Goal: Task Accomplishment & Management: Use online tool/utility

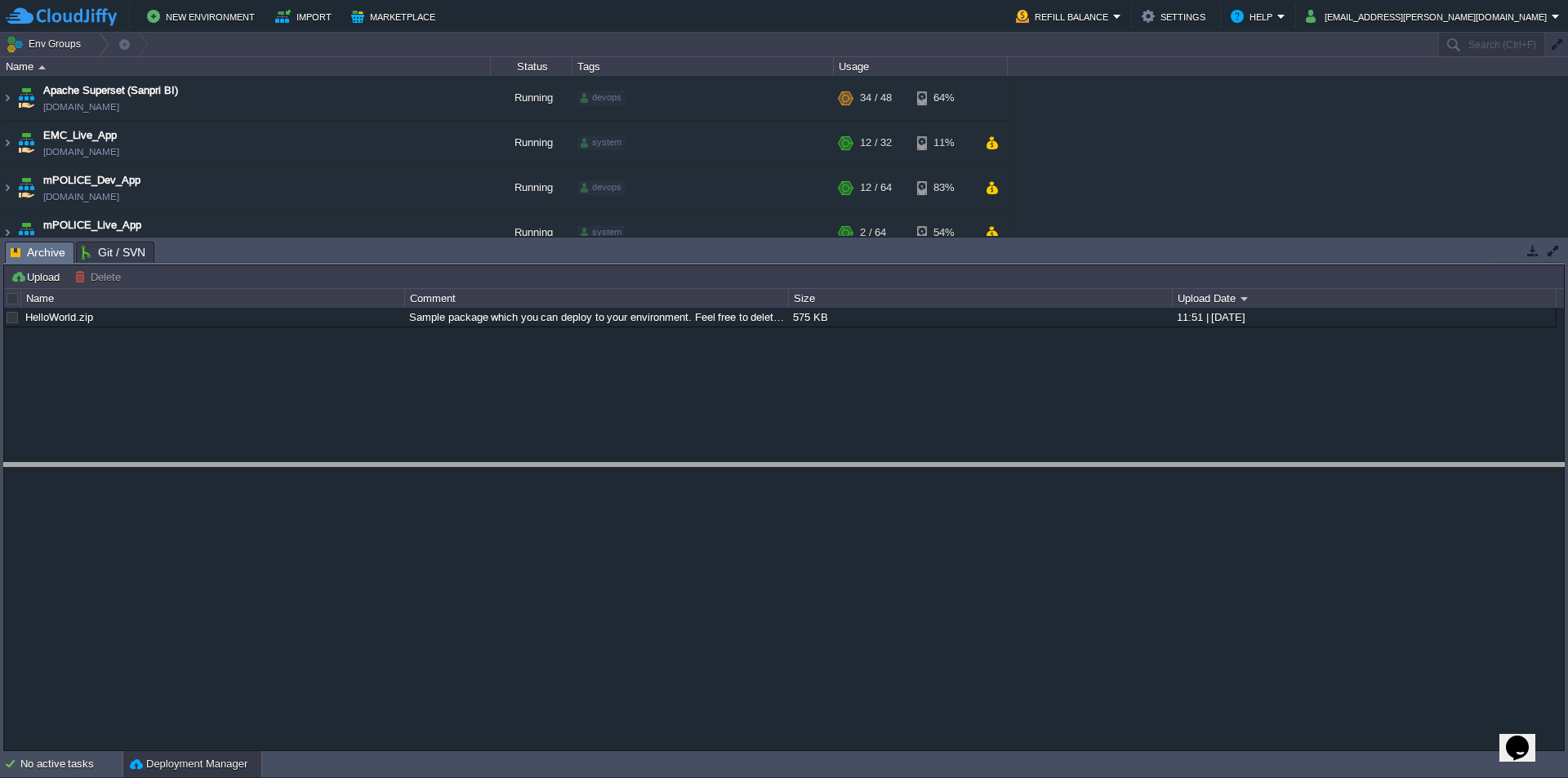
drag, startPoint x: 356, startPoint y: 263, endPoint x: 387, endPoint y: 540, distance: 278.7
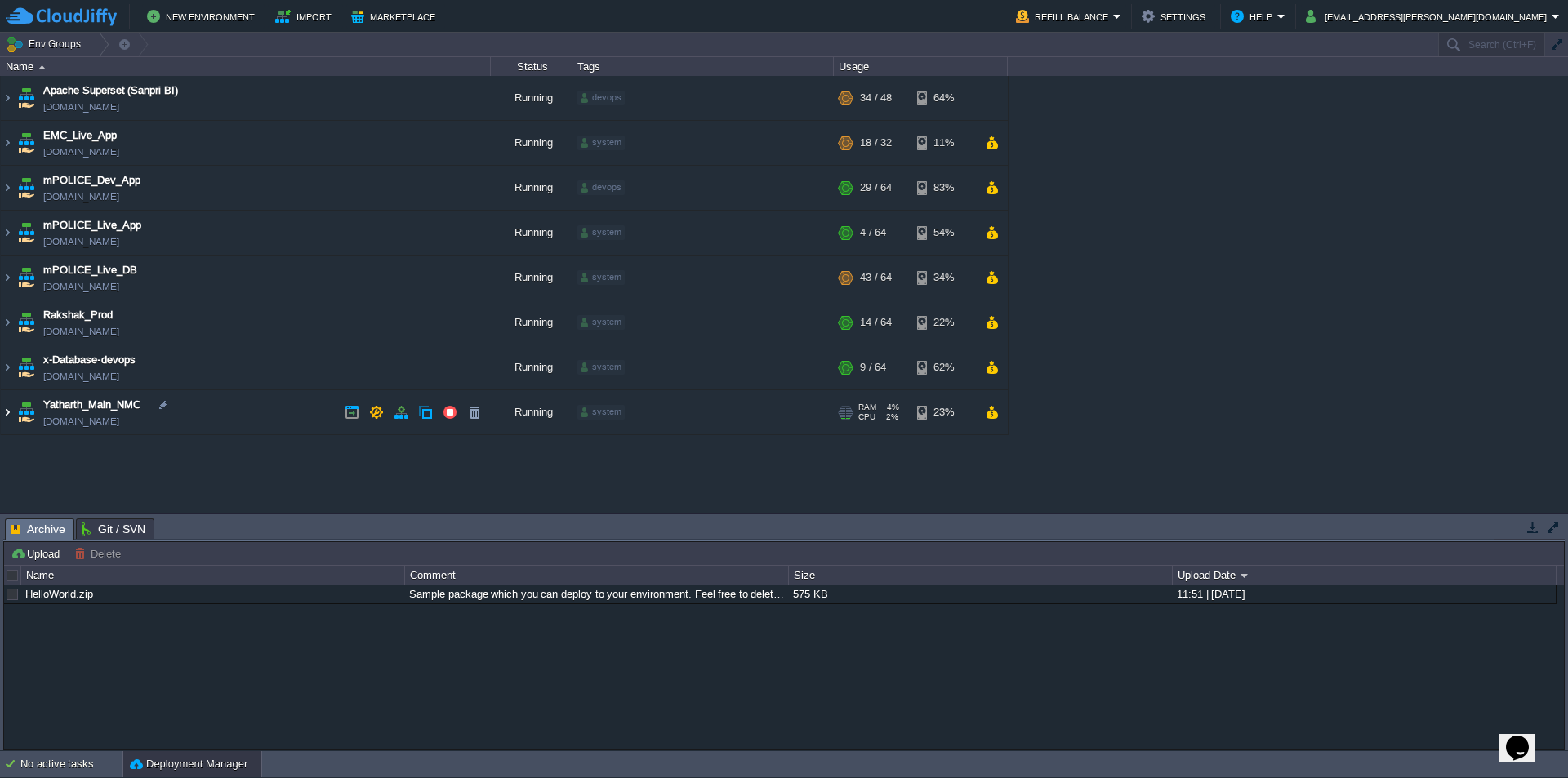
click at [10, 413] on img at bounding box center [7, 412] width 13 height 44
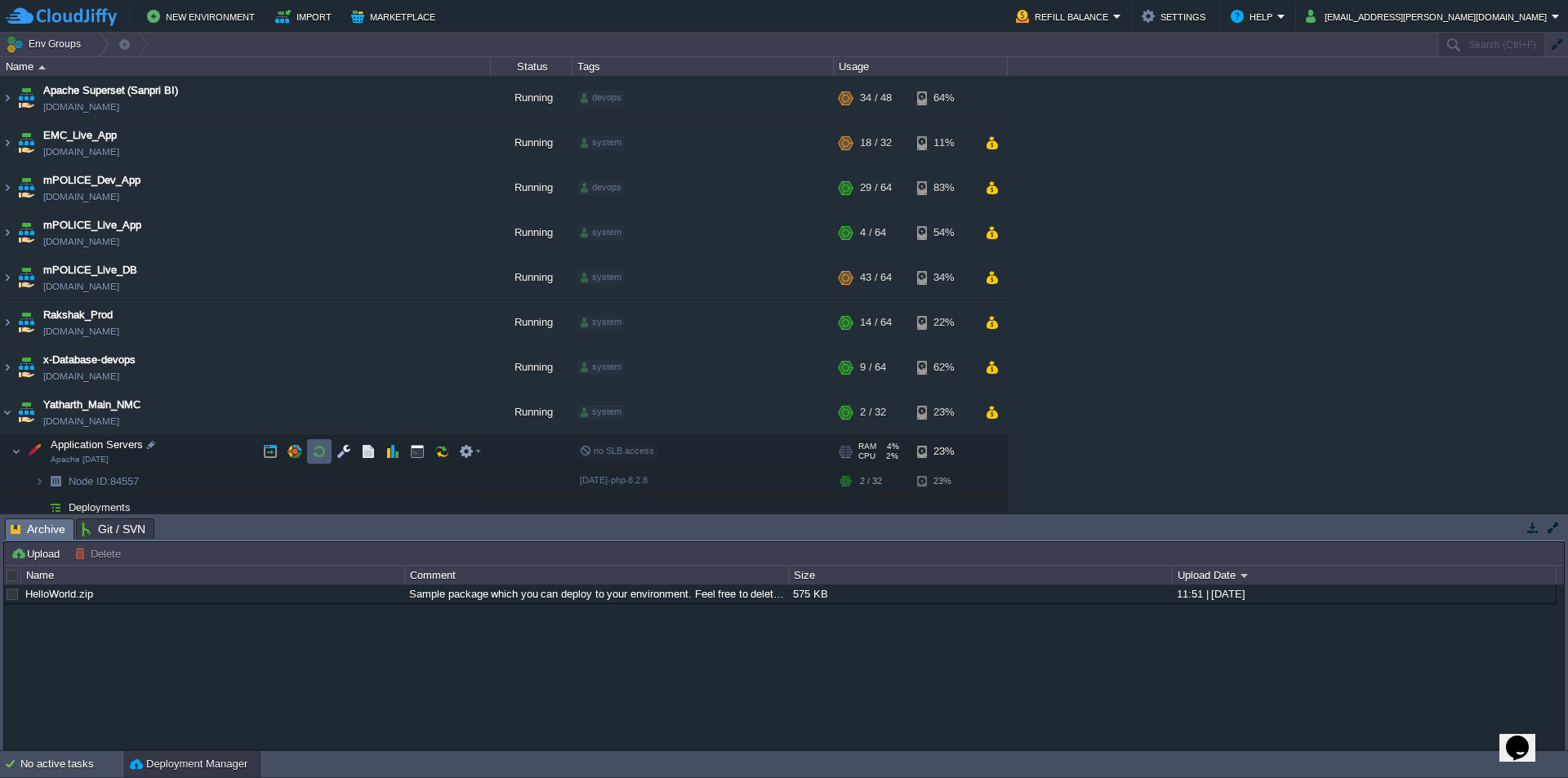
scroll to position [8, 0]
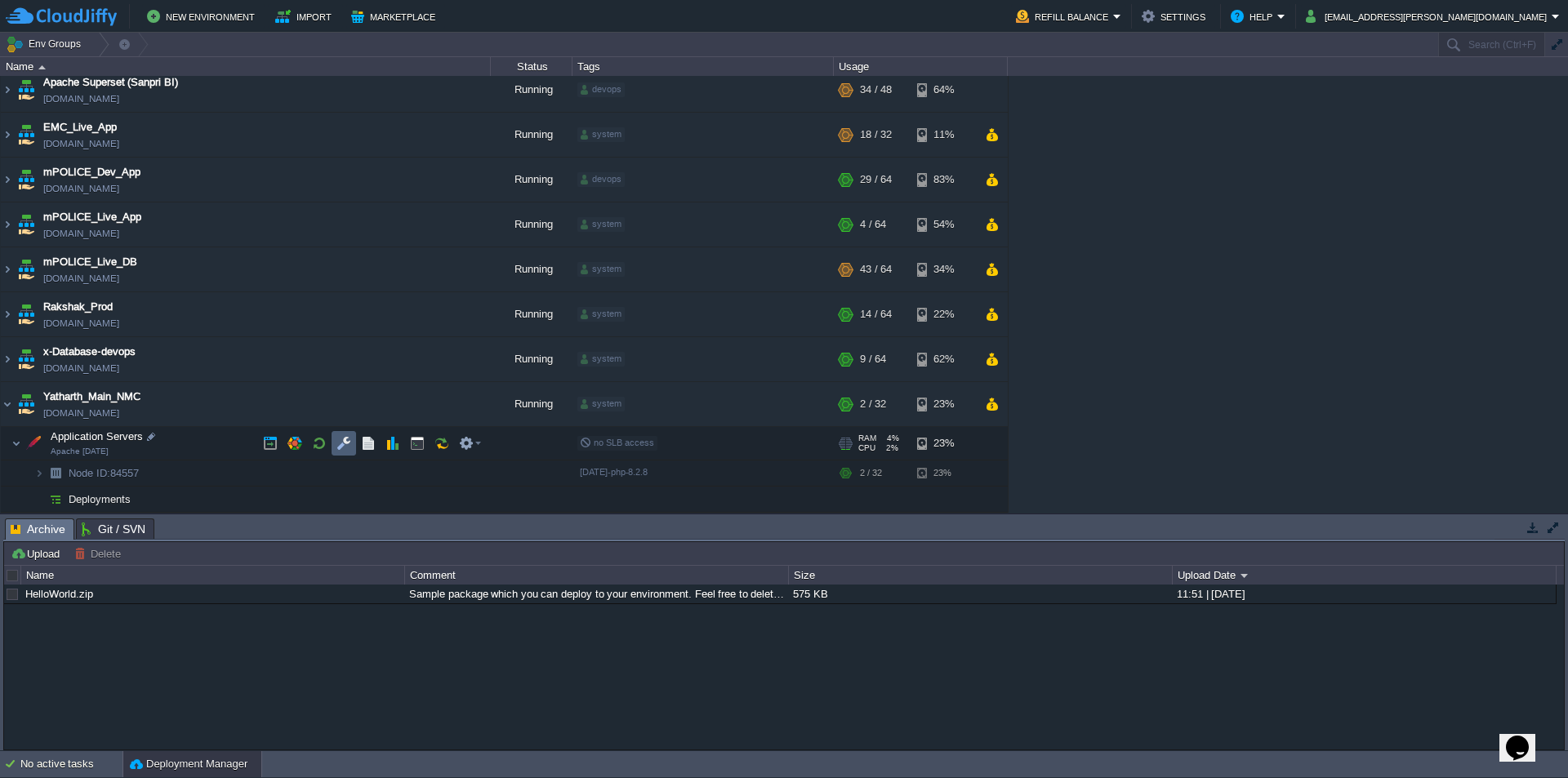
click at [339, 442] on button "button" at bounding box center [344, 443] width 15 height 15
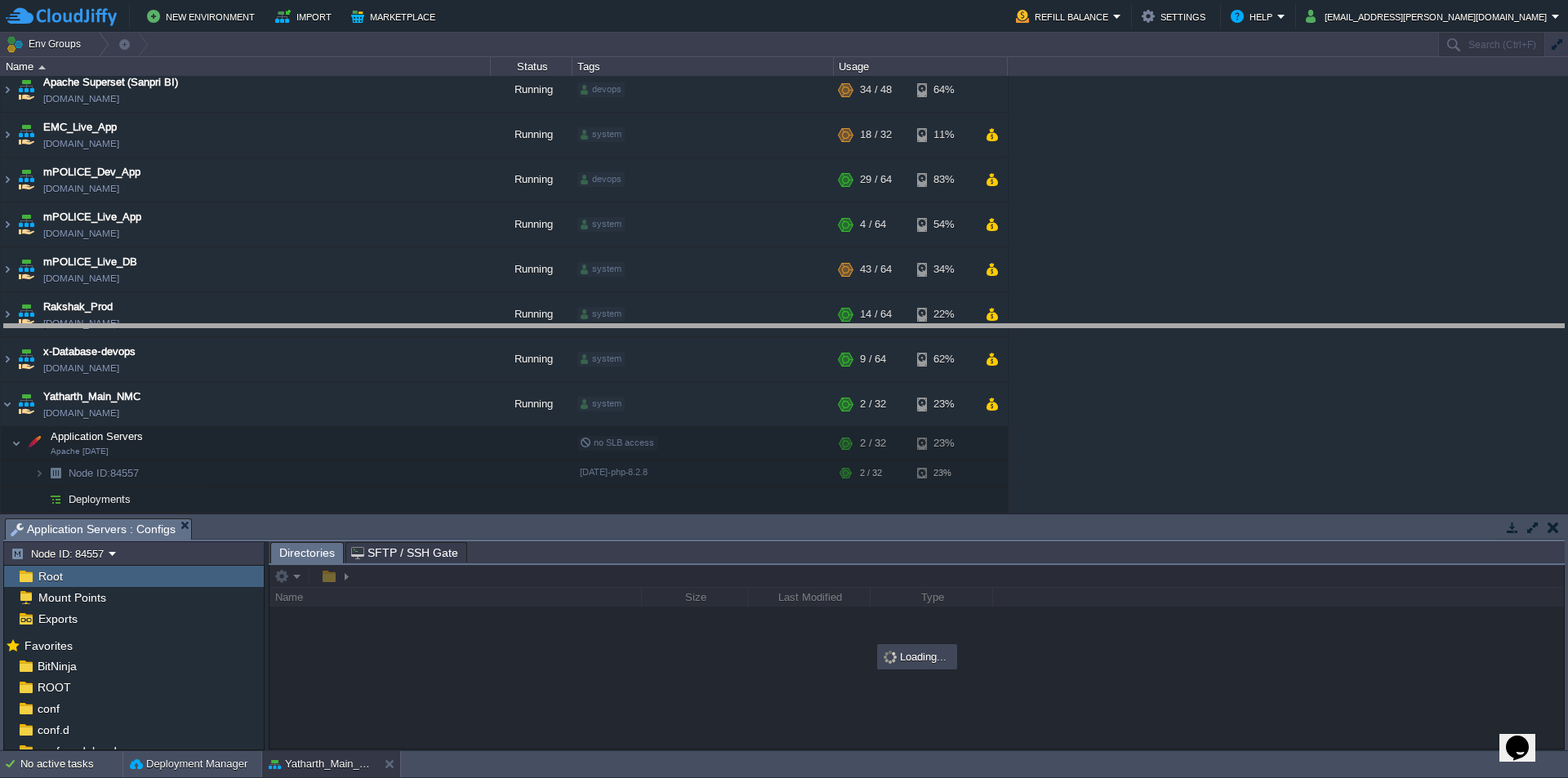
drag, startPoint x: 589, startPoint y: 542, endPoint x: 658, endPoint y: 263, distance: 287.4
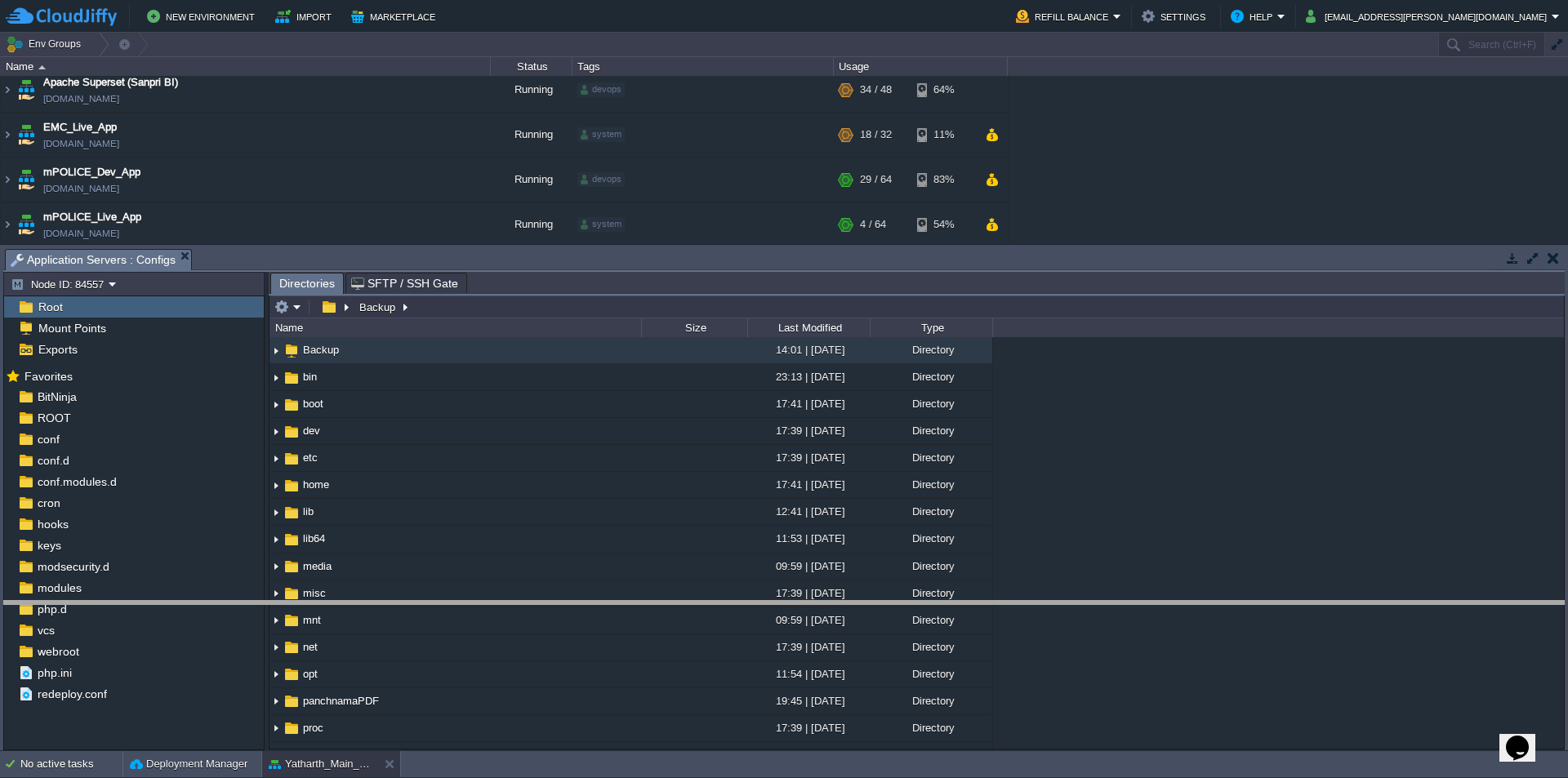
drag, startPoint x: 477, startPoint y: 278, endPoint x: 492, endPoint y: 637, distance: 359.3
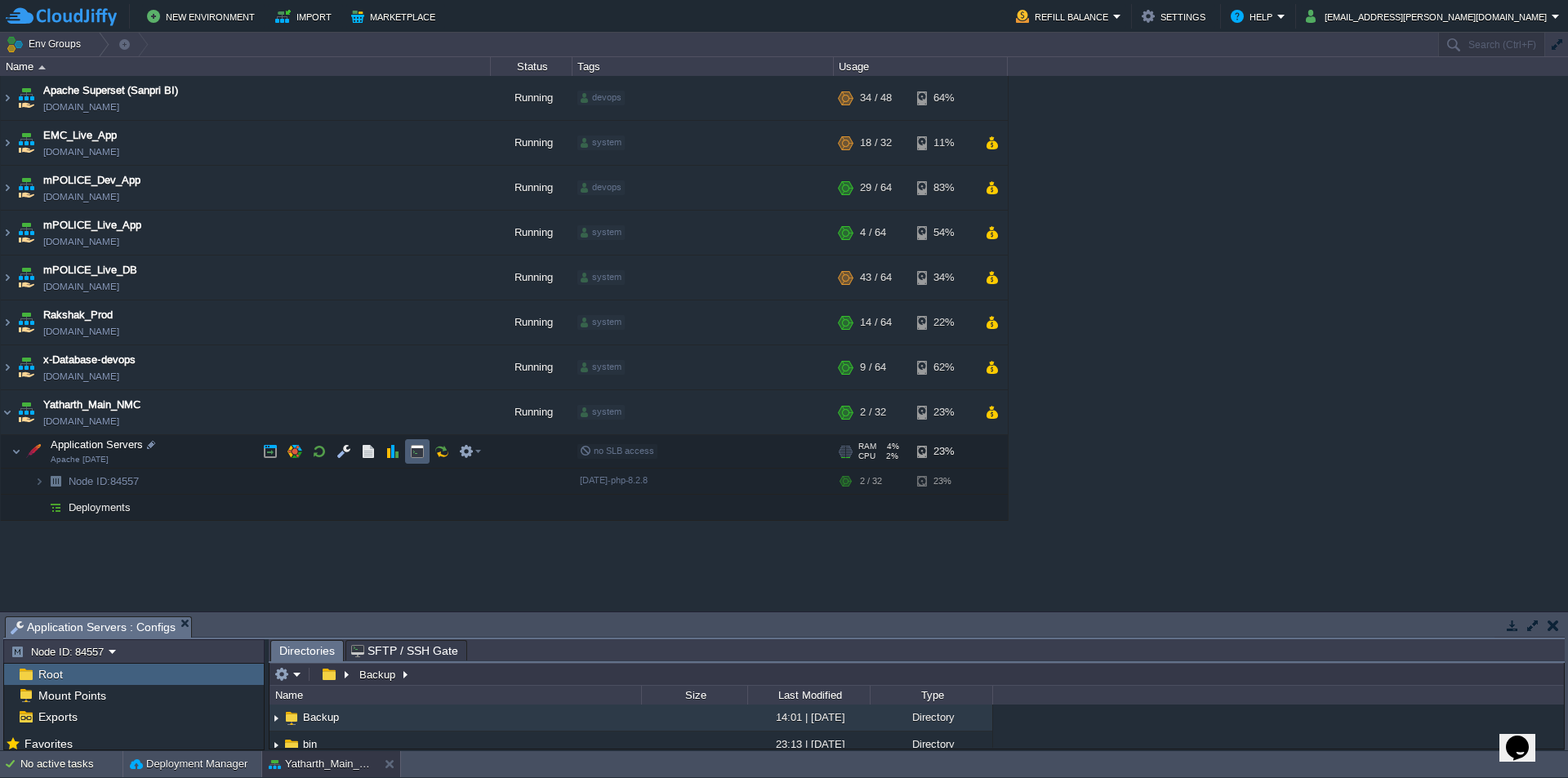
click at [414, 453] on button "button" at bounding box center [417, 451] width 15 height 15
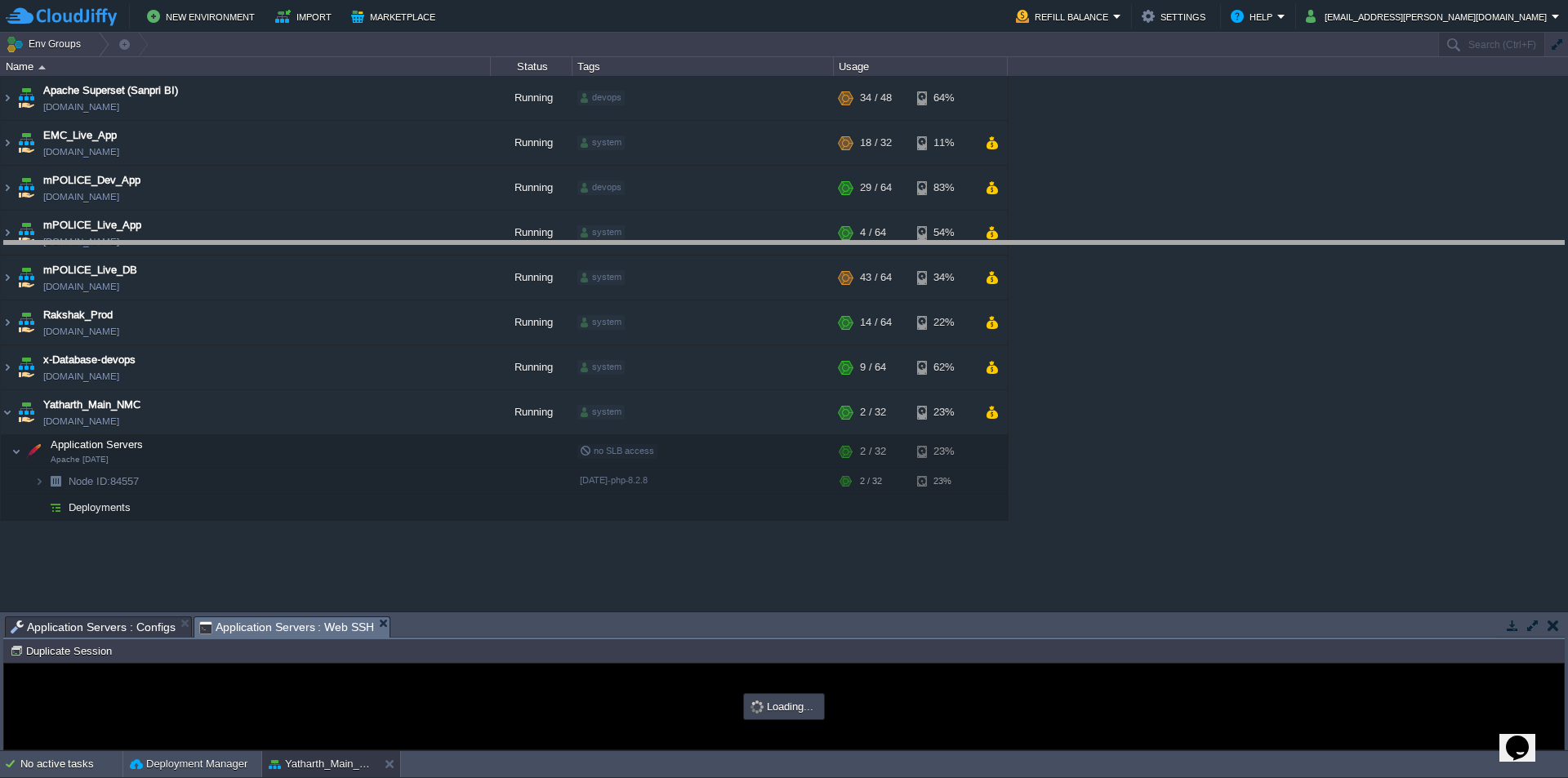
drag, startPoint x: 774, startPoint y: 638, endPoint x: 774, endPoint y: 262, distance: 376.0
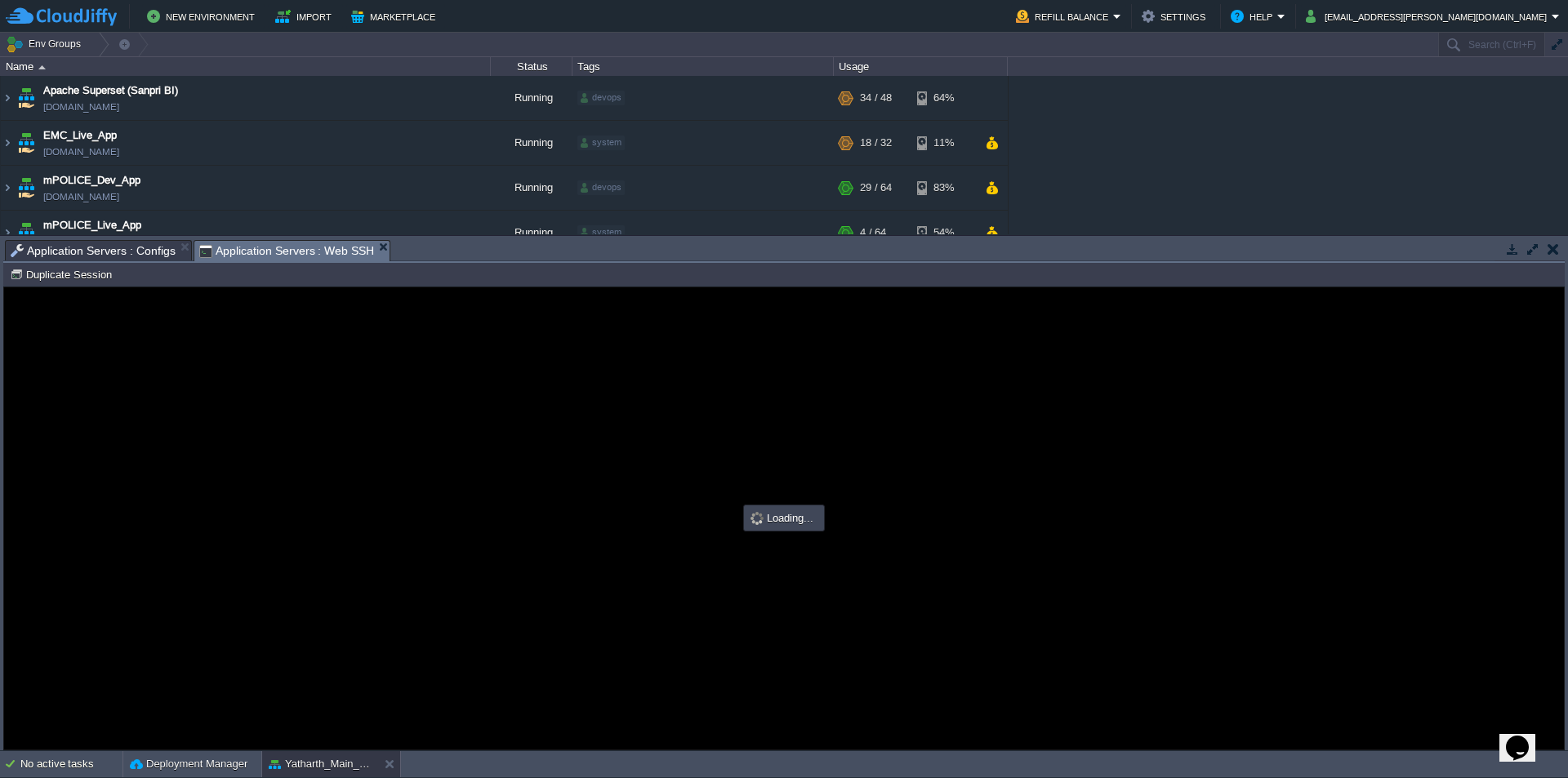
type input "#000000"
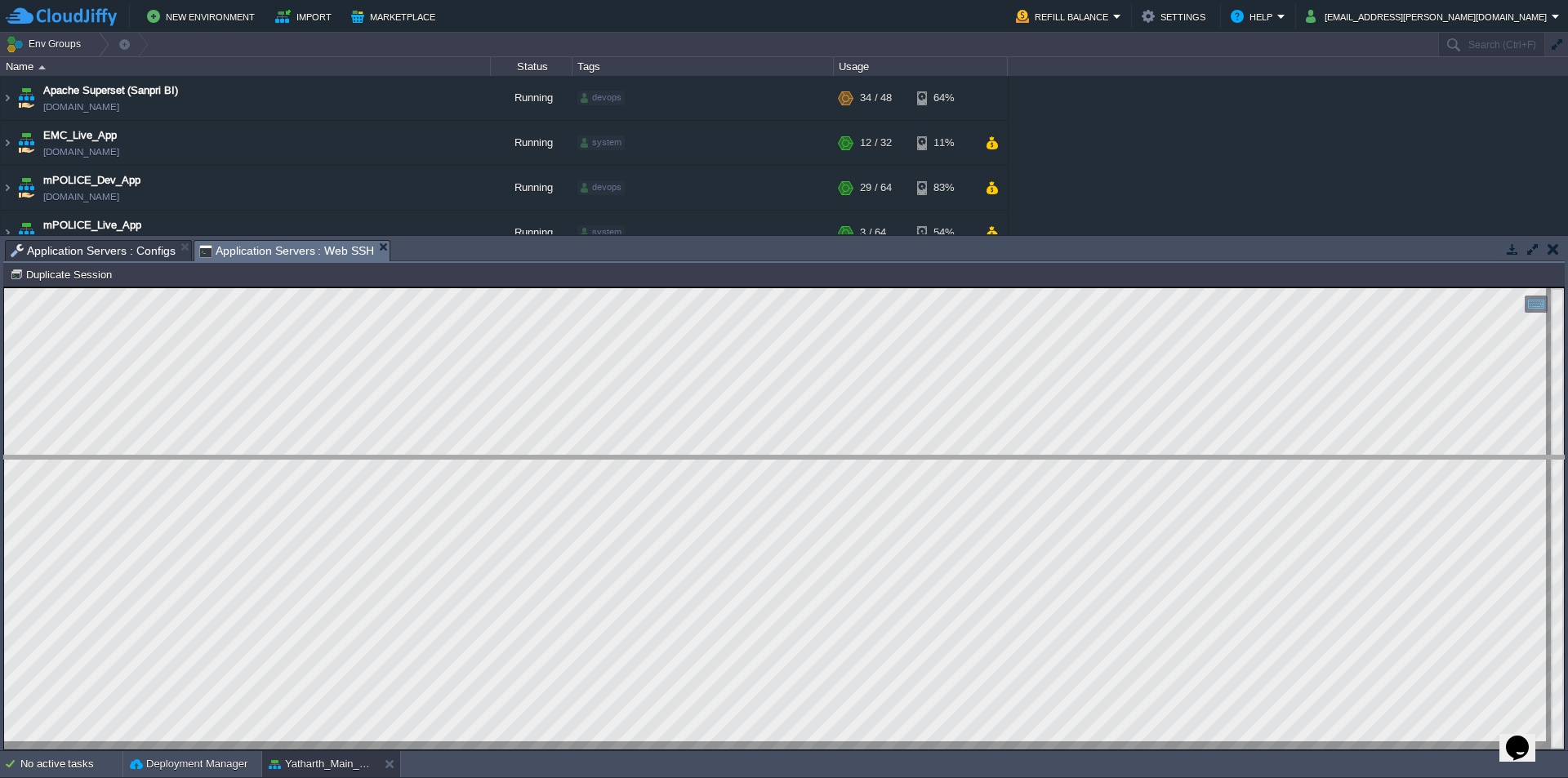
drag, startPoint x: 578, startPoint y: 263, endPoint x: 590, endPoint y: 485, distance: 222.3
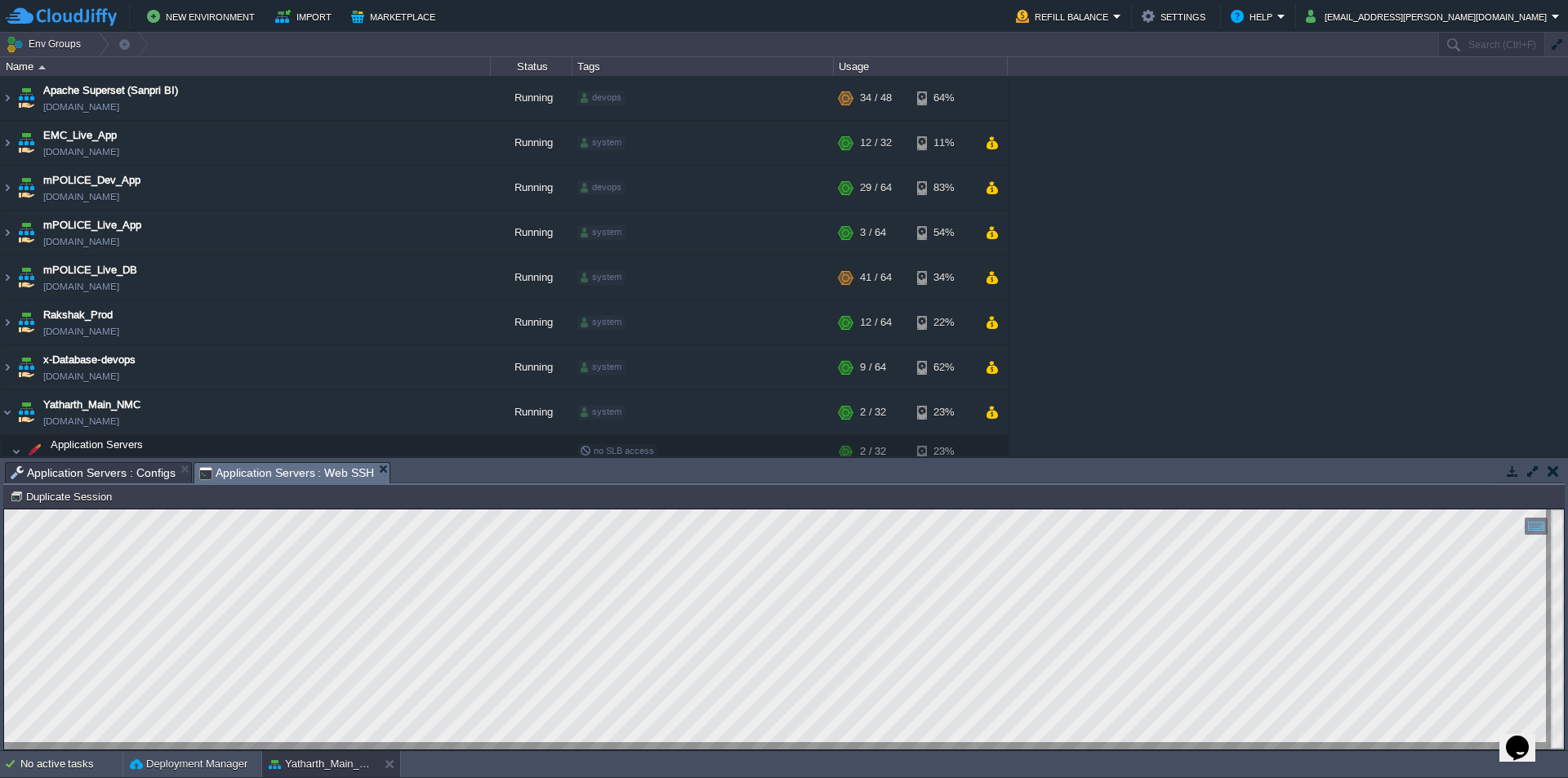
drag, startPoint x: 1562, startPoint y: 215, endPoint x: 1564, endPoint y: 261, distance: 46.0
click at [1564, 261] on div "Apache Superset (Sanpri BI) [DOMAIN_NAME] Running devops + Add to Env Group RAM…" at bounding box center [784, 266] width 1568 height 381
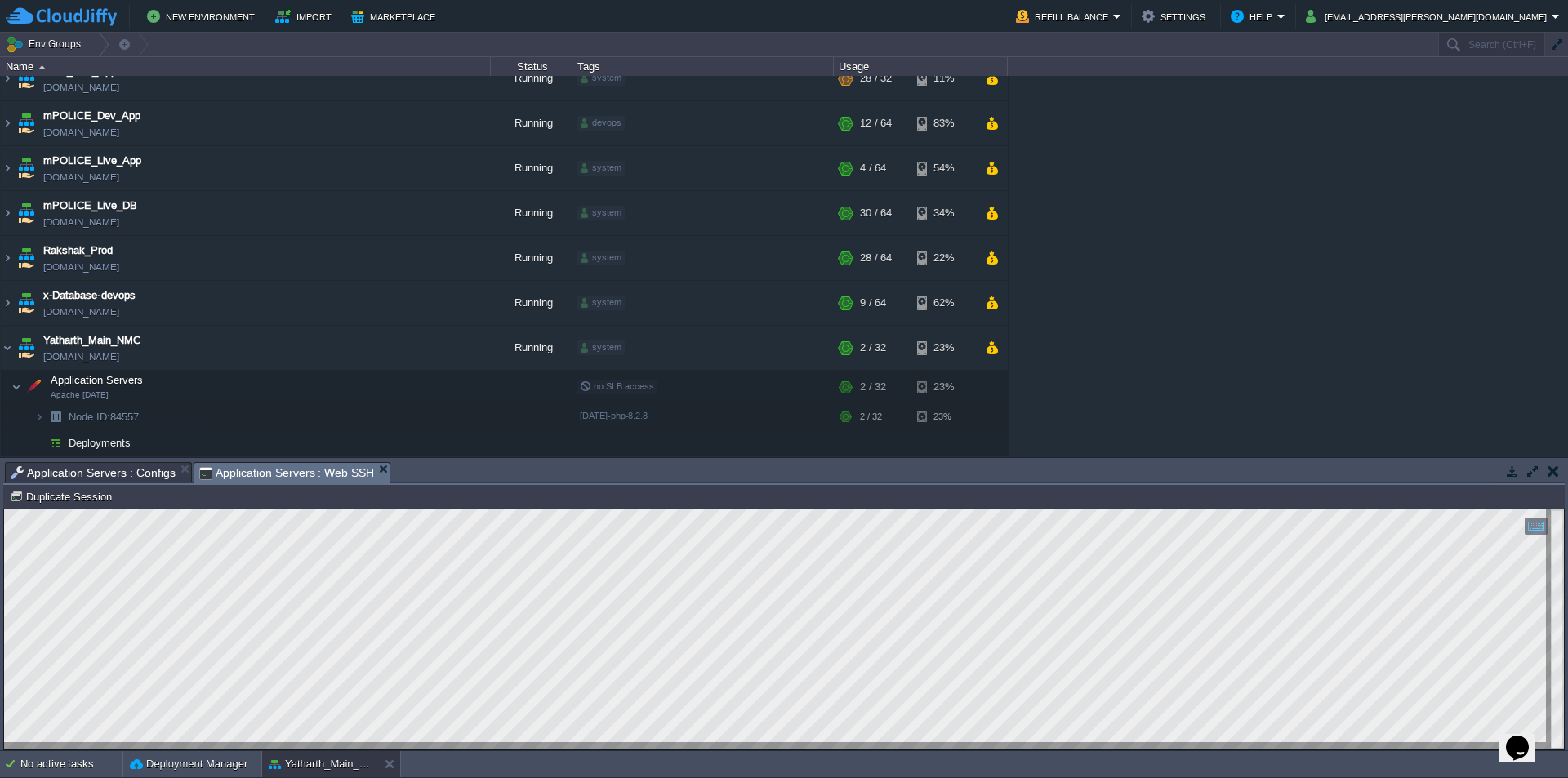
click at [1561, 420] on div "Apache Superset (Sanpri BI) [DOMAIN_NAME] Running devops + Add to Env Group RAM…" at bounding box center [784, 266] width 1568 height 381
click at [344, 383] on button "button" at bounding box center [344, 387] width 15 height 15
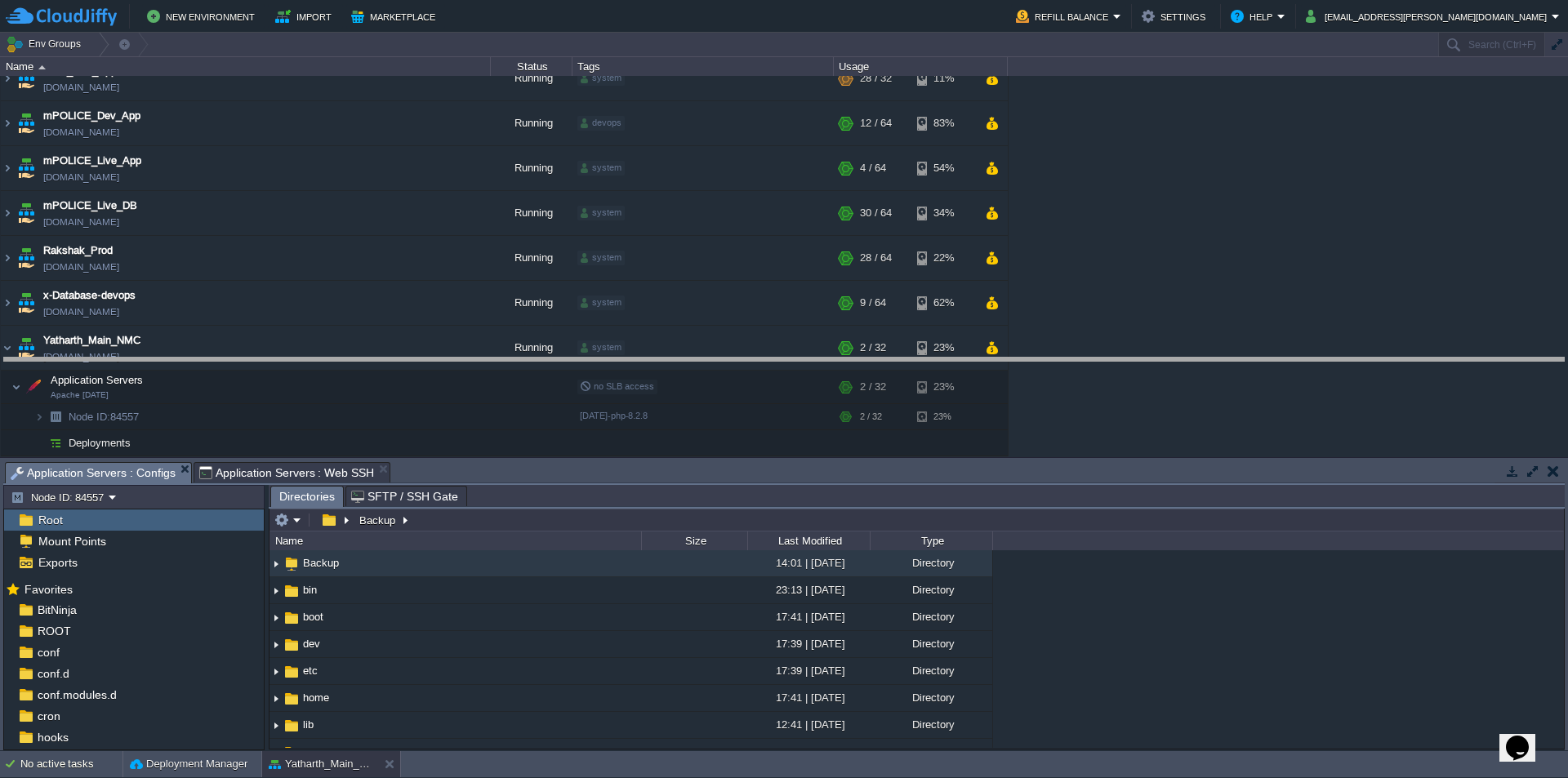
drag, startPoint x: 586, startPoint y: 485, endPoint x: 637, endPoint y: 255, distance: 235.6
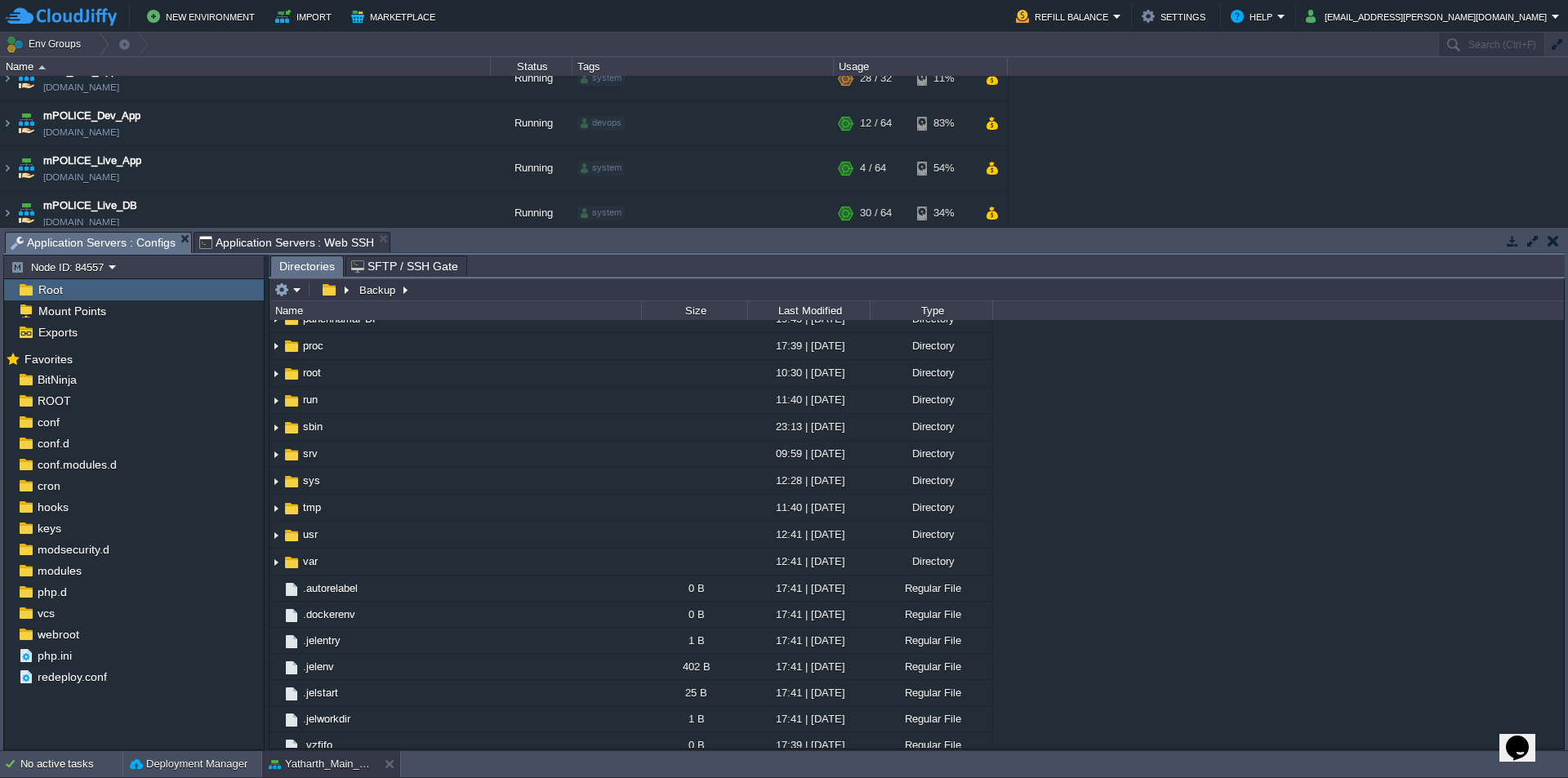
scroll to position [452, 0]
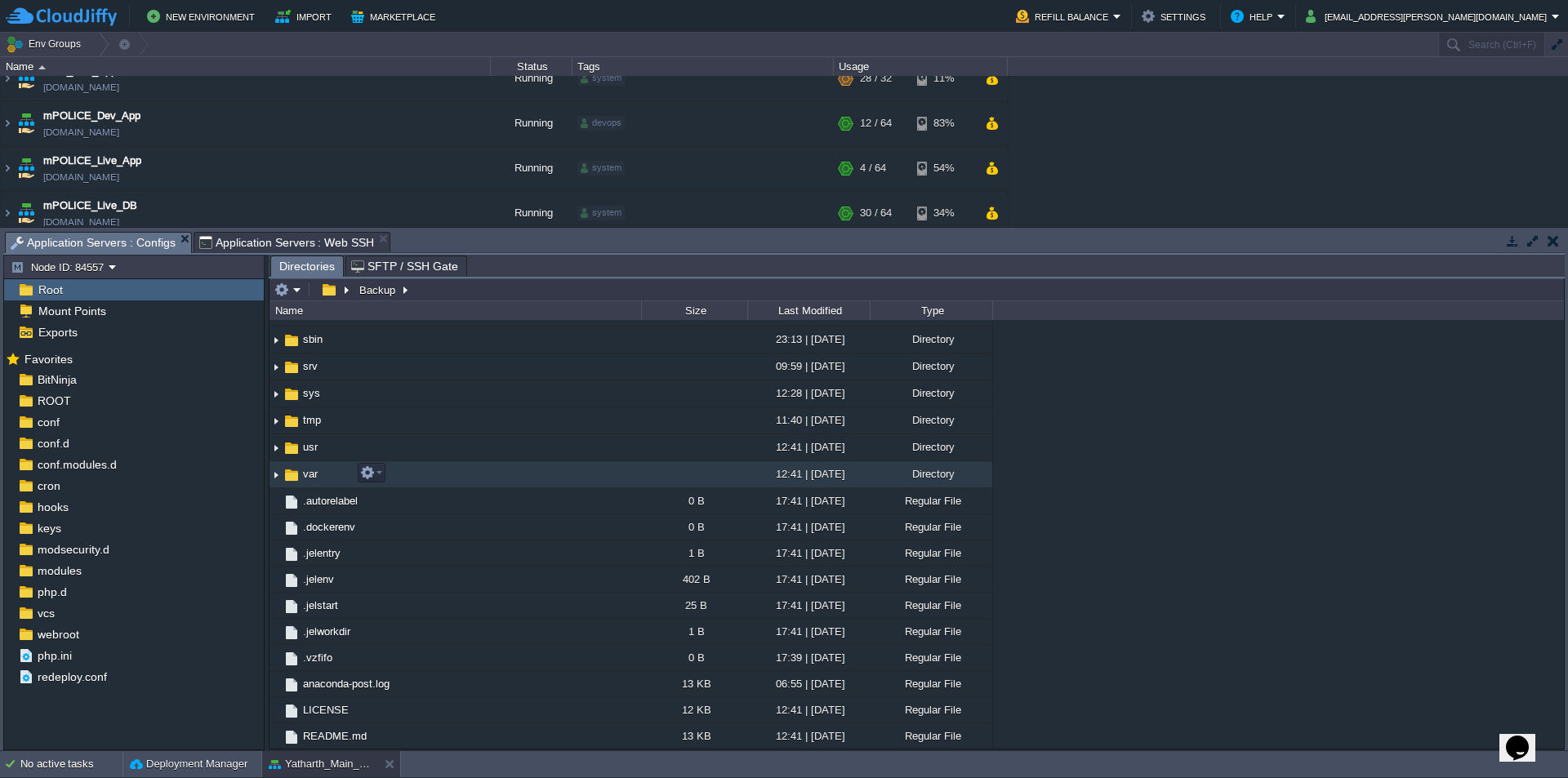
click at [310, 479] on span "var" at bounding box center [310, 474] width 20 height 14
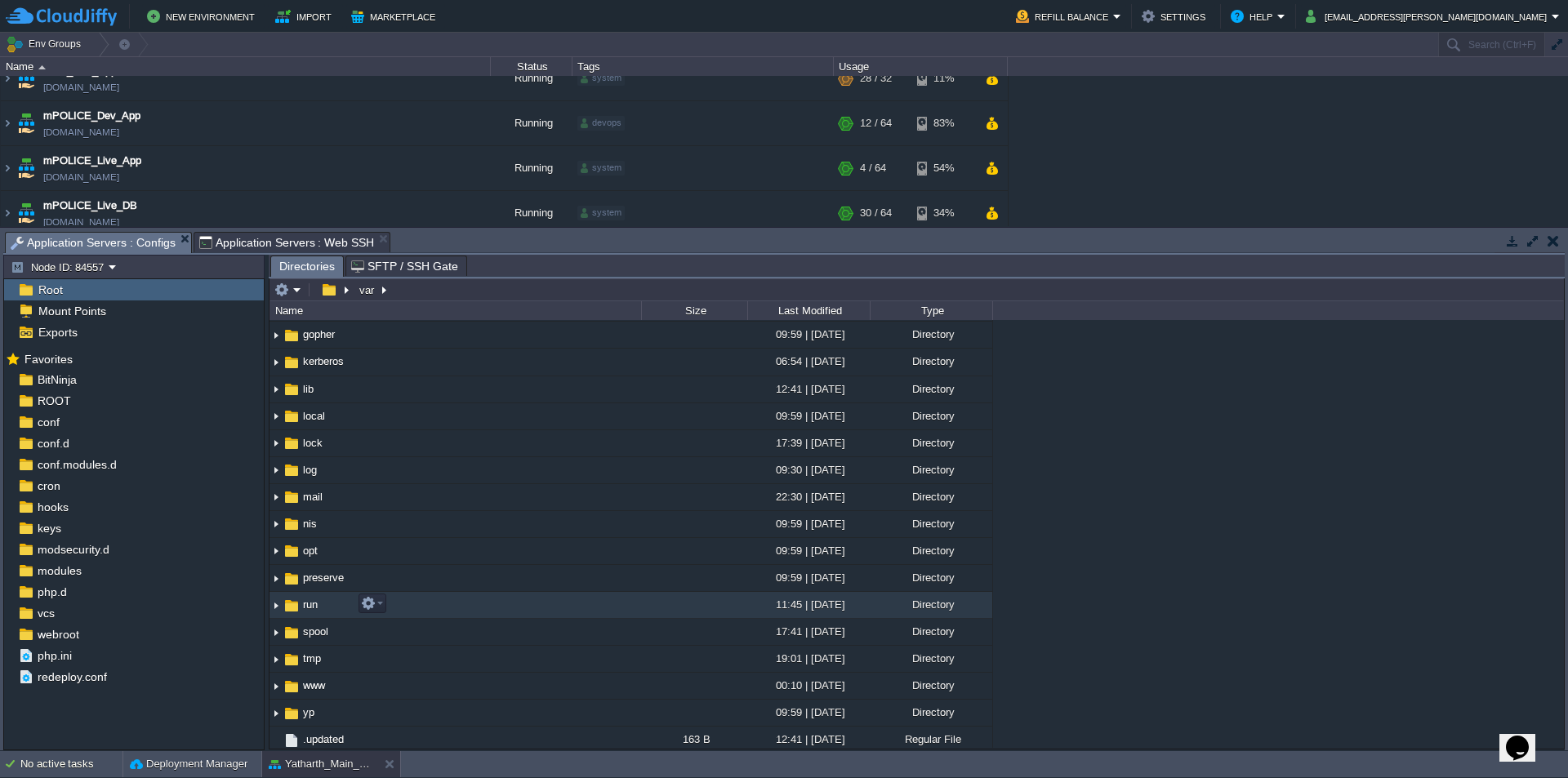
scroll to position [190, 0]
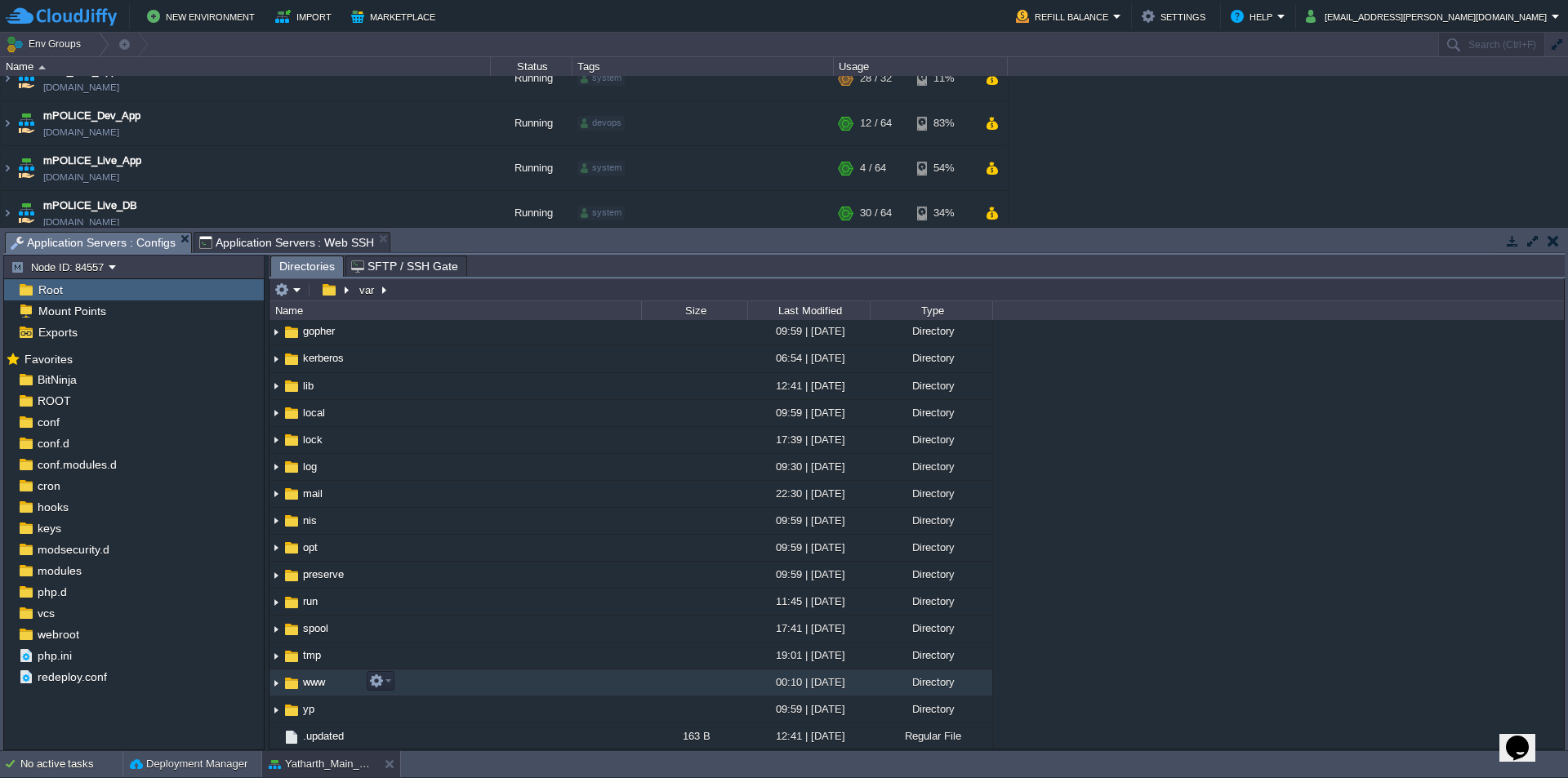
click at [316, 681] on span "www" at bounding box center [314, 682] width 27 height 14
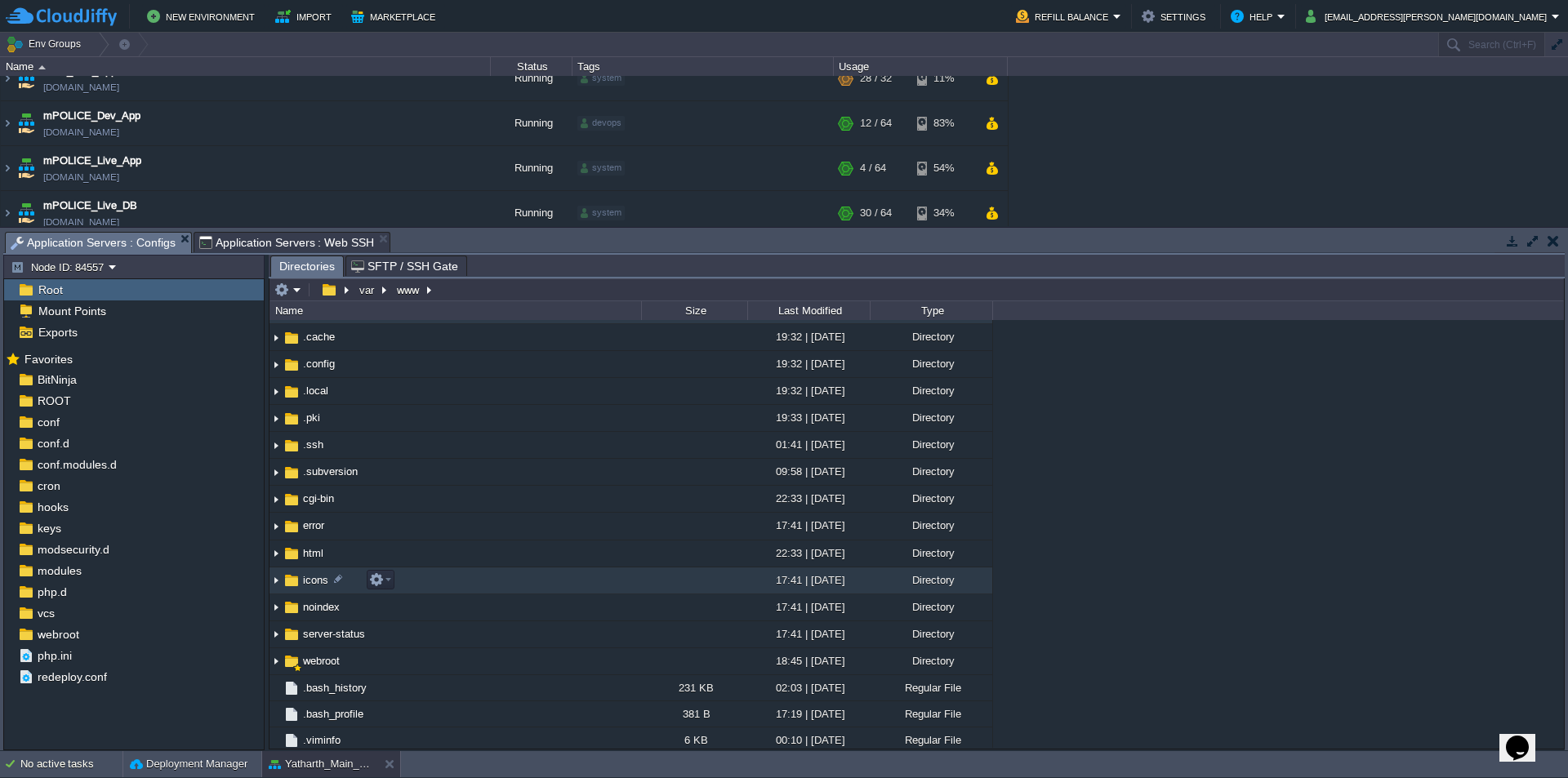
scroll to position [26, 0]
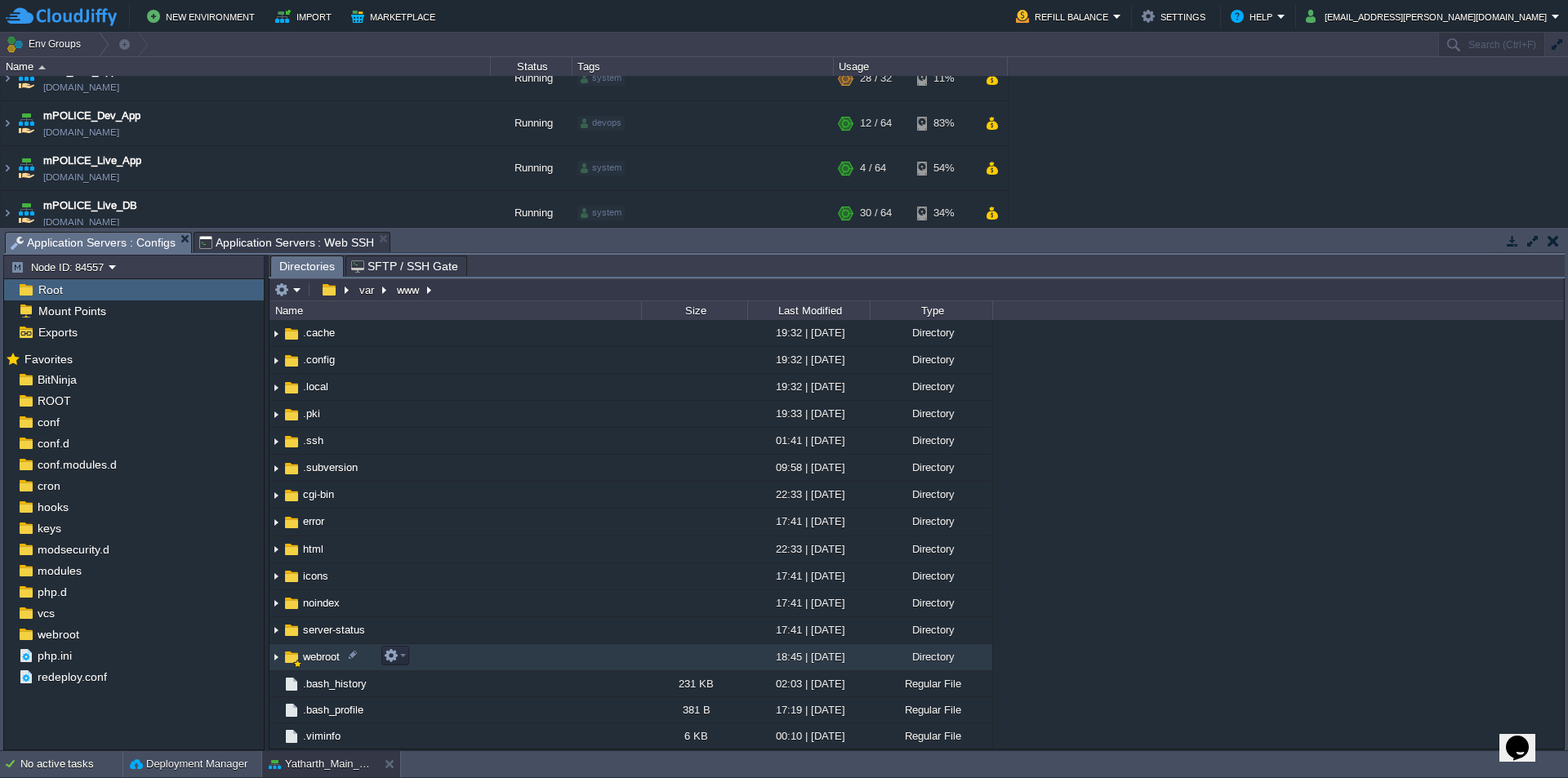
click at [315, 656] on span "webroot" at bounding box center [321, 657] width 41 height 14
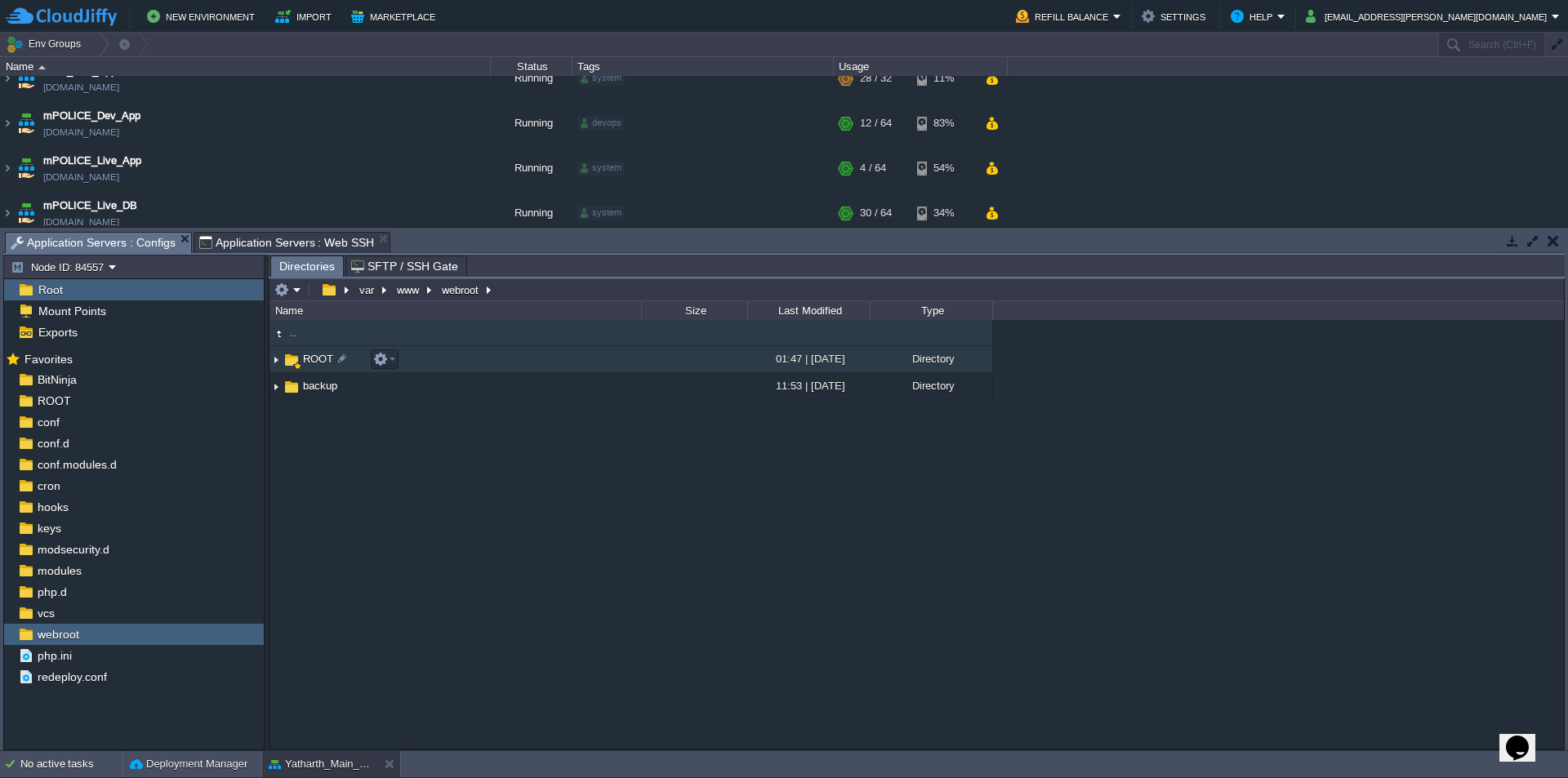
click at [324, 361] on span "ROOT" at bounding box center [318, 359] width 35 height 14
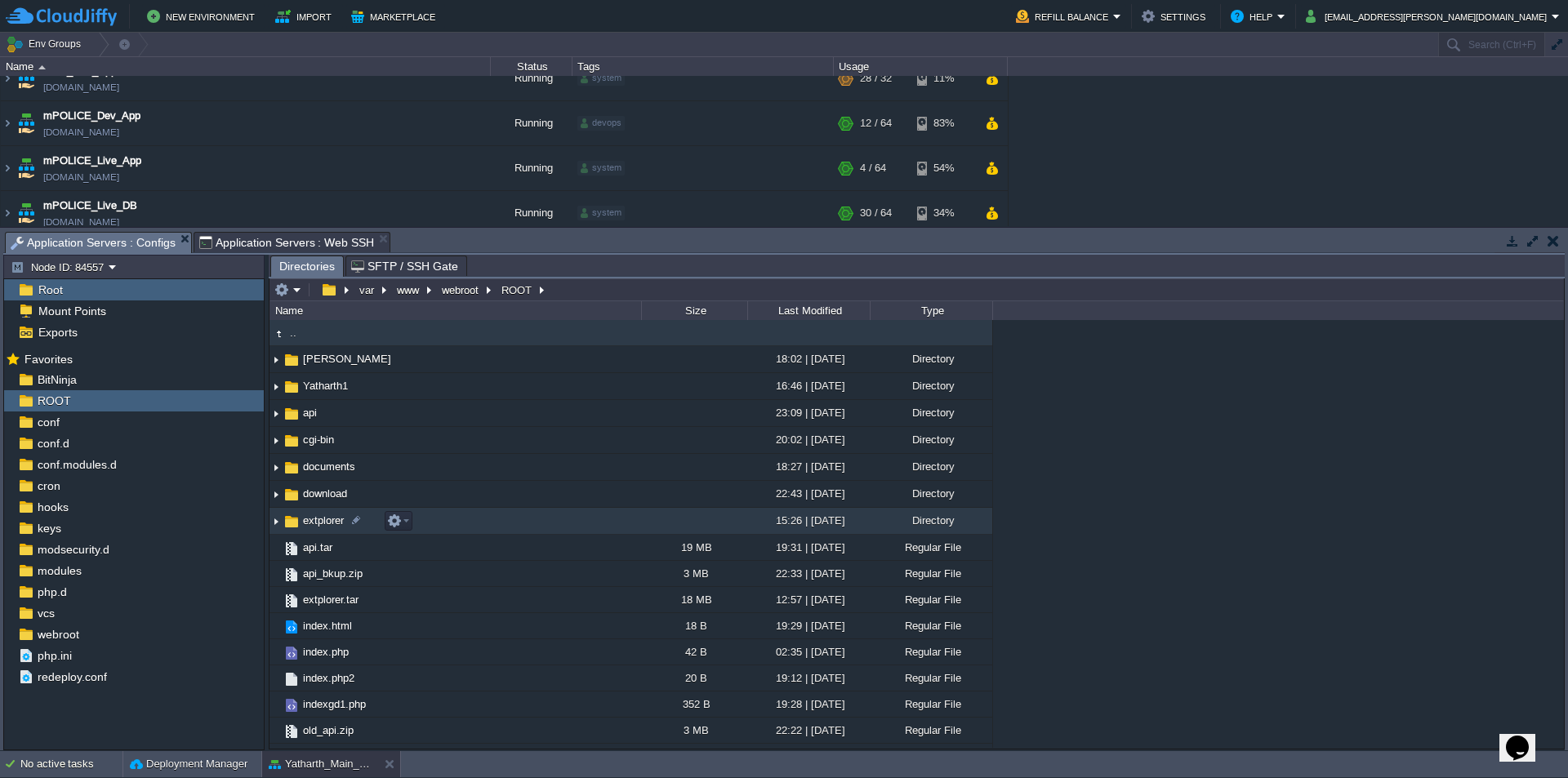
scroll to position [74, 0]
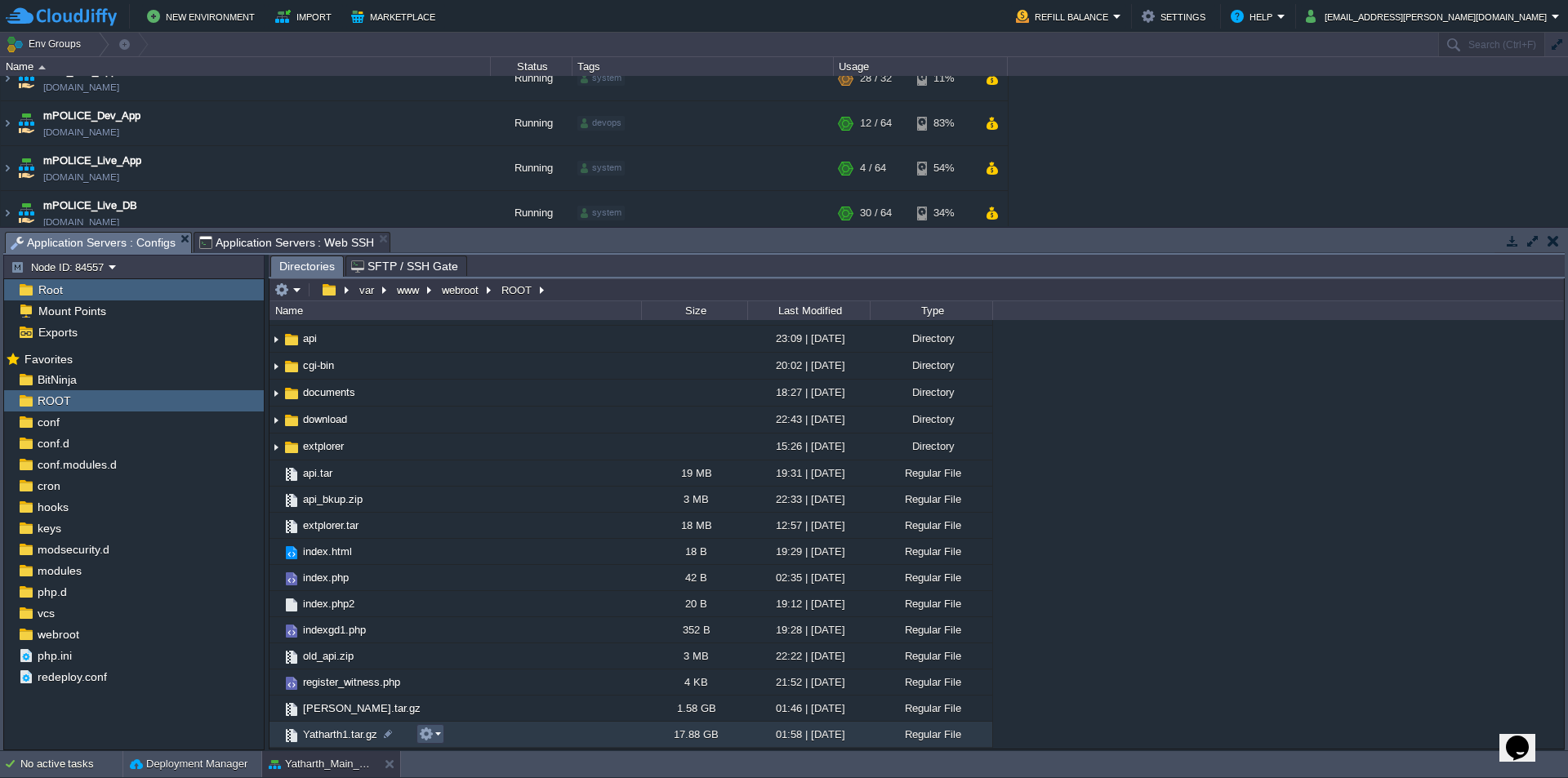
click at [429, 735] on button "button" at bounding box center [426, 734] width 15 height 15
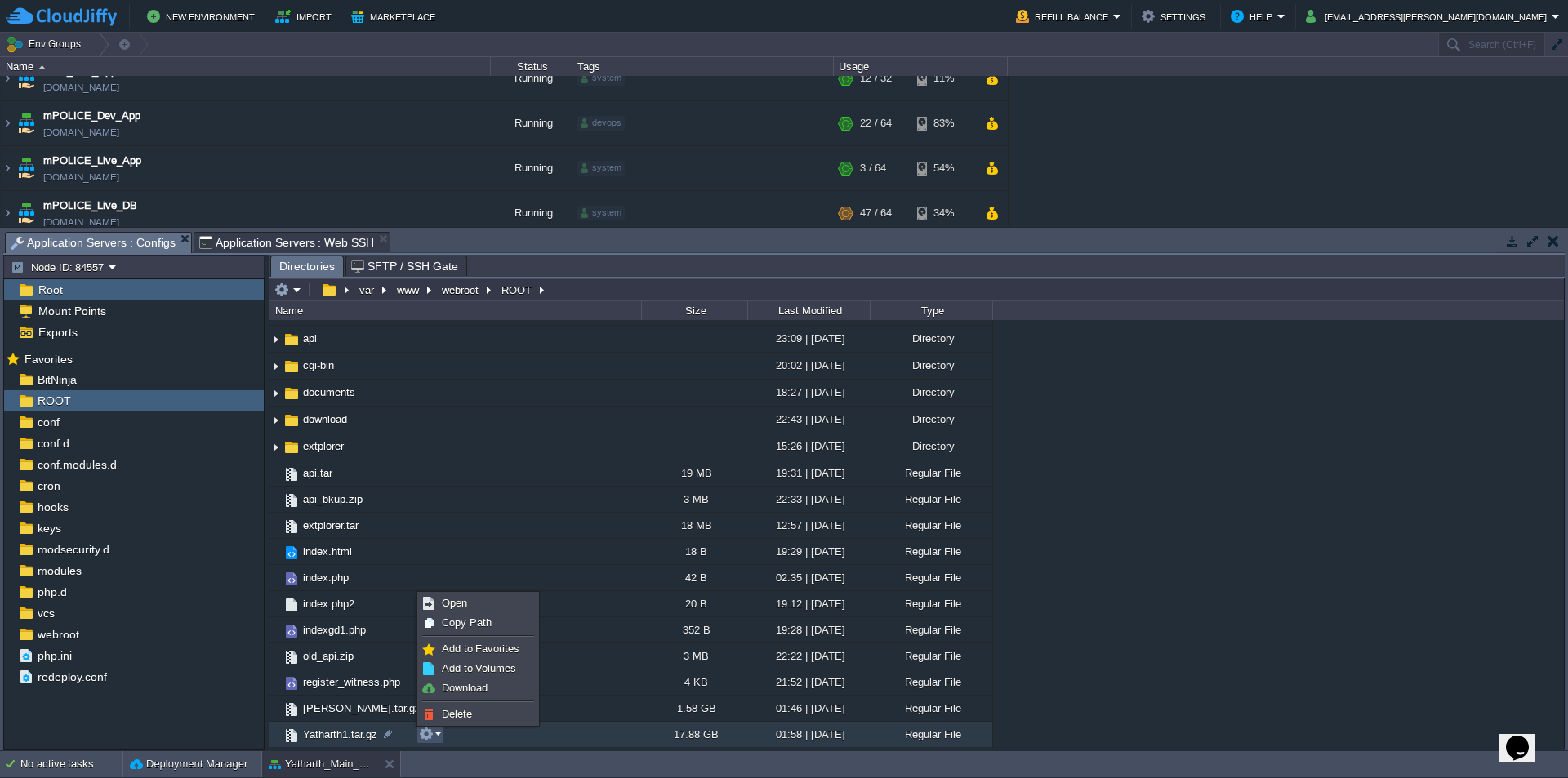
click at [285, 239] on span "Application Servers : Web SSH" at bounding box center [287, 242] width 176 height 20
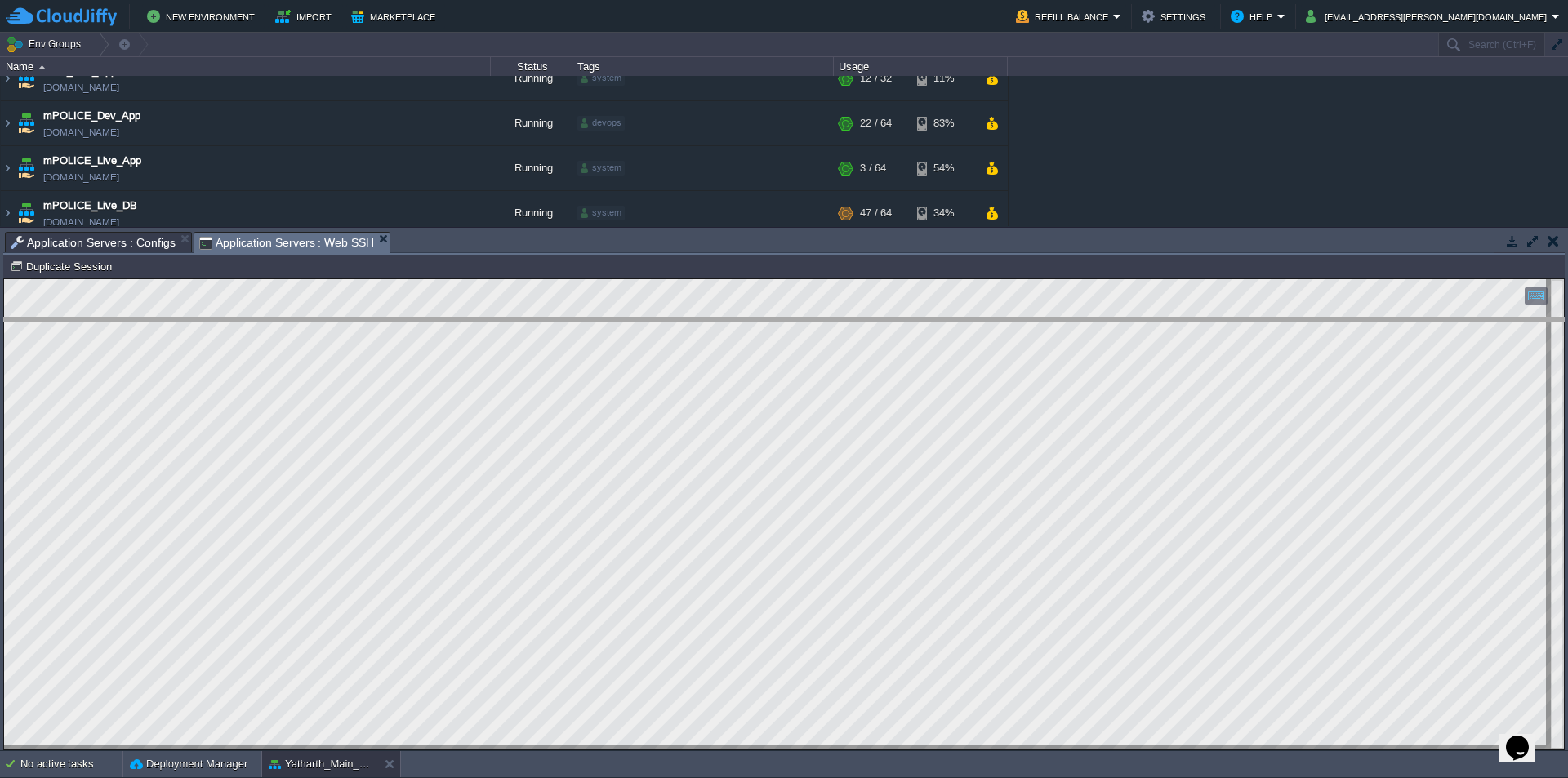
drag, startPoint x: 507, startPoint y: 252, endPoint x: 592, endPoint y: 447, distance: 212.7
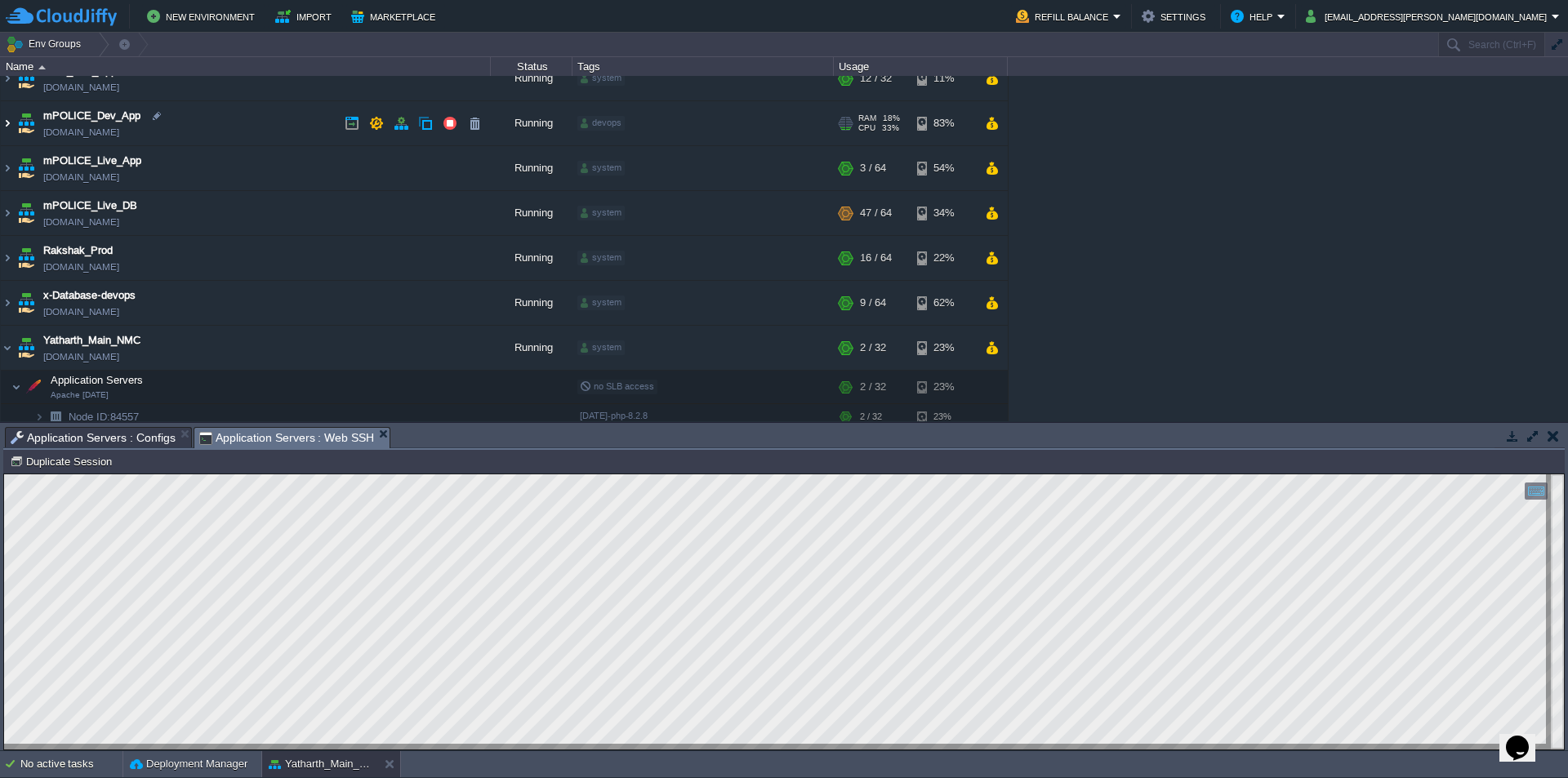
click at [6, 118] on img at bounding box center [7, 123] width 13 height 44
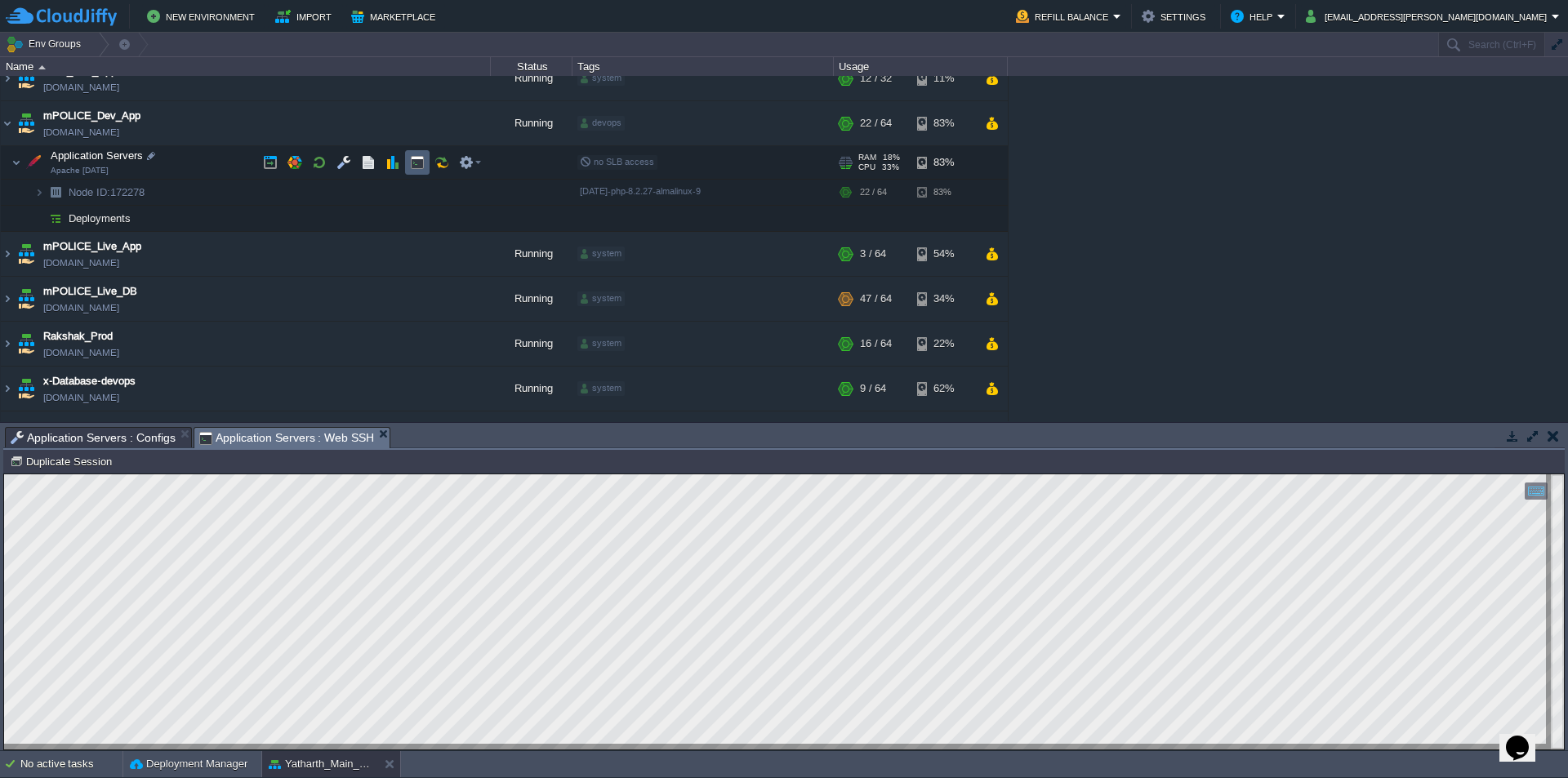
click at [418, 165] on button "button" at bounding box center [417, 162] width 15 height 15
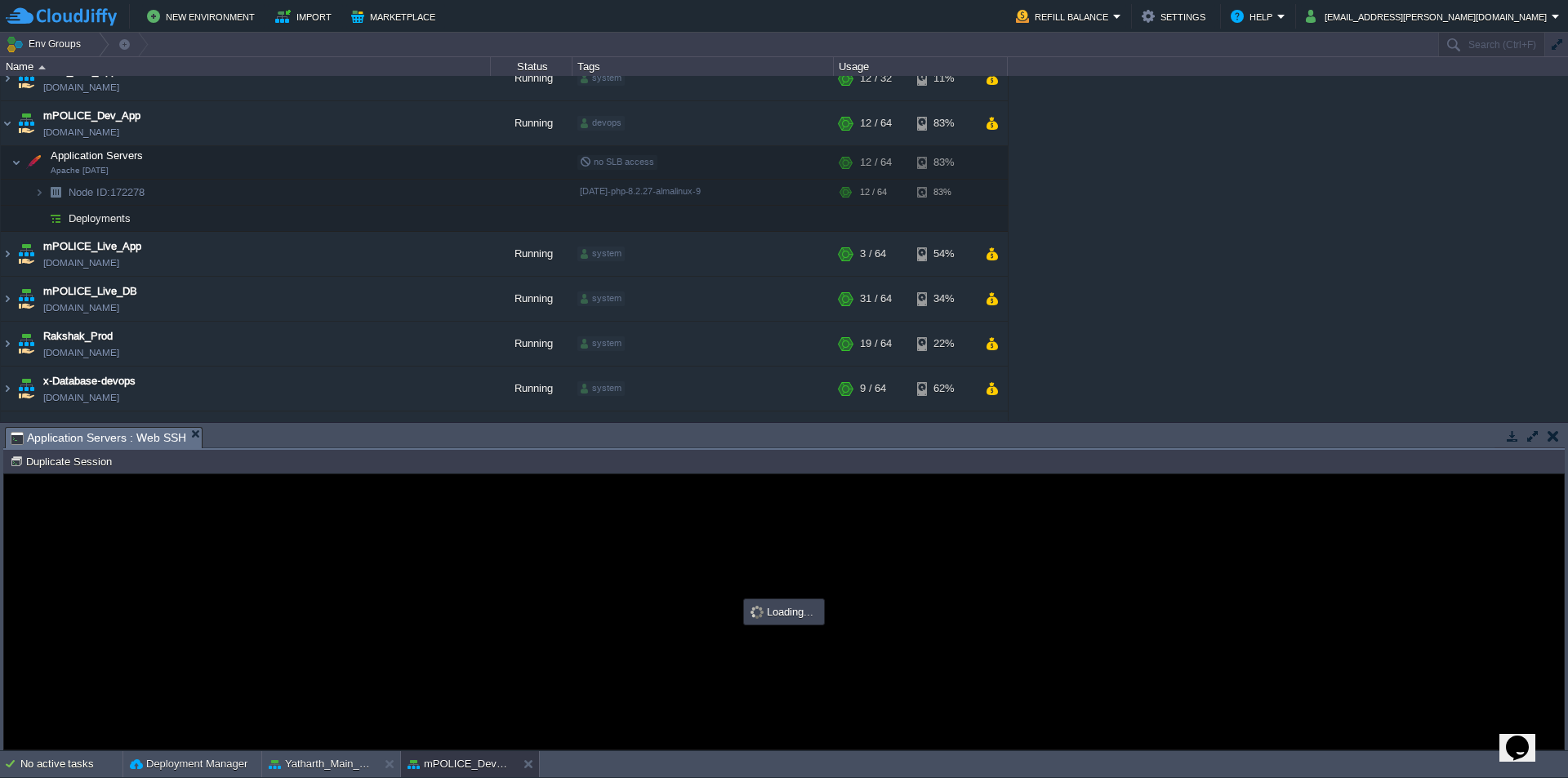
scroll to position [0, 0]
type input "#000000"
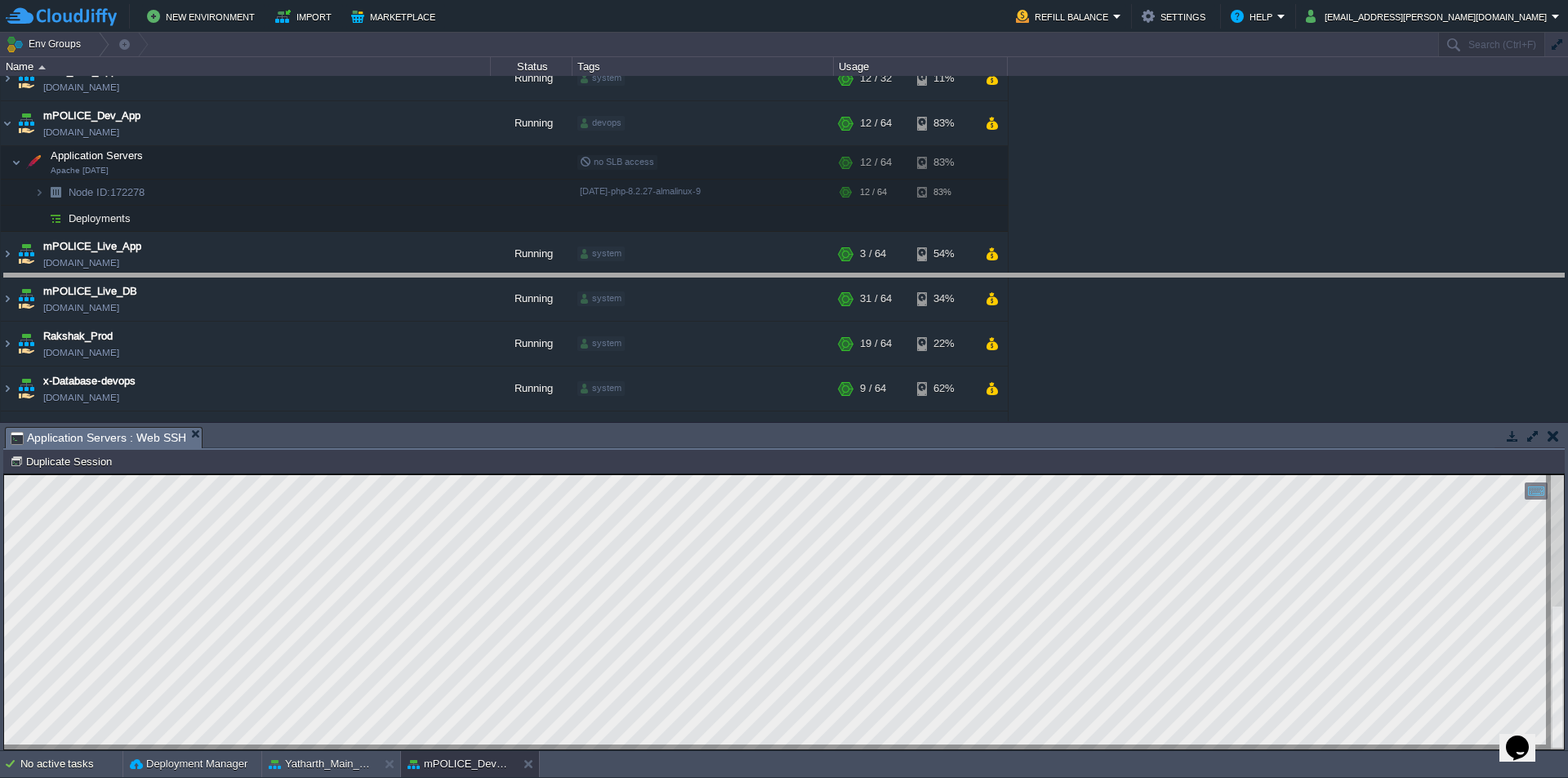
drag, startPoint x: 528, startPoint y: 448, endPoint x: 551, endPoint y: 289, distance: 160.7
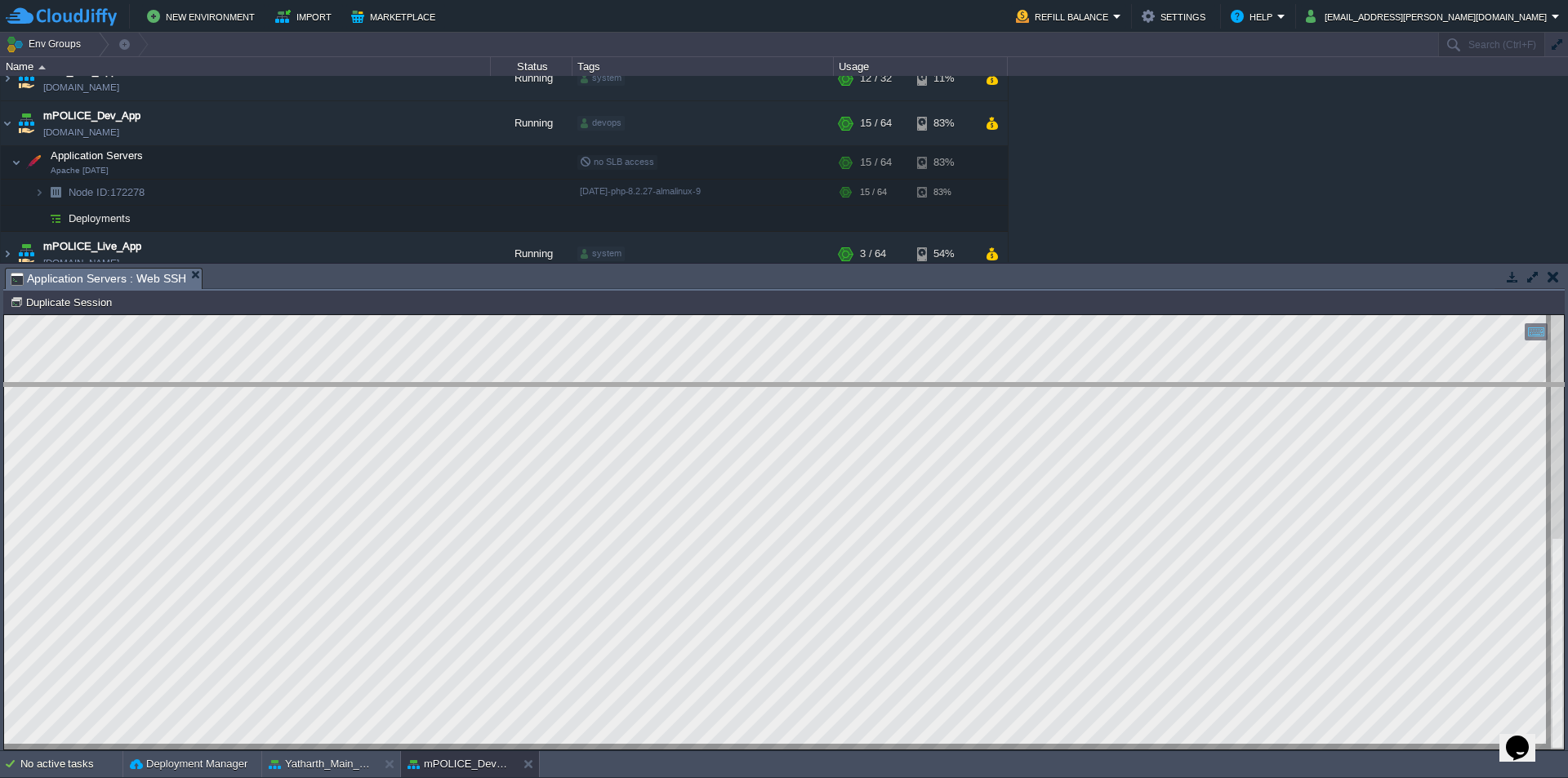
drag, startPoint x: 394, startPoint y: 290, endPoint x: 404, endPoint y: 500, distance: 210.2
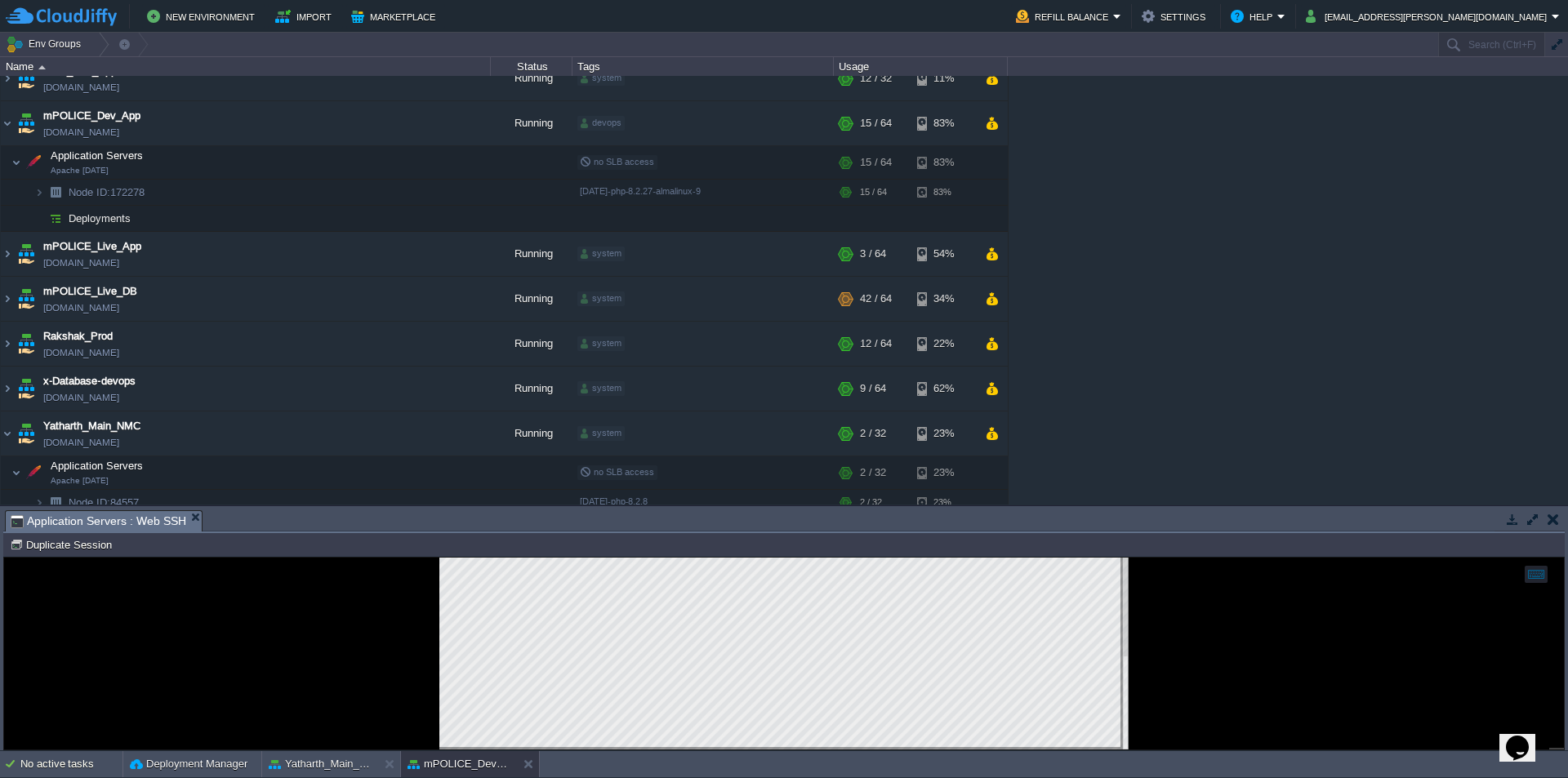
scroll to position [103, 0]
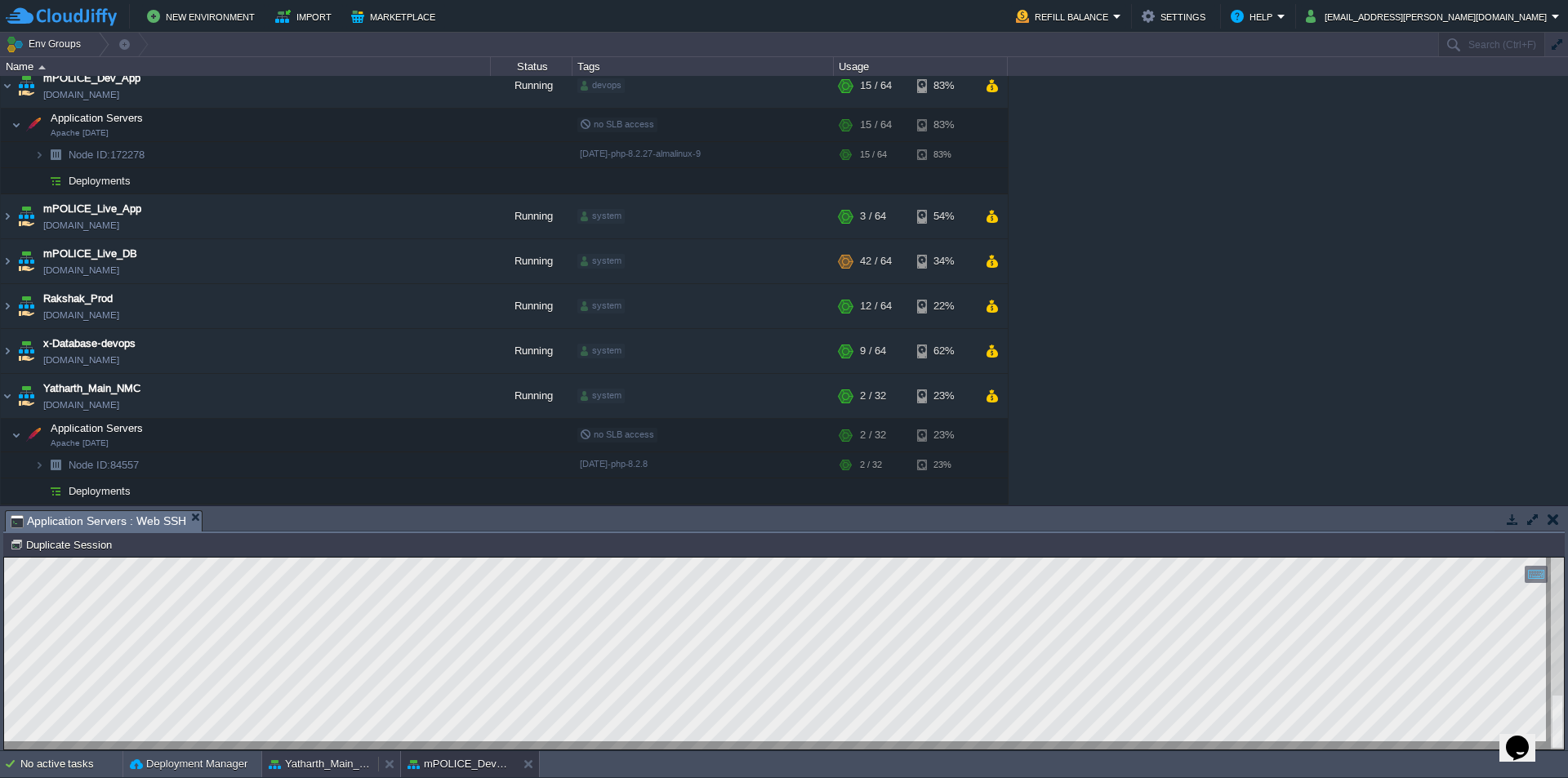
click at [317, 762] on button "Yatharth_Main_NMC" at bounding box center [320, 764] width 103 height 16
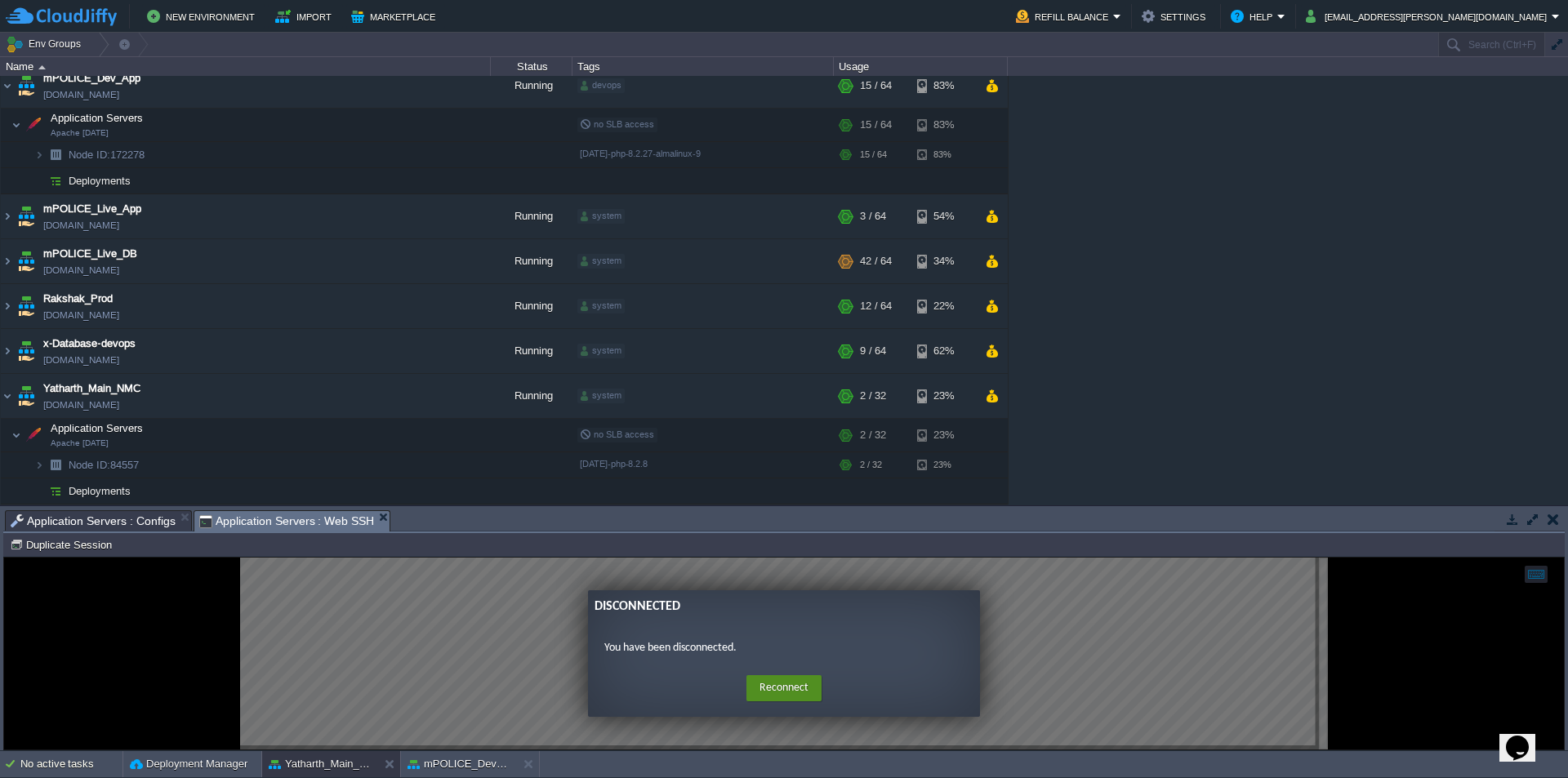
click at [798, 694] on button "Reconnect" at bounding box center [784, 688] width 75 height 26
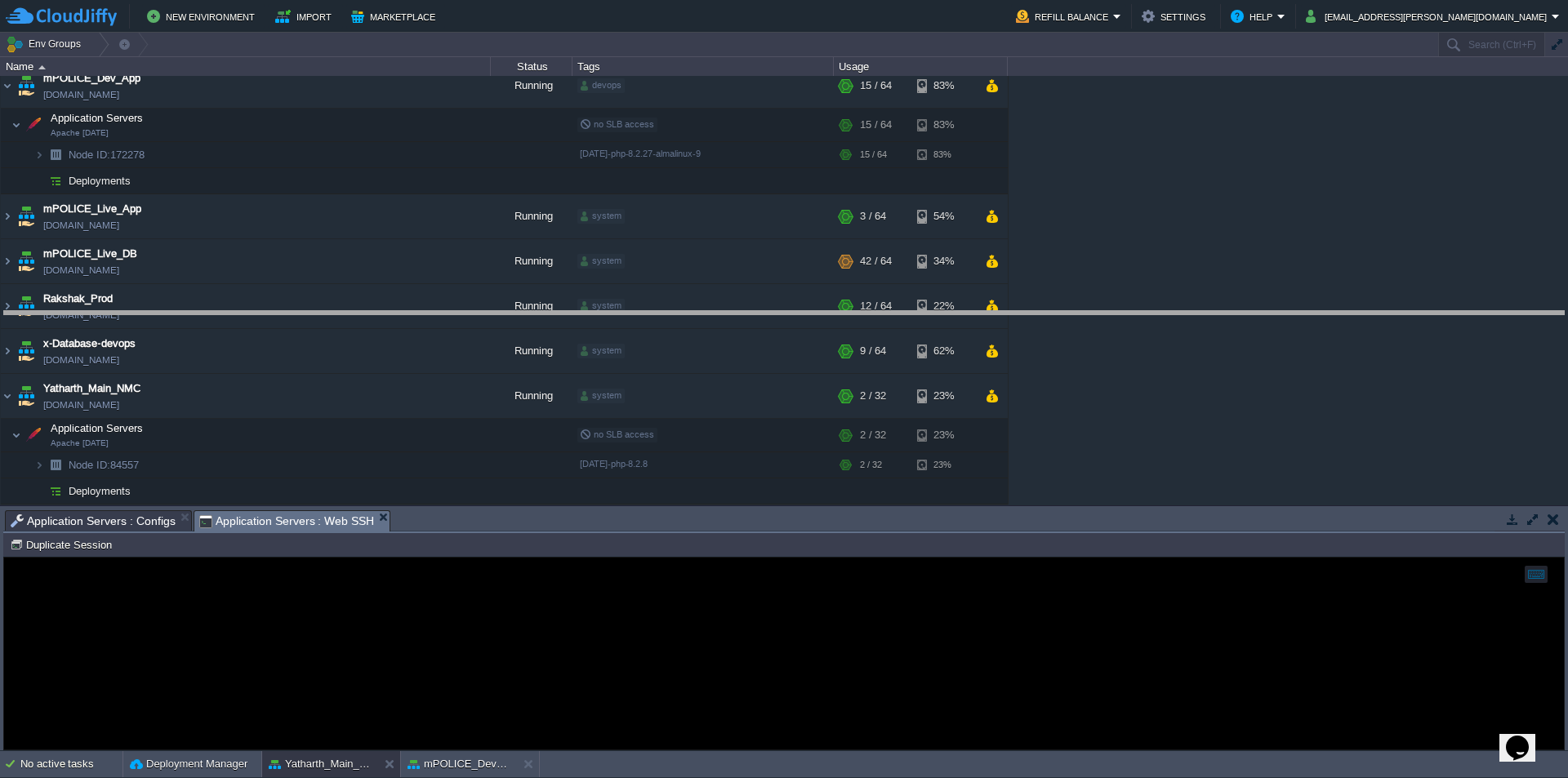
drag, startPoint x: 734, startPoint y: 532, endPoint x: 756, endPoint y: 277, distance: 255.9
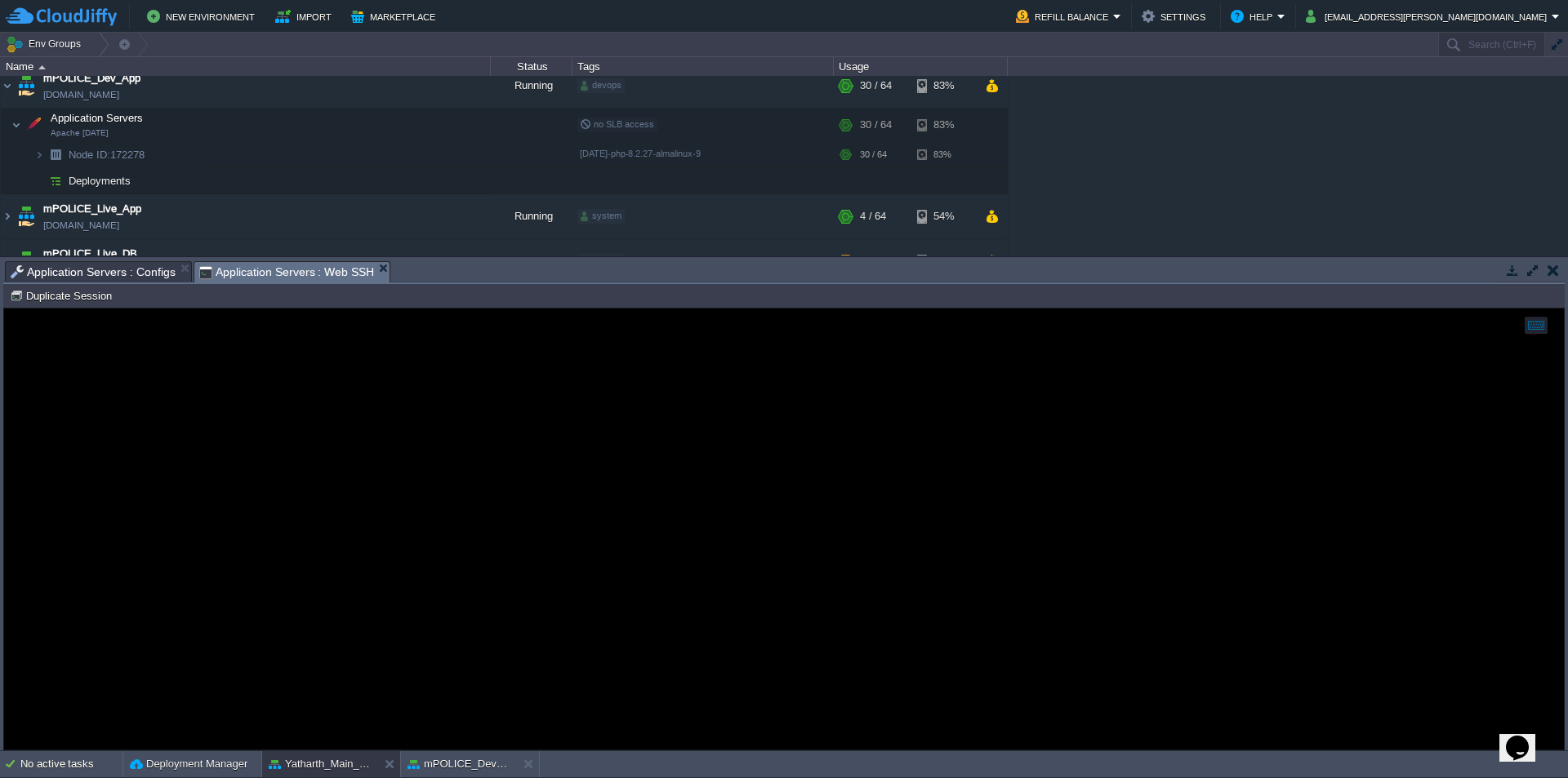
click at [396, 446] on div at bounding box center [784, 529] width 1560 height 441
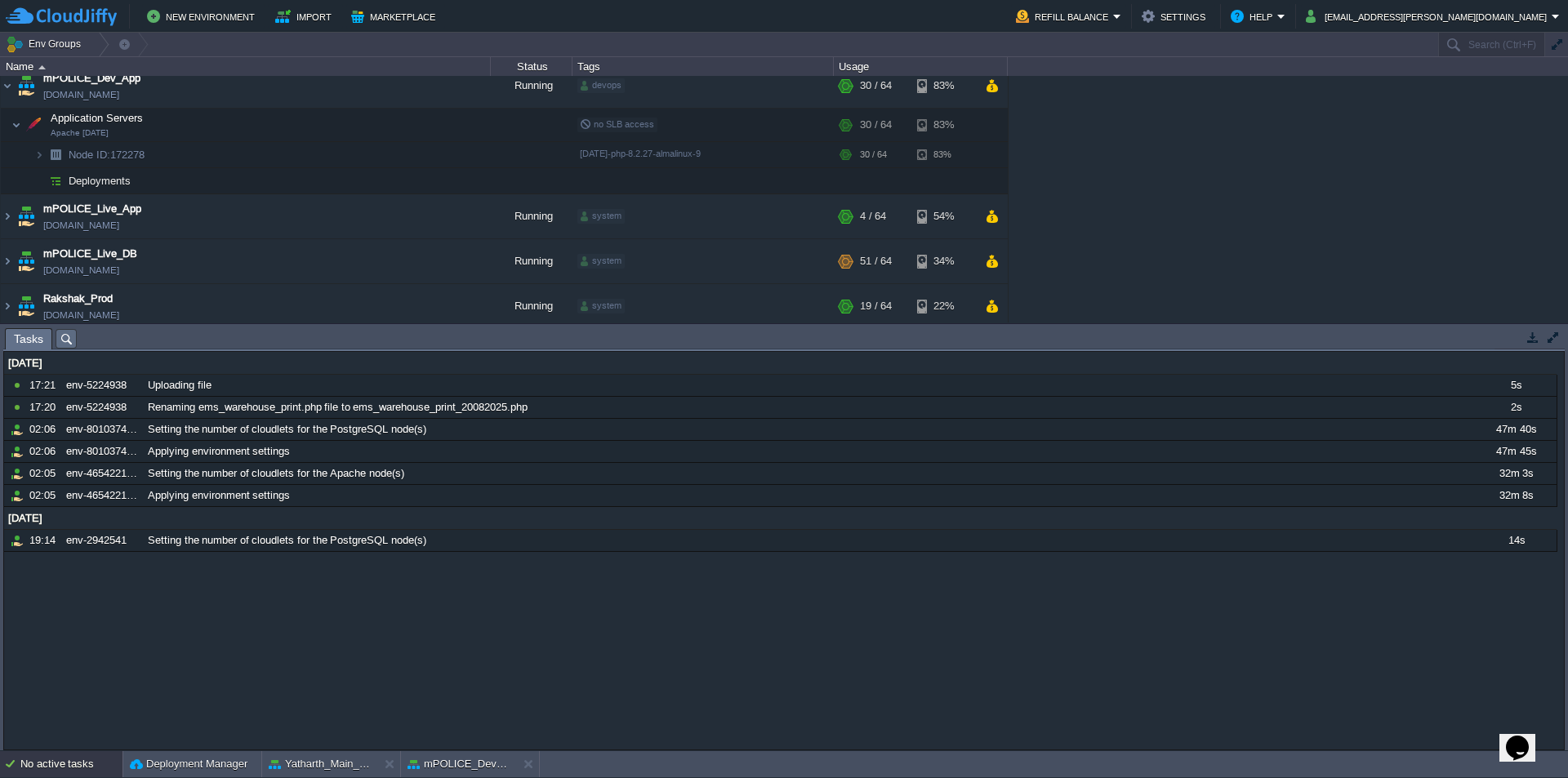
scroll to position [284, 0]
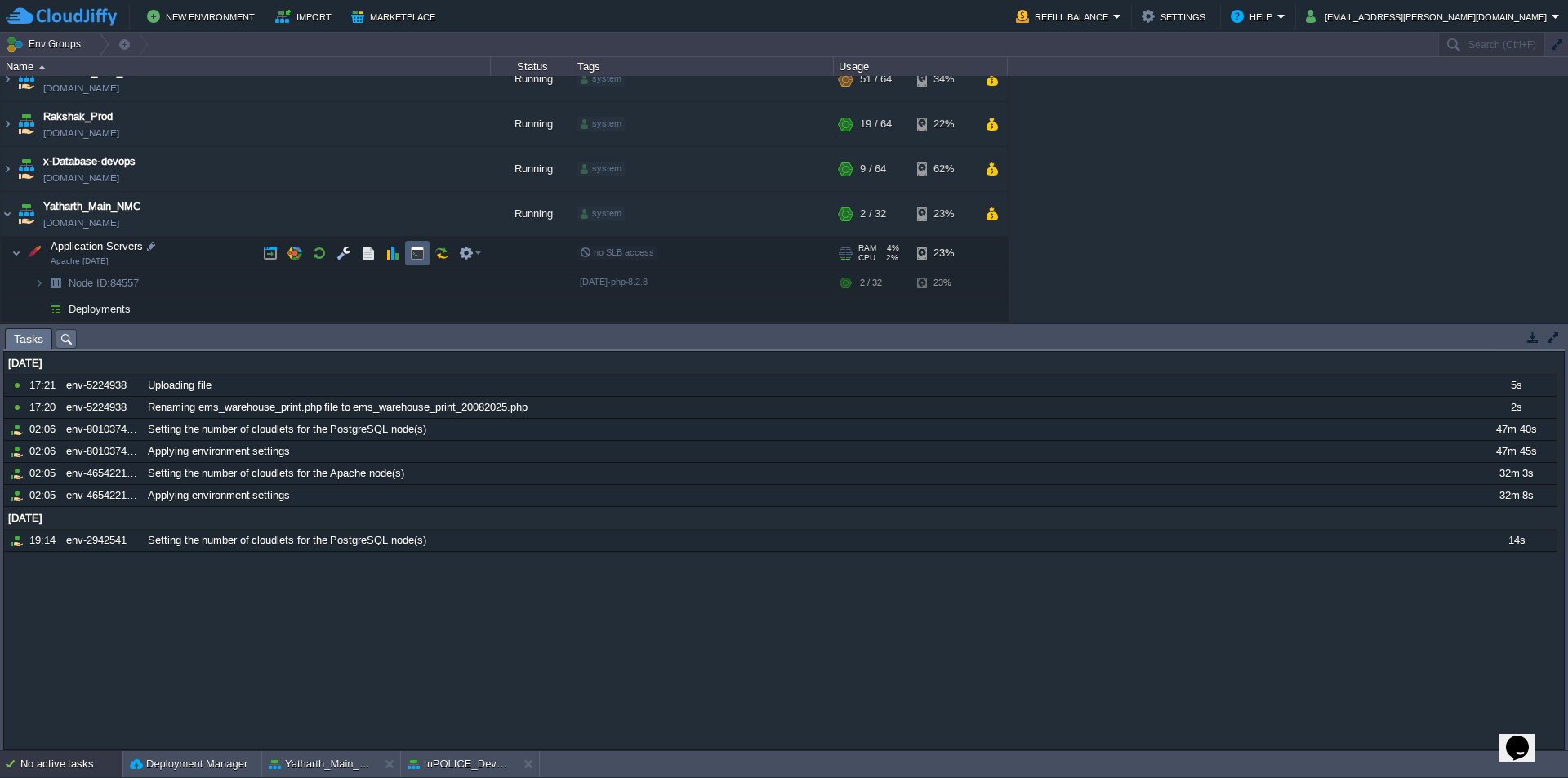
click at [414, 253] on button "button" at bounding box center [417, 252] width 15 height 15
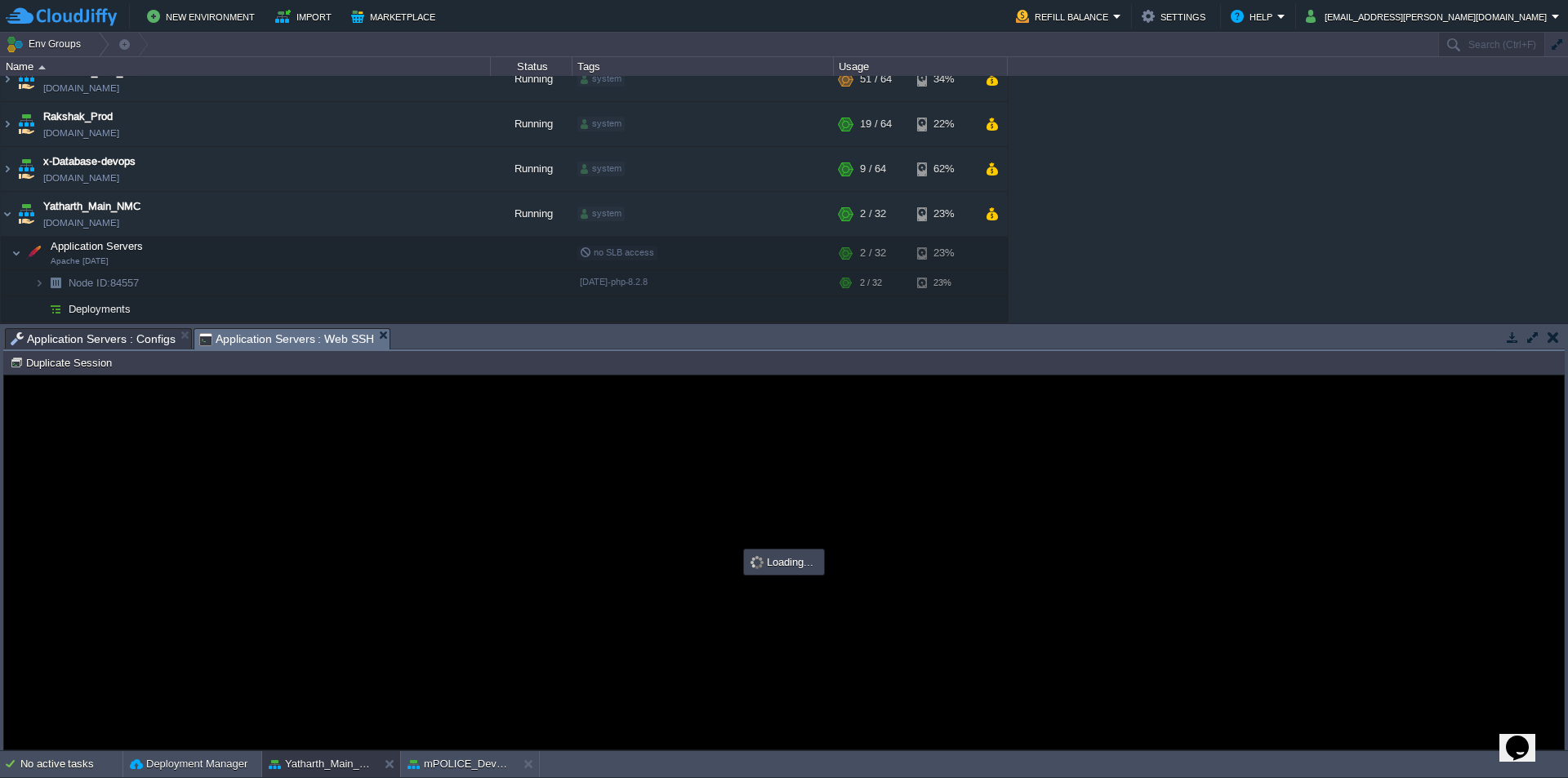
scroll to position [0, 0]
type input "#000000"
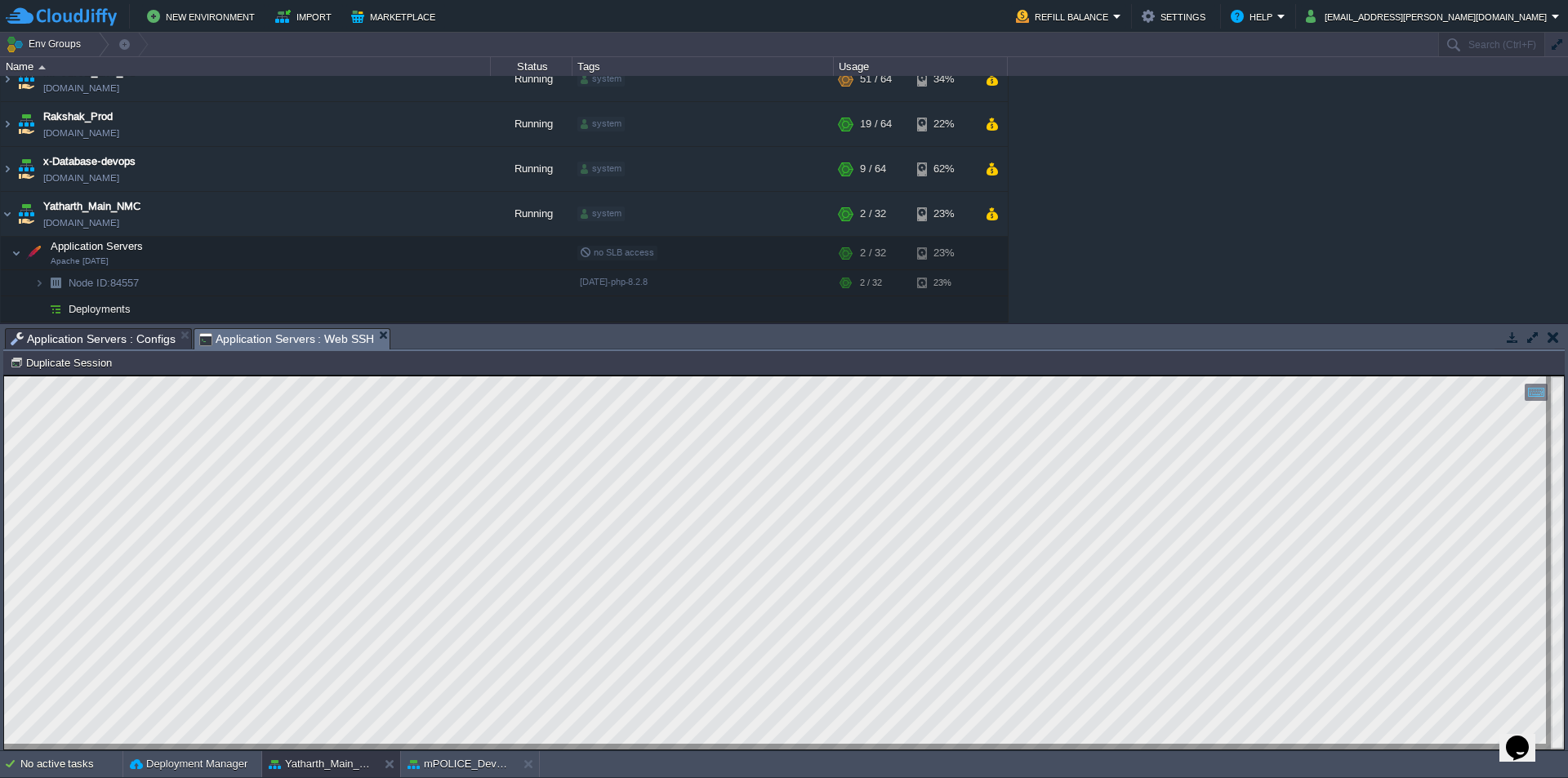
click at [4, 376] on html "Copy: Ctrl + Shift + C Paste: Ctrl + V Settings: Ctrl + Shift + Alt 0" at bounding box center [784, 376] width 1560 height 0
click at [113, 341] on span "Application Servers : Configs" at bounding box center [93, 339] width 165 height 20
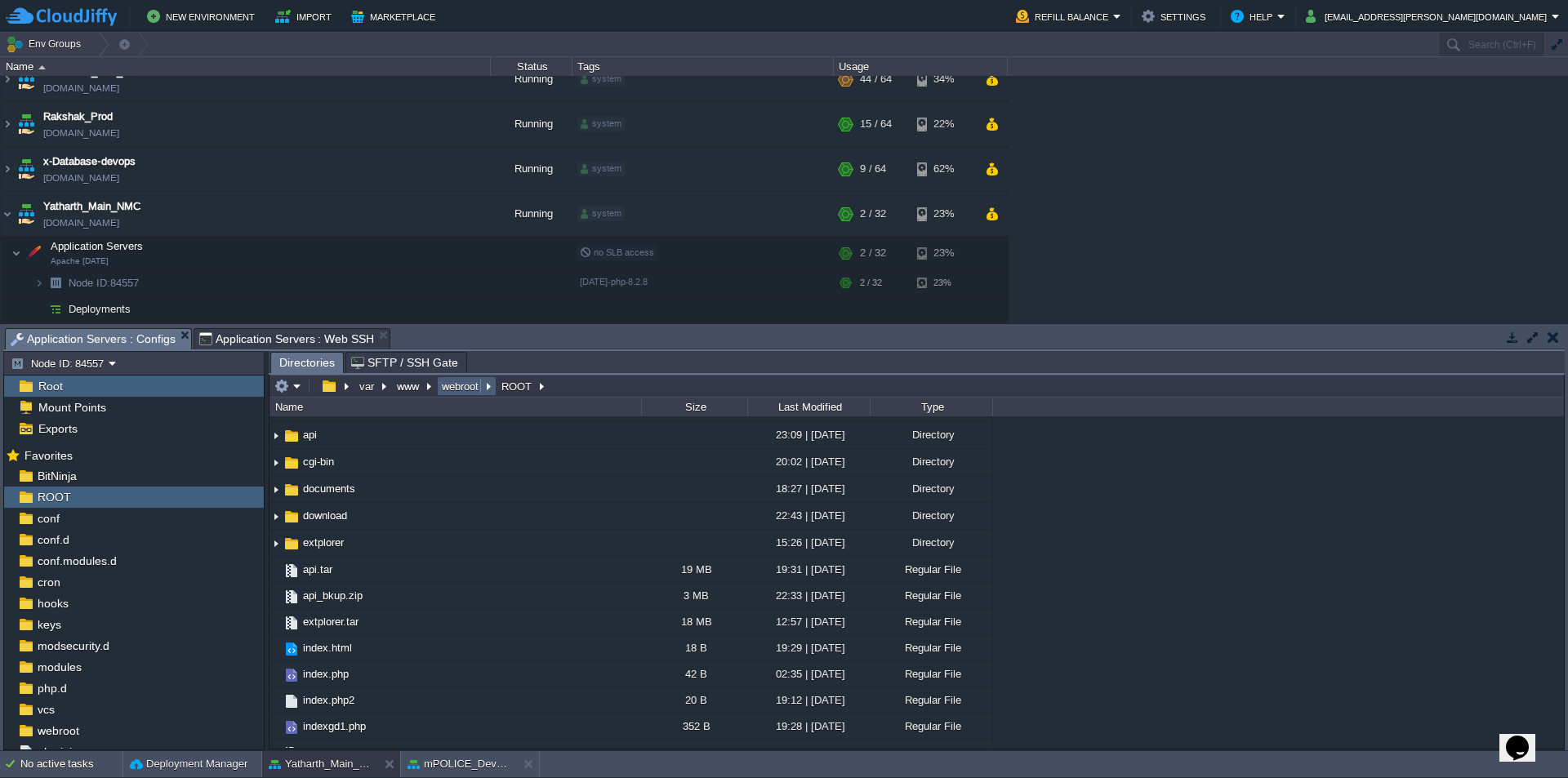
click at [465, 395] on td "webroot" at bounding box center [466, 386] width 59 height 20
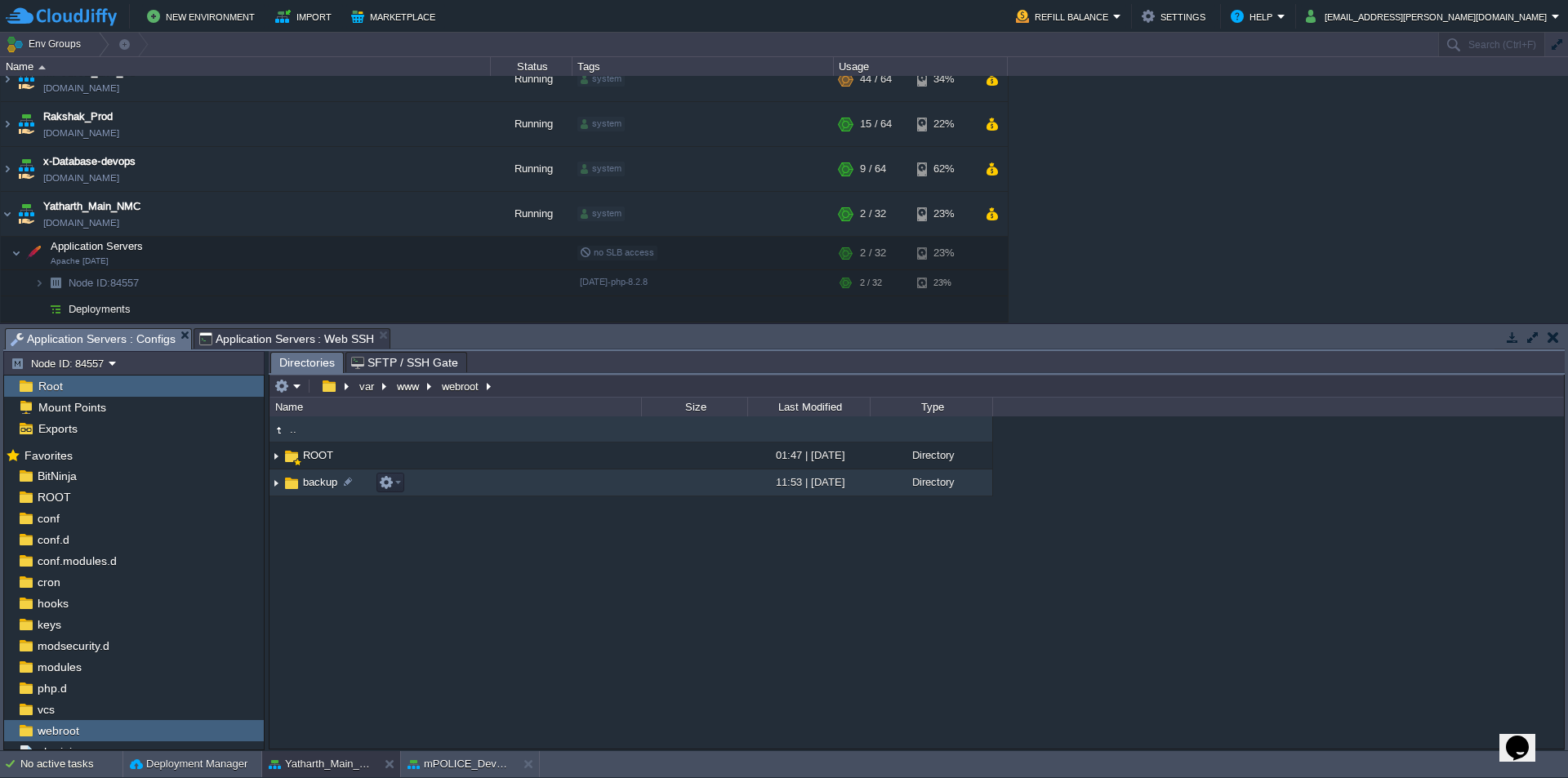
click at [311, 489] on span "backup" at bounding box center [320, 482] width 40 height 14
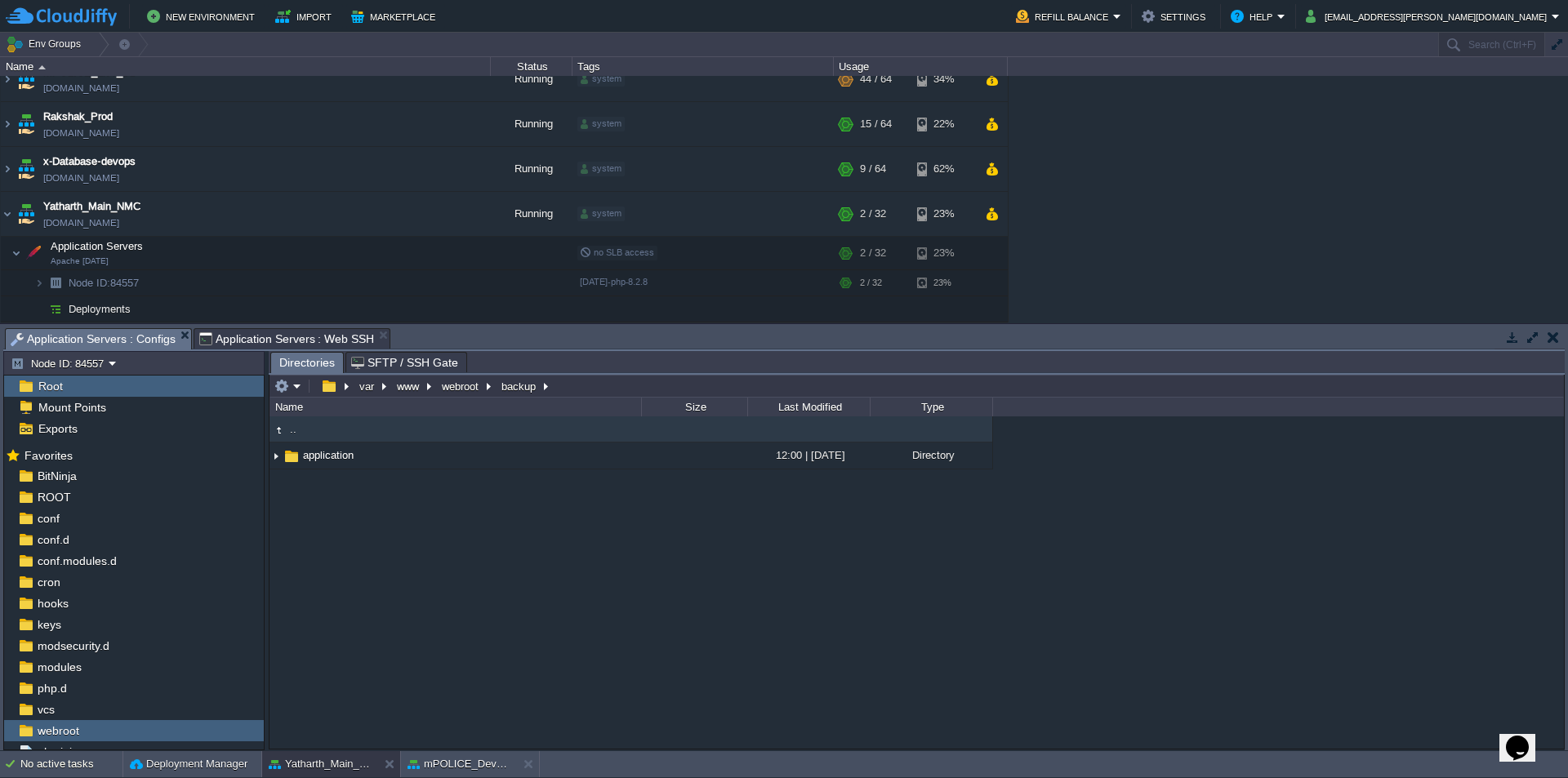
type input "/var/www/webroot/backup"
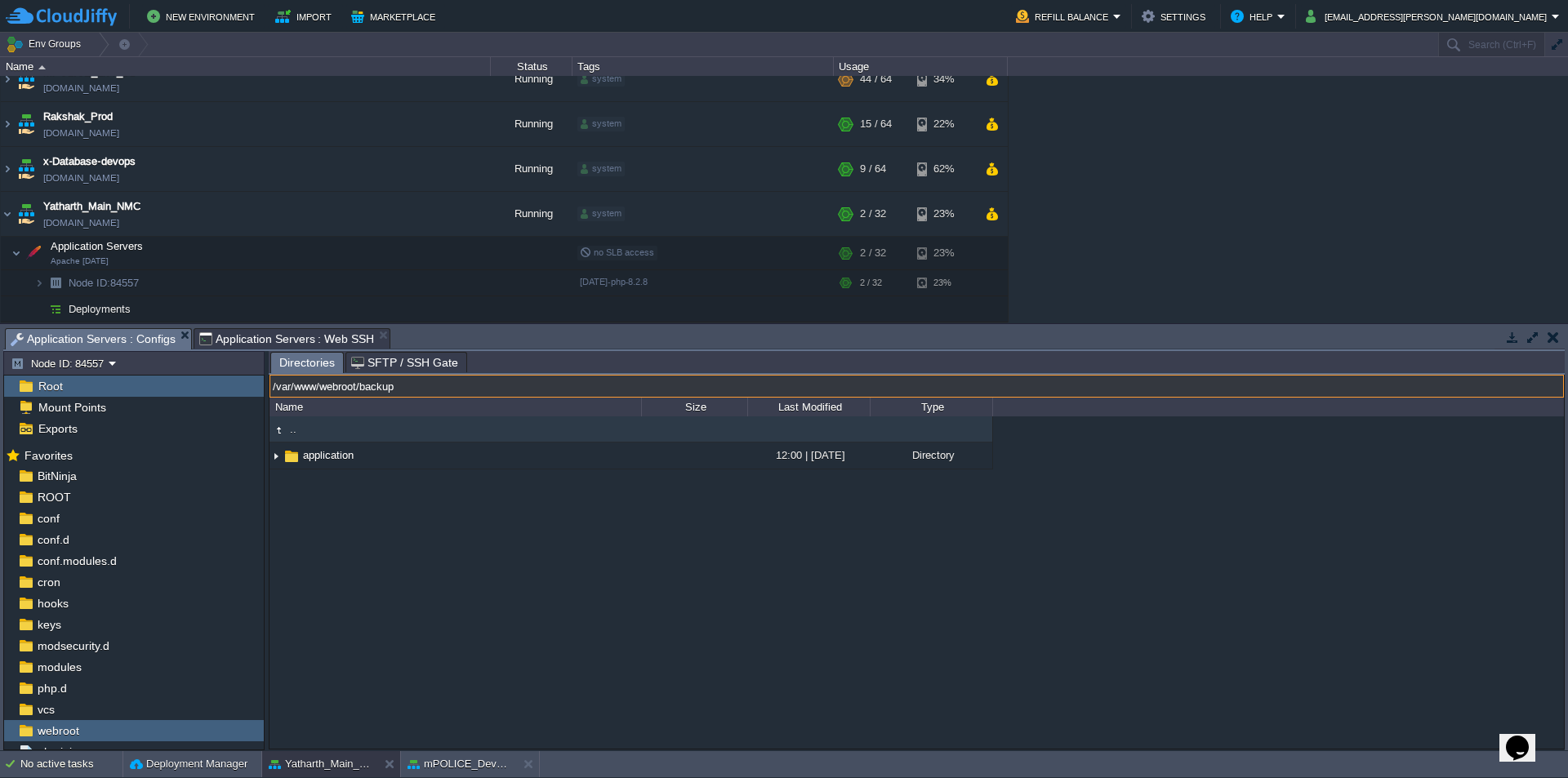
click at [617, 384] on input "/var/www/webroot/backup" at bounding box center [917, 386] width 1295 height 23
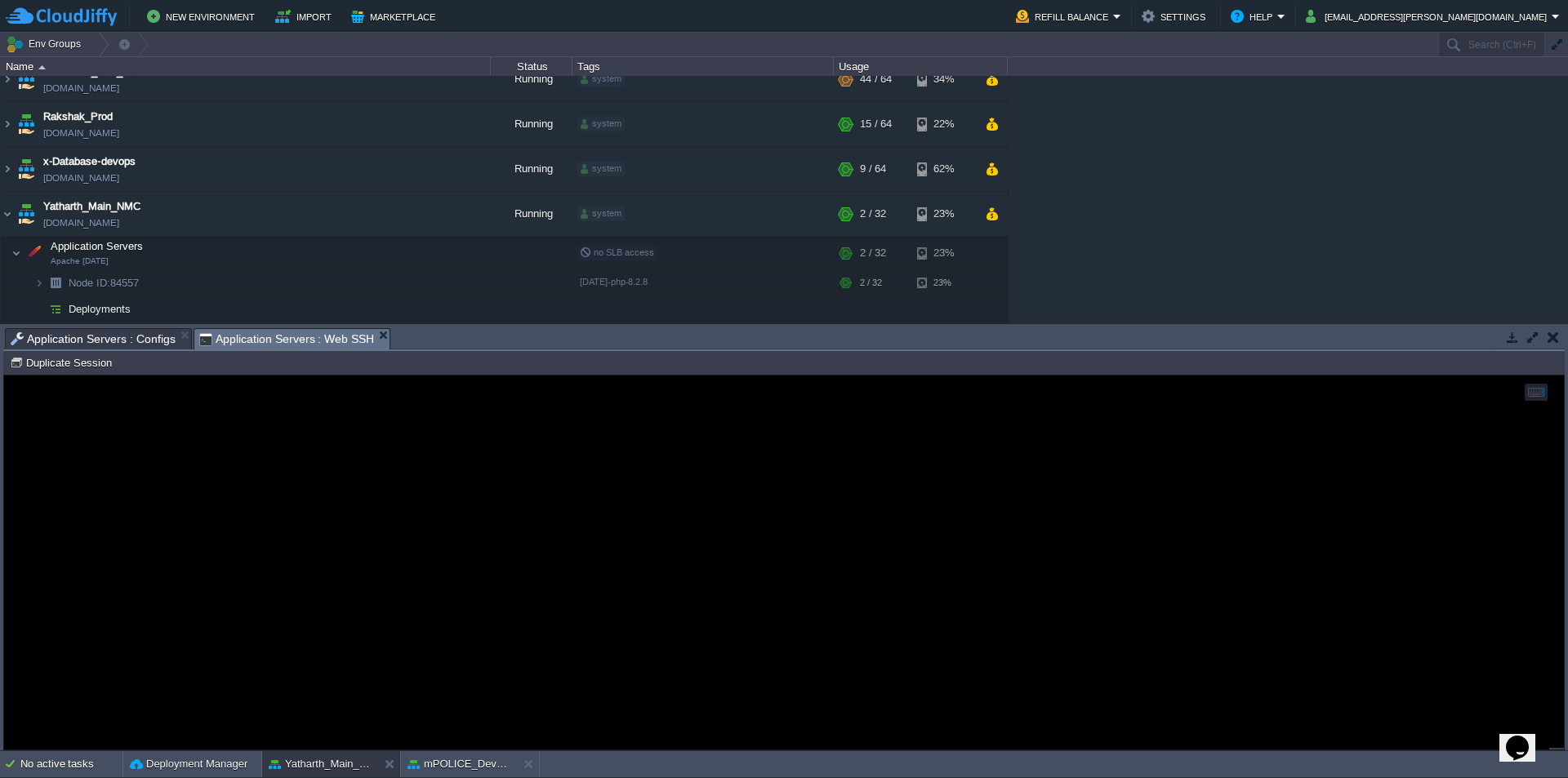
click at [308, 338] on span "Application Servers : Web SSH" at bounding box center [287, 339] width 176 height 21
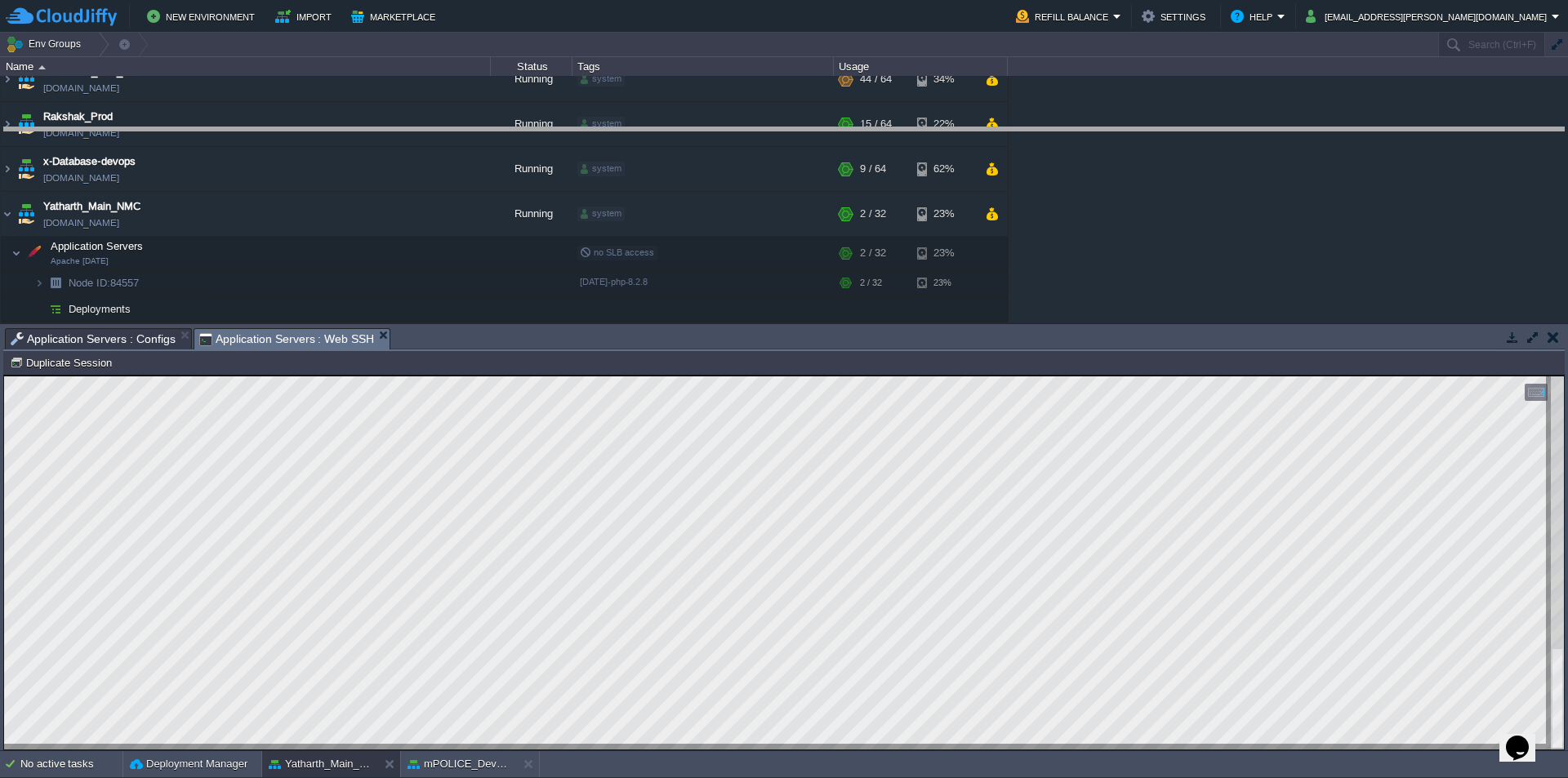
drag, startPoint x: 1133, startPoint y: 348, endPoint x: 1146, endPoint y: 137, distance: 211.4
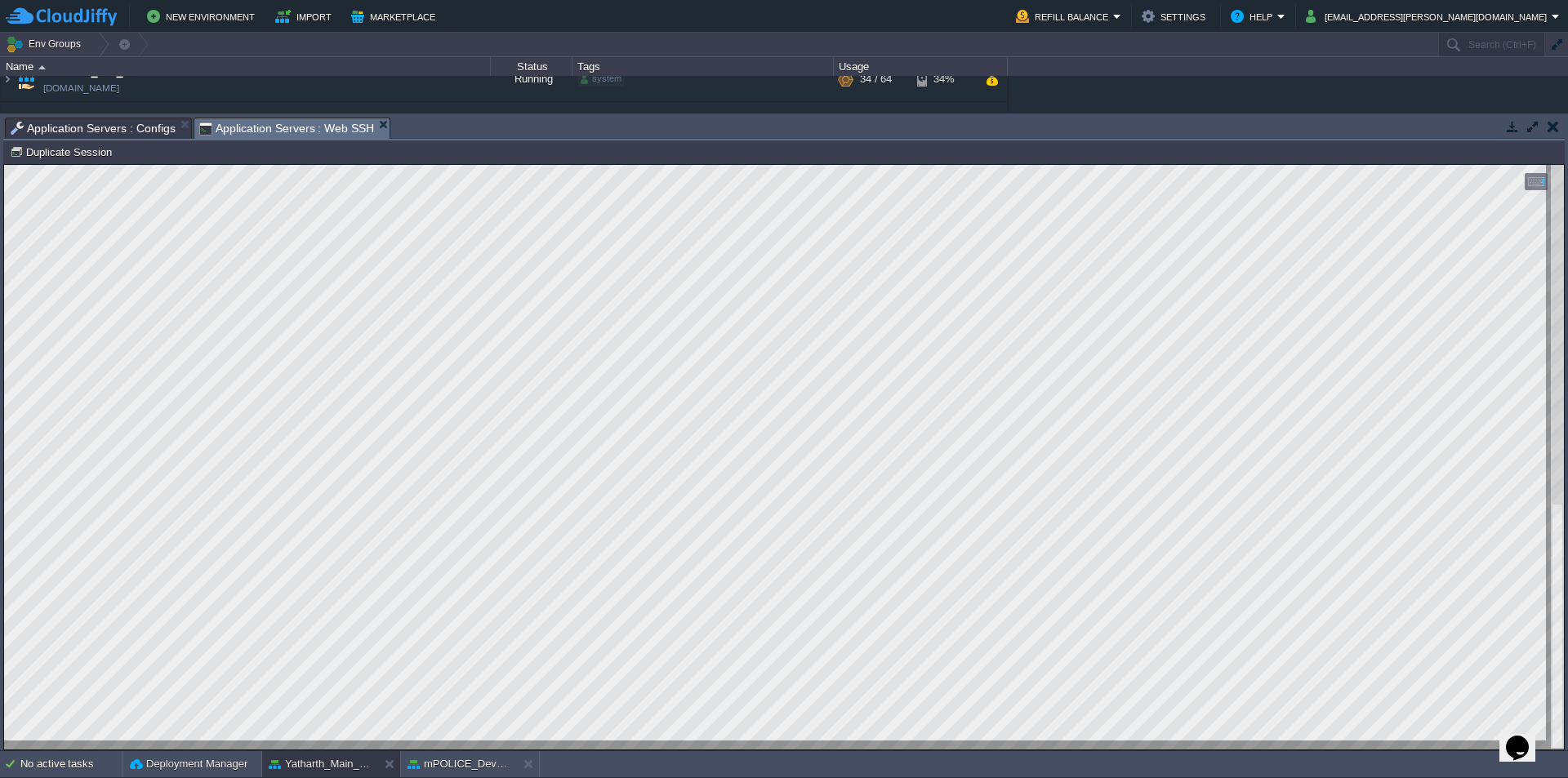
click at [140, 126] on span "Application Servers : Configs" at bounding box center [93, 128] width 165 height 20
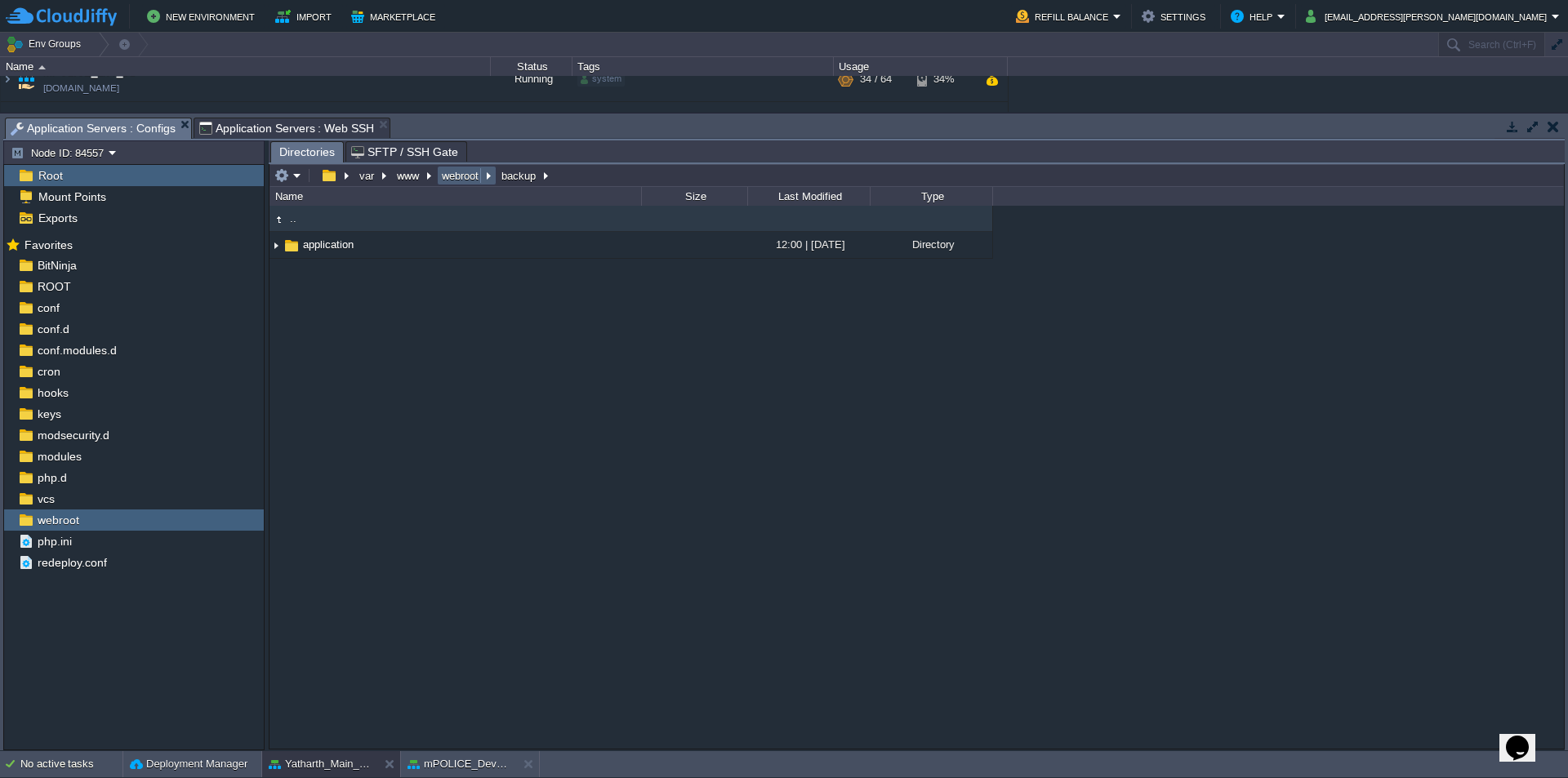
click at [462, 172] on button "webroot" at bounding box center [461, 175] width 43 height 15
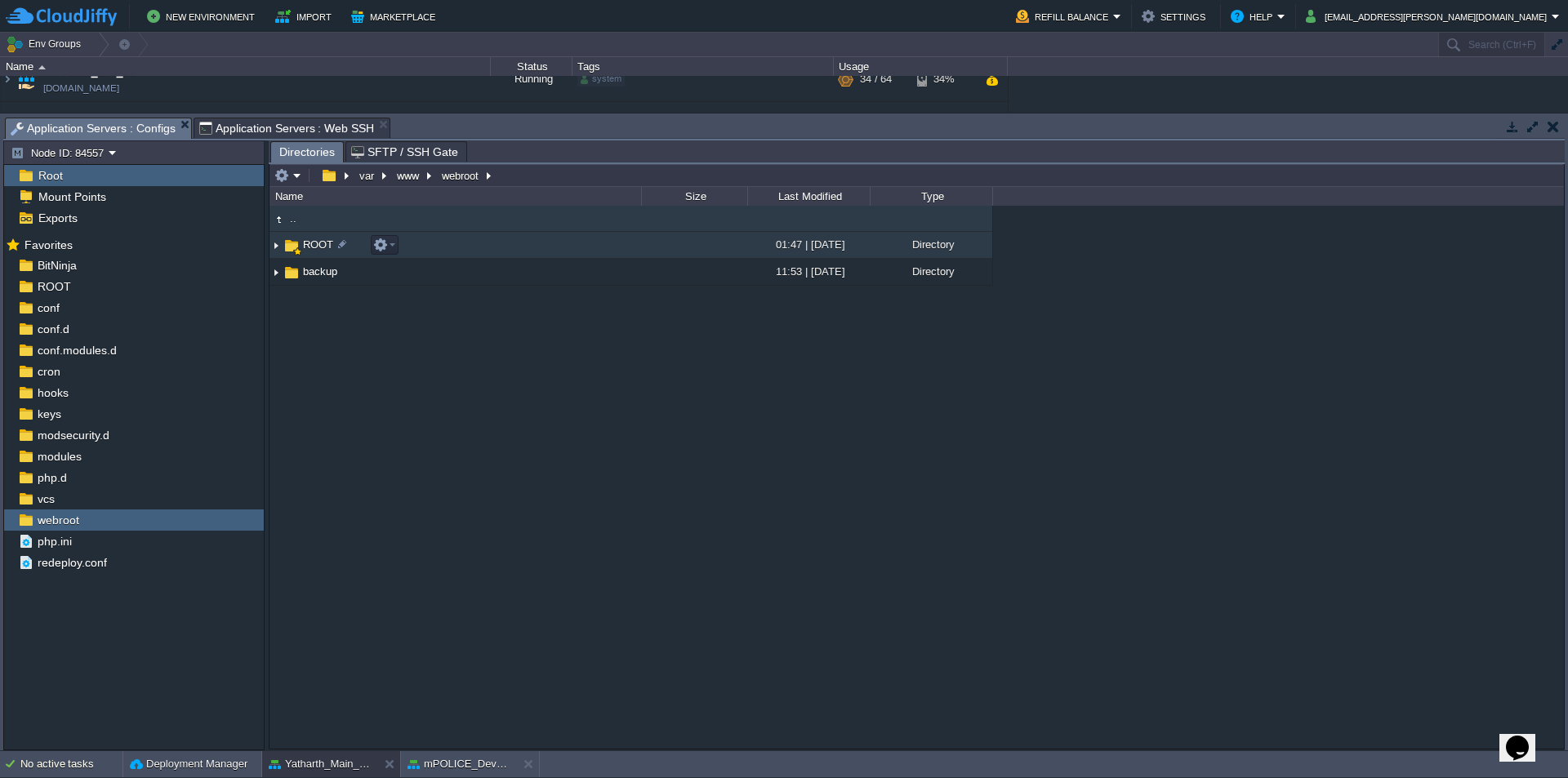
click at [320, 248] on span "ROOT" at bounding box center [318, 245] width 35 height 14
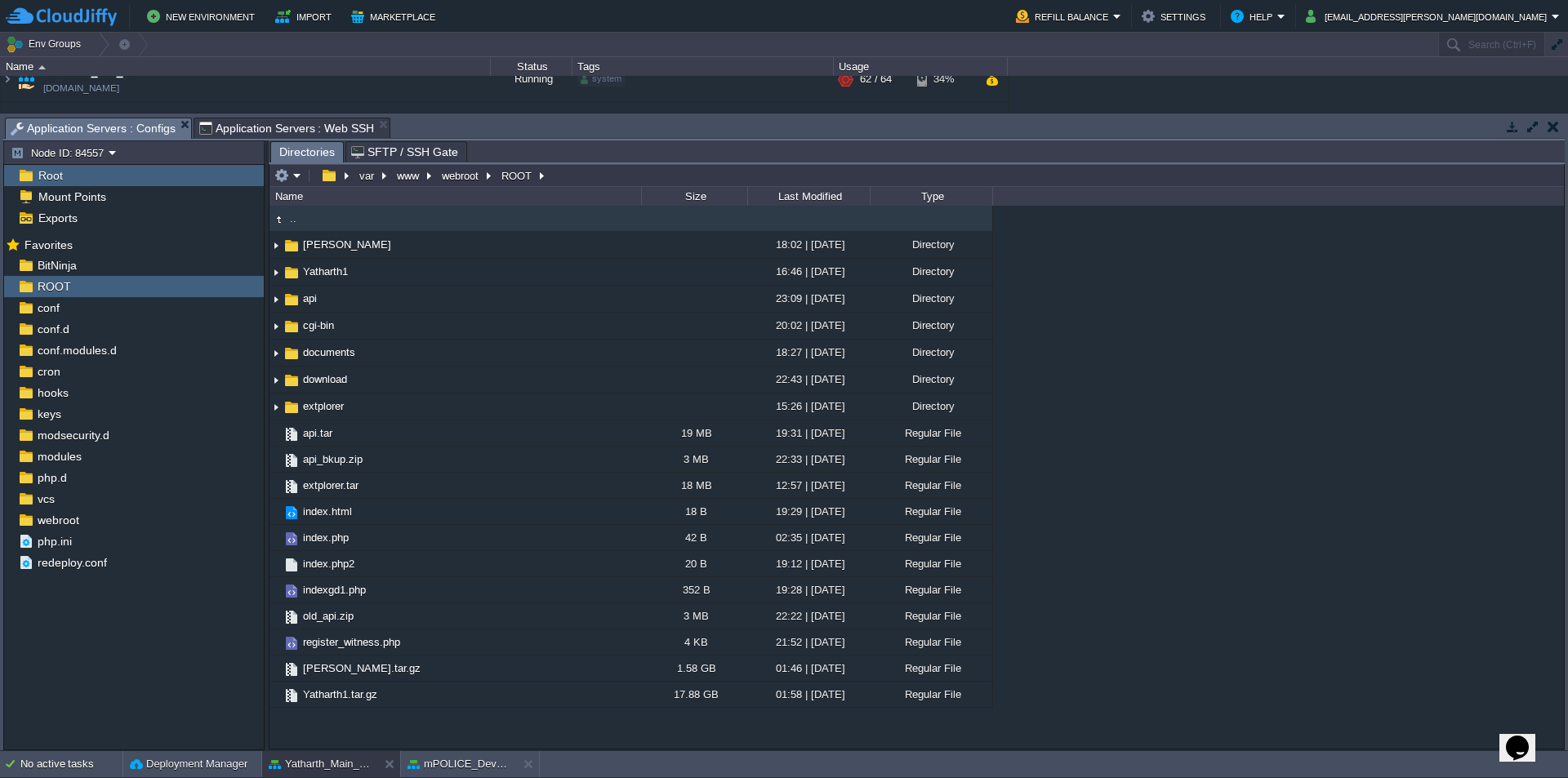
click at [280, 124] on span "Application Servers : Web SSH" at bounding box center [287, 128] width 176 height 20
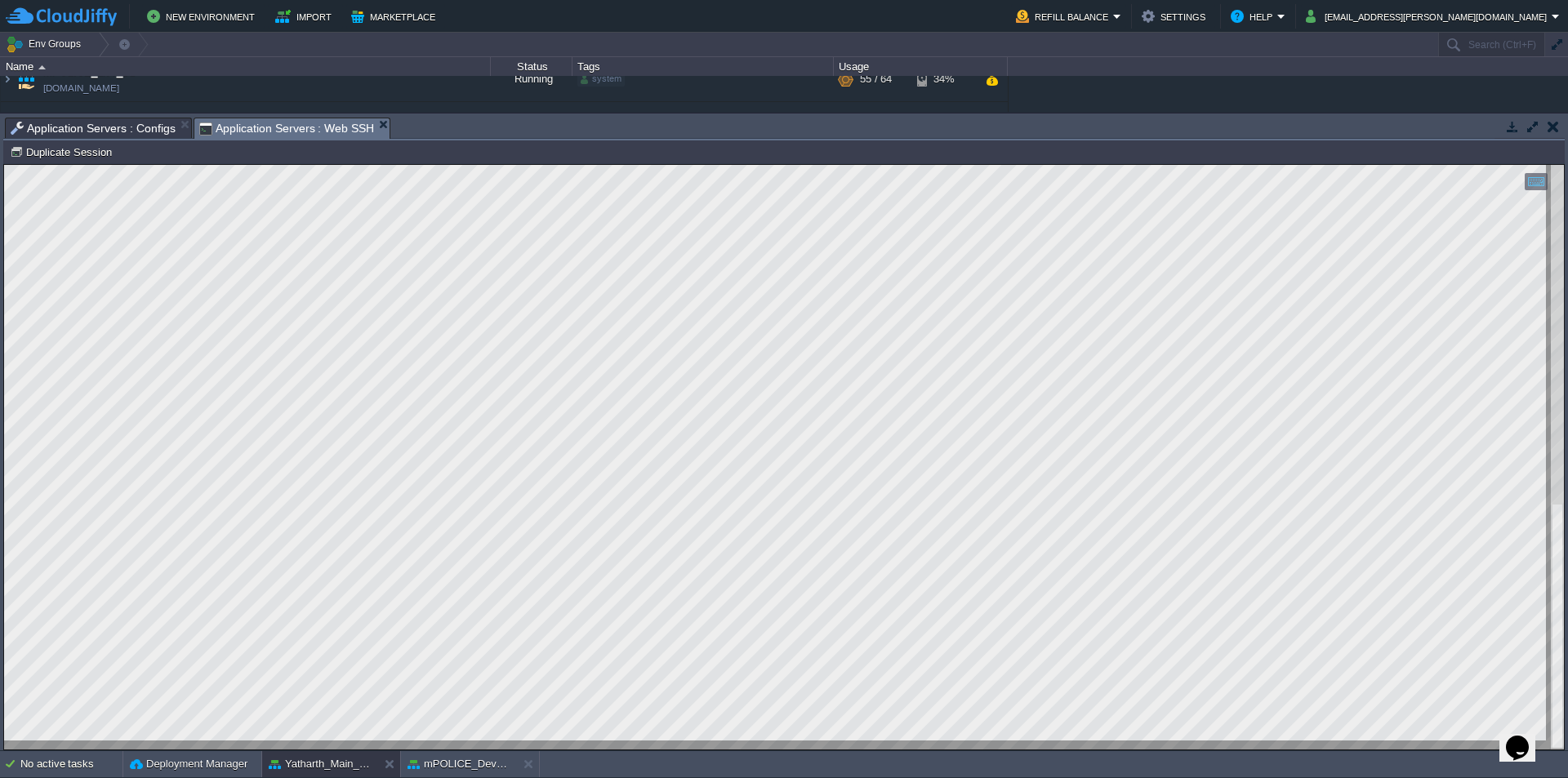
click at [121, 128] on span "Application Servers : Configs" at bounding box center [93, 128] width 165 height 20
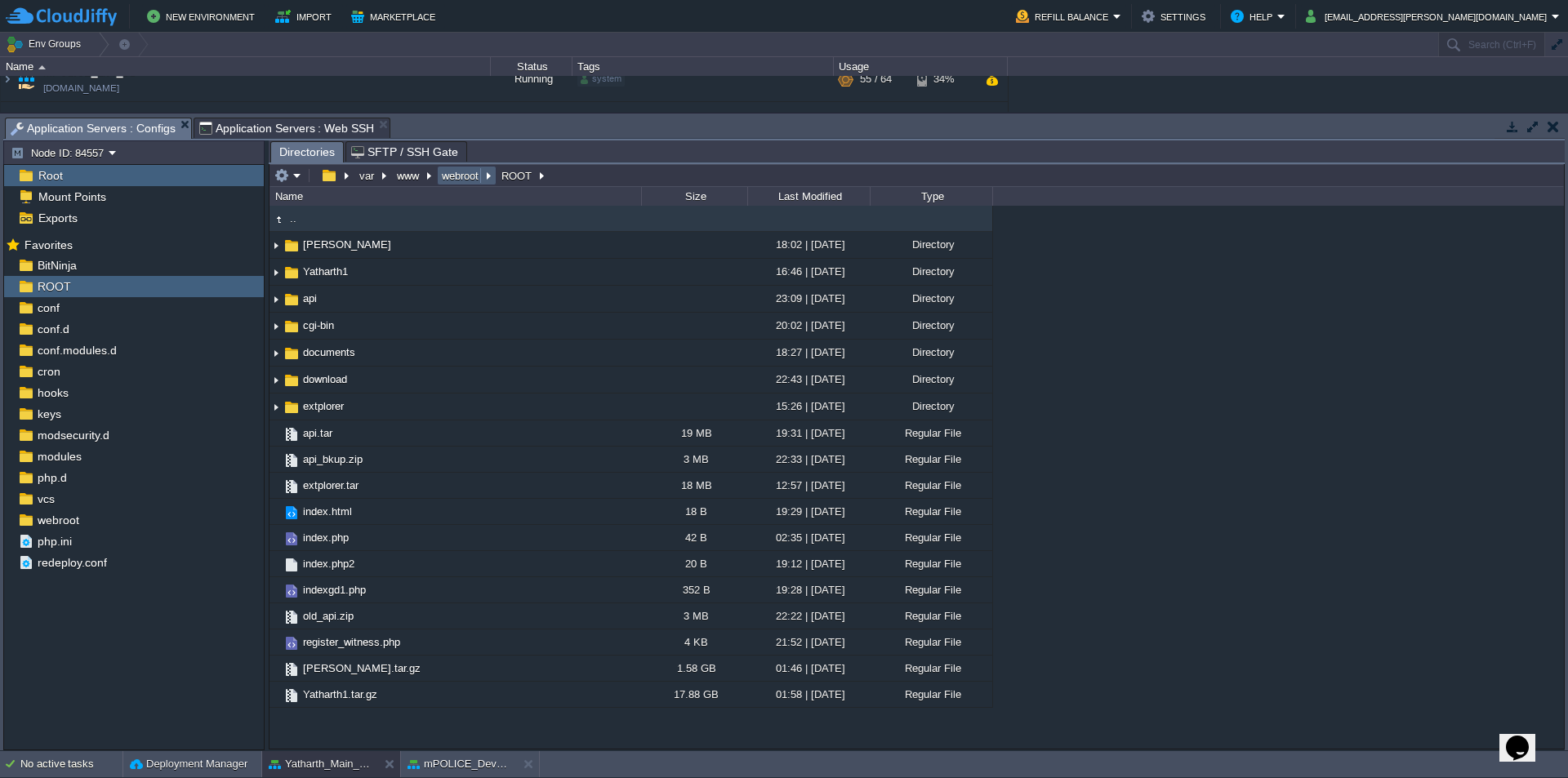
click at [463, 178] on button "webroot" at bounding box center [461, 175] width 43 height 15
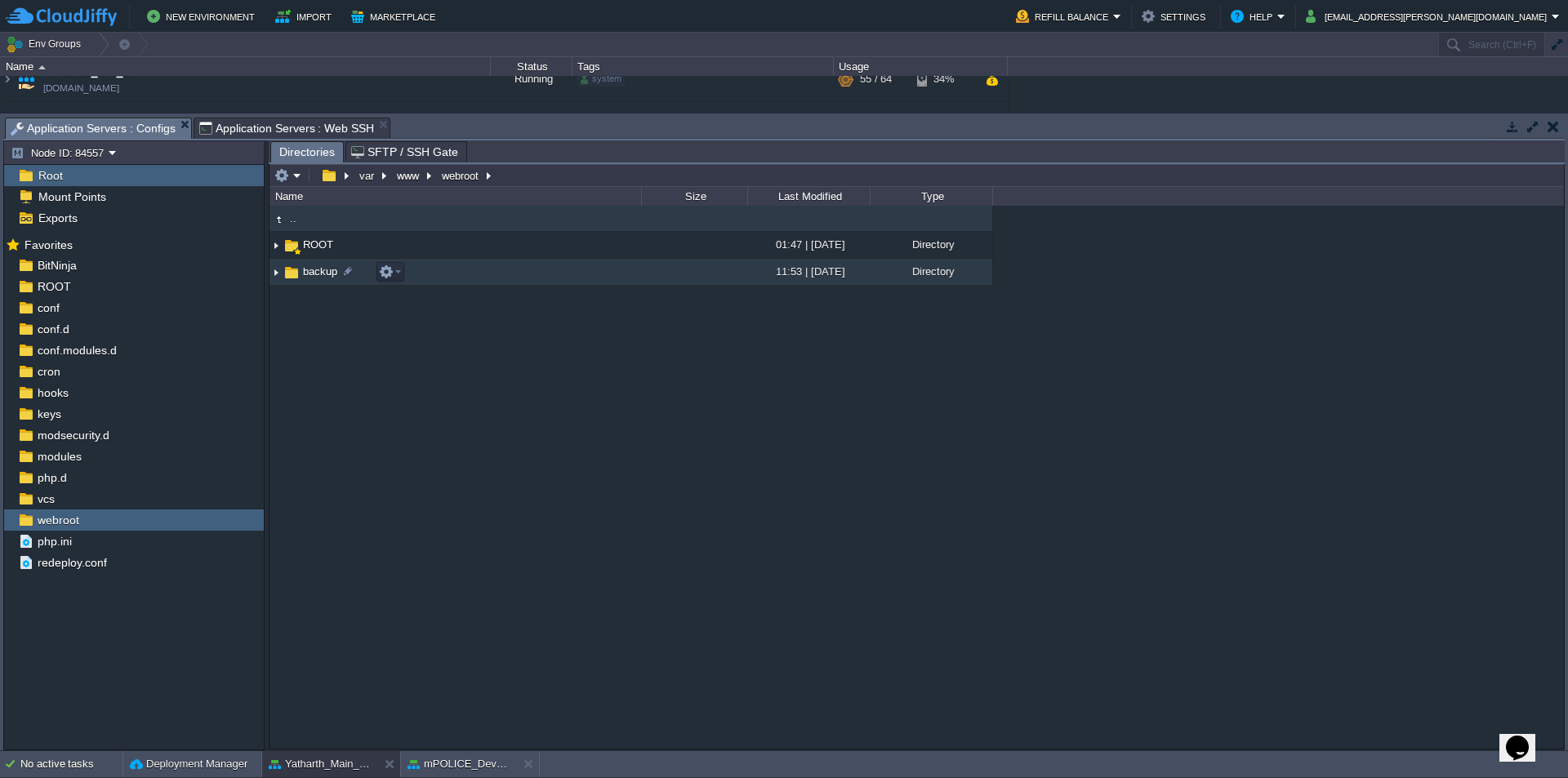
click at [320, 275] on span "backup" at bounding box center [320, 271] width 40 height 14
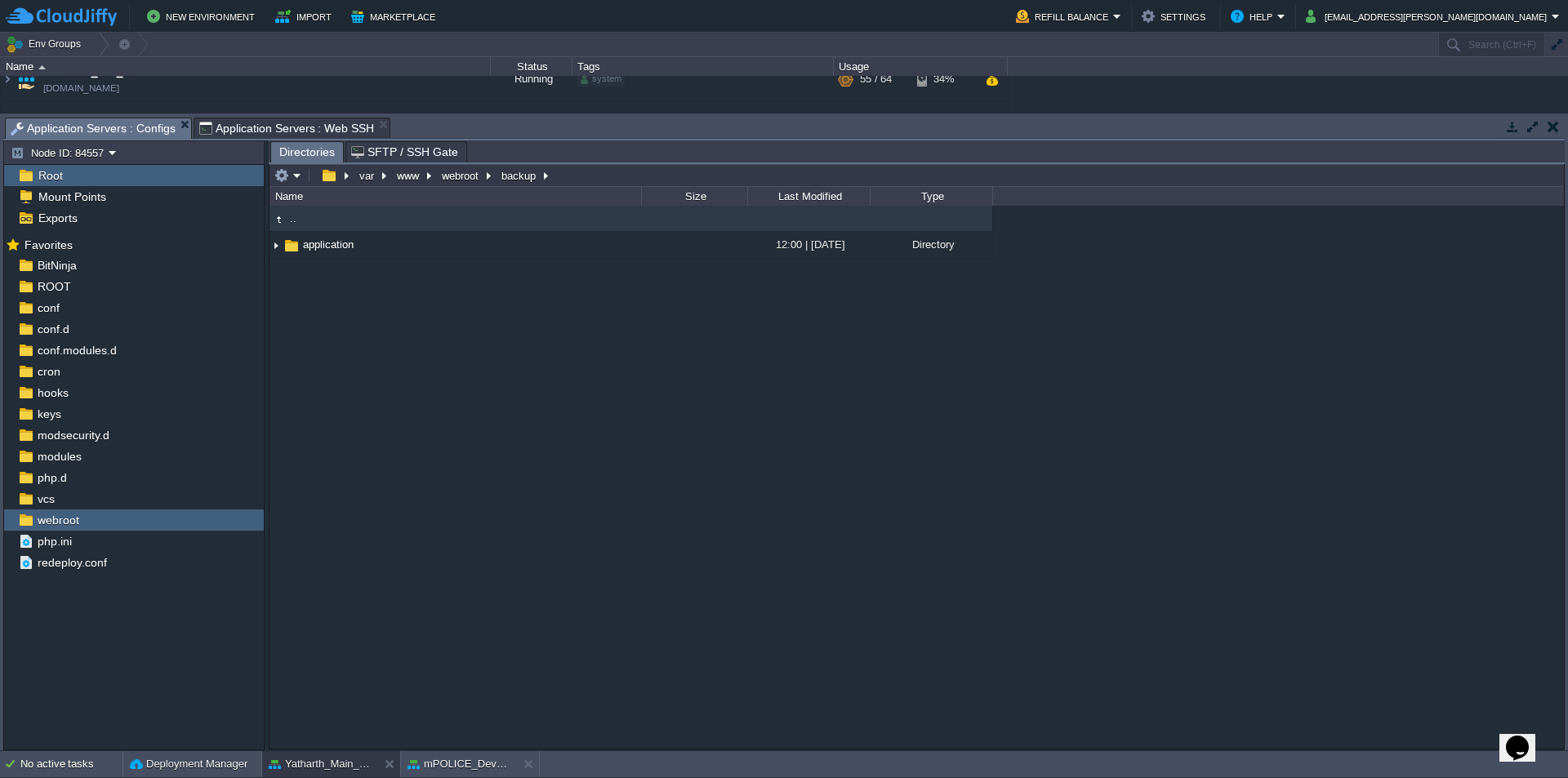
click at [365, 302] on div ".. application 12:00 | [DATE] Directory" at bounding box center [917, 476] width 1295 height 542
type input "/var/www/webroot/backup"
click at [594, 171] on input "/var/www/webroot/backup" at bounding box center [917, 176] width 1295 height 23
type input "/var/www/webroot/backup"
click at [589, 180] on input "/var/www/webroot/backup" at bounding box center [917, 176] width 1295 height 23
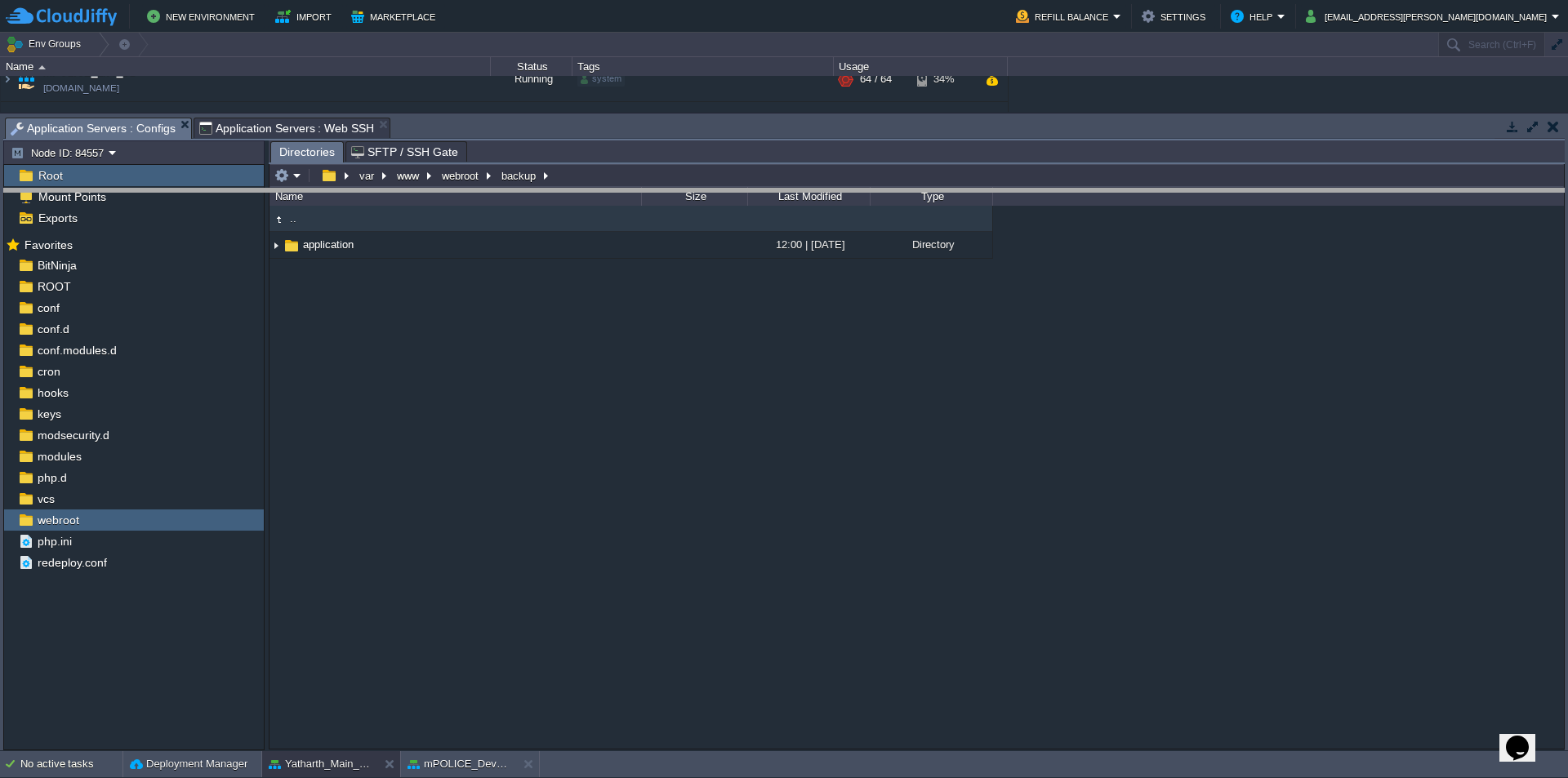
drag, startPoint x: 599, startPoint y: 140, endPoint x: 649, endPoint y: 451, distance: 315.0
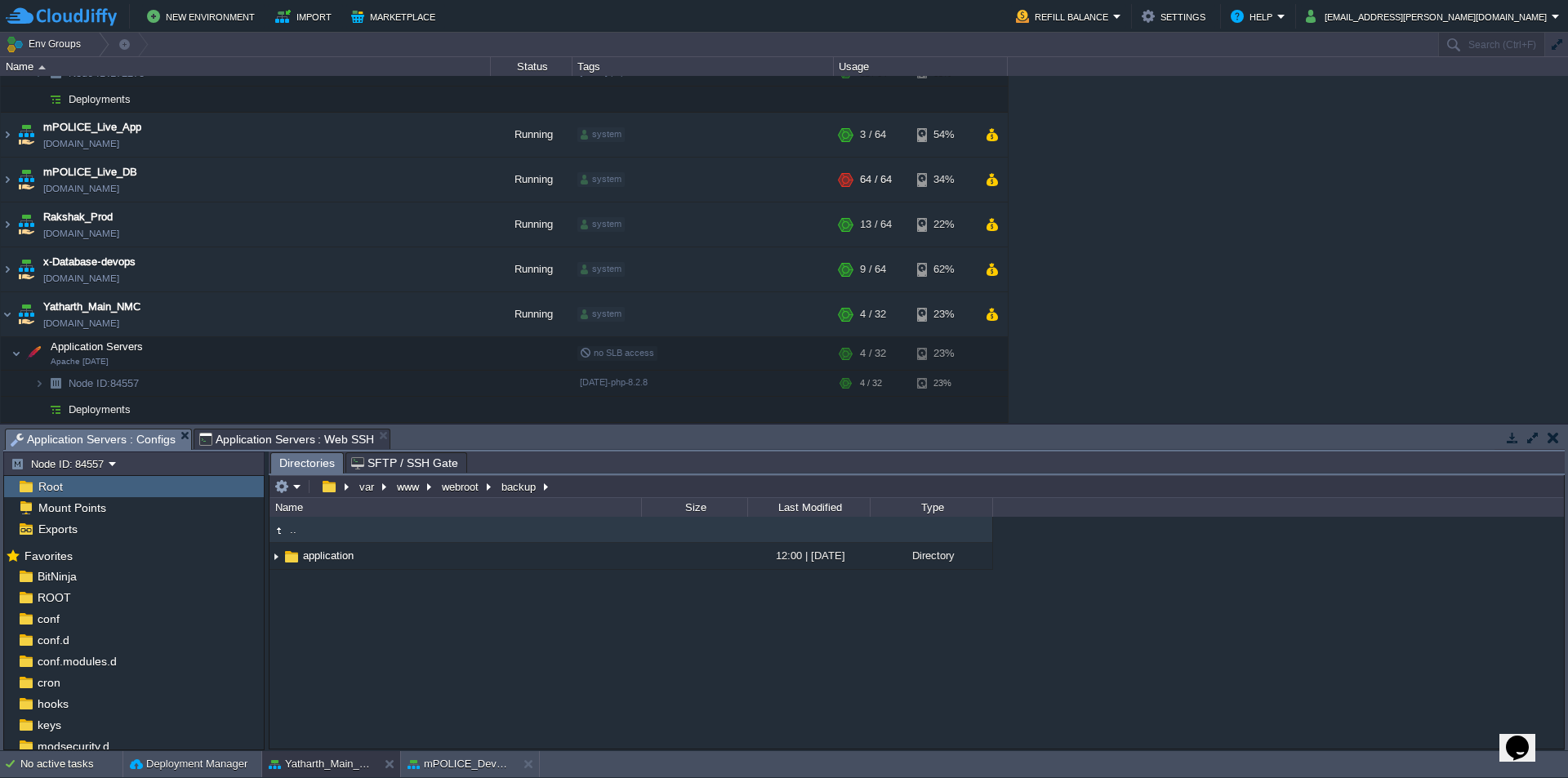
scroll to position [184, 0]
click at [457, 763] on button "mPOLICE_Dev_App" at bounding box center [458, 764] width 103 height 16
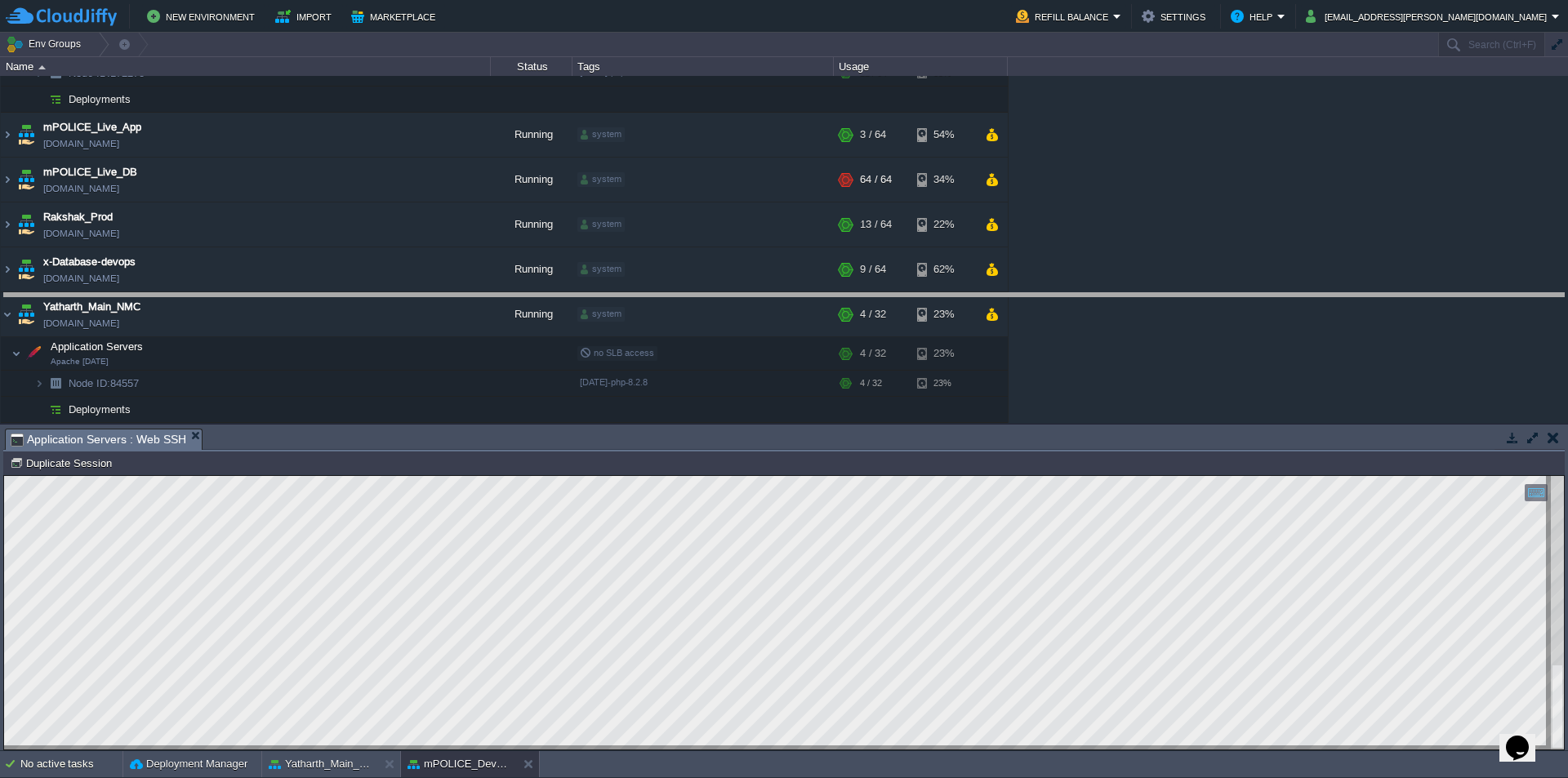
drag, startPoint x: 612, startPoint y: 451, endPoint x: 648, endPoint y: 161, distance: 292.2
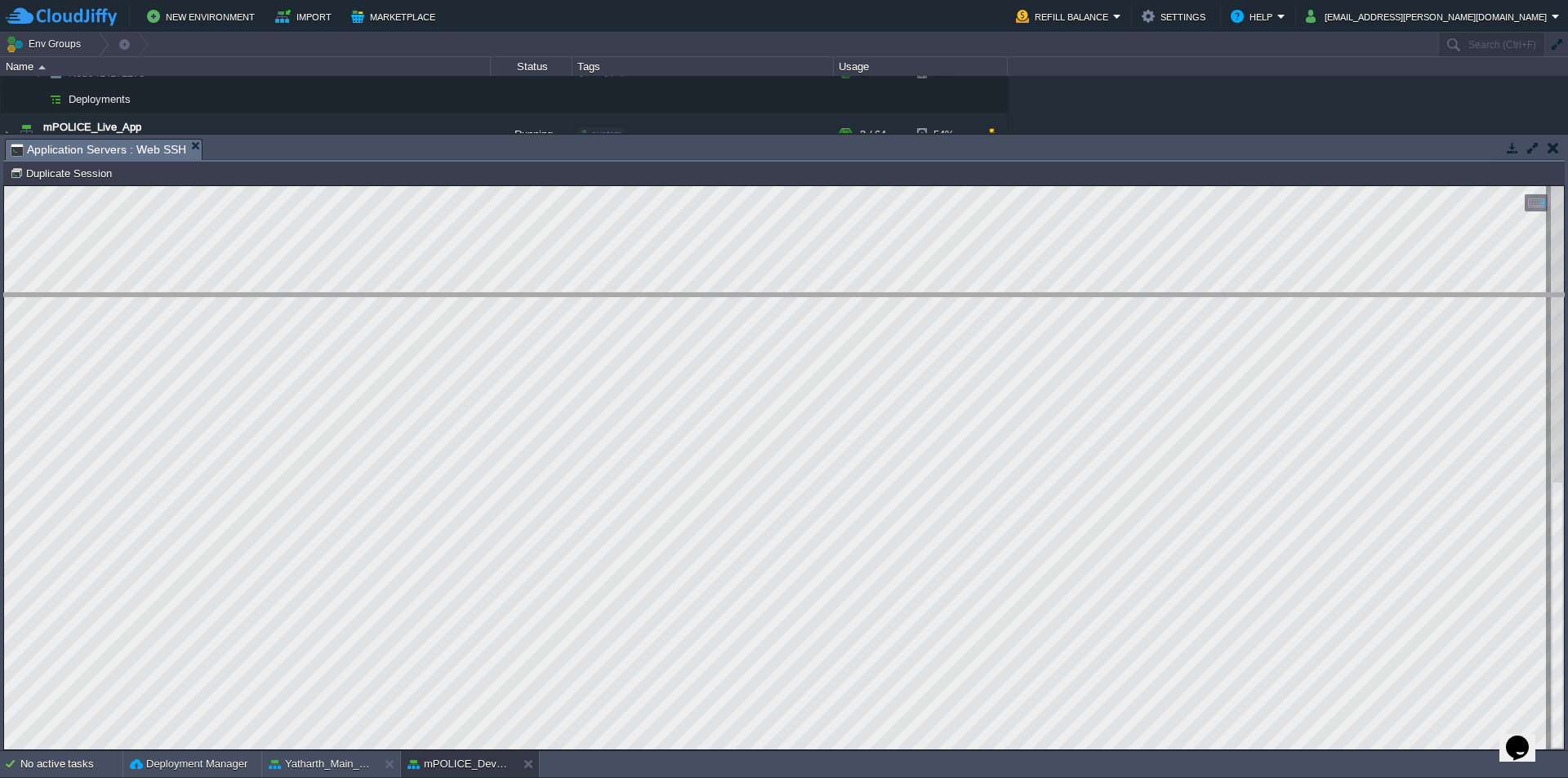
drag, startPoint x: 391, startPoint y: 161, endPoint x: 411, endPoint y: 401, distance: 240.8
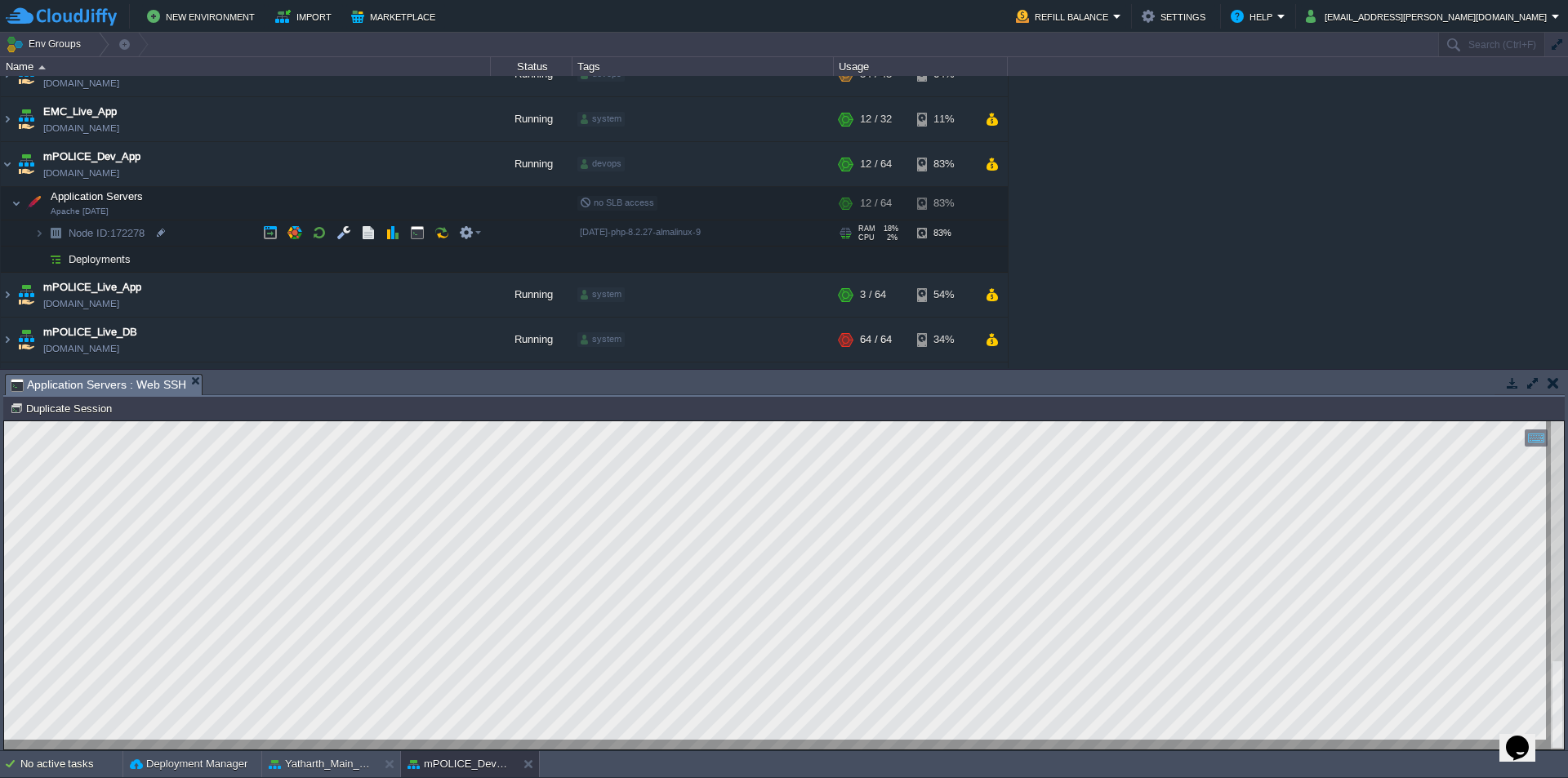
scroll to position [0, 0]
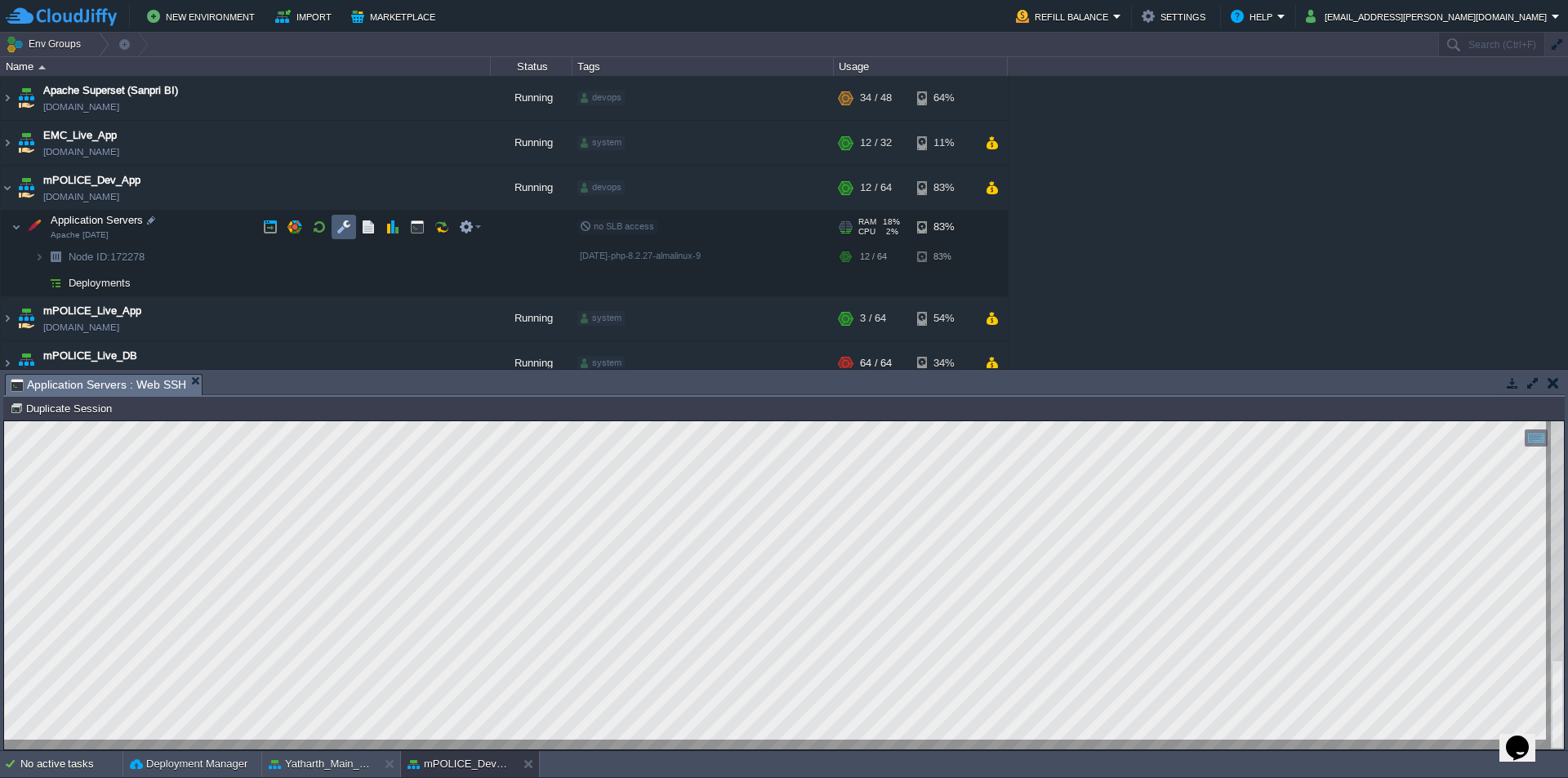
click at [345, 231] on button "button" at bounding box center [344, 227] width 15 height 15
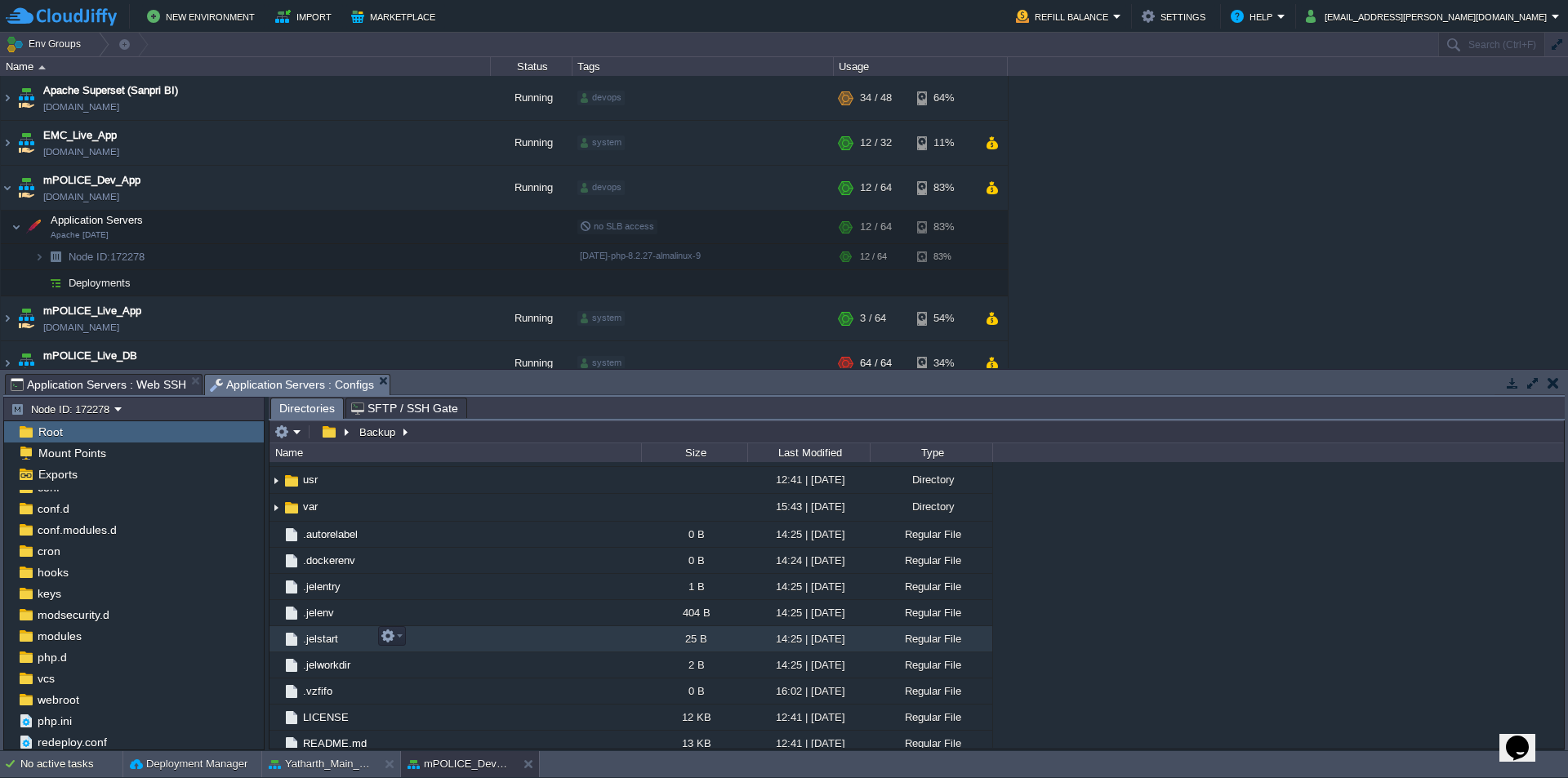
scroll to position [595, 0]
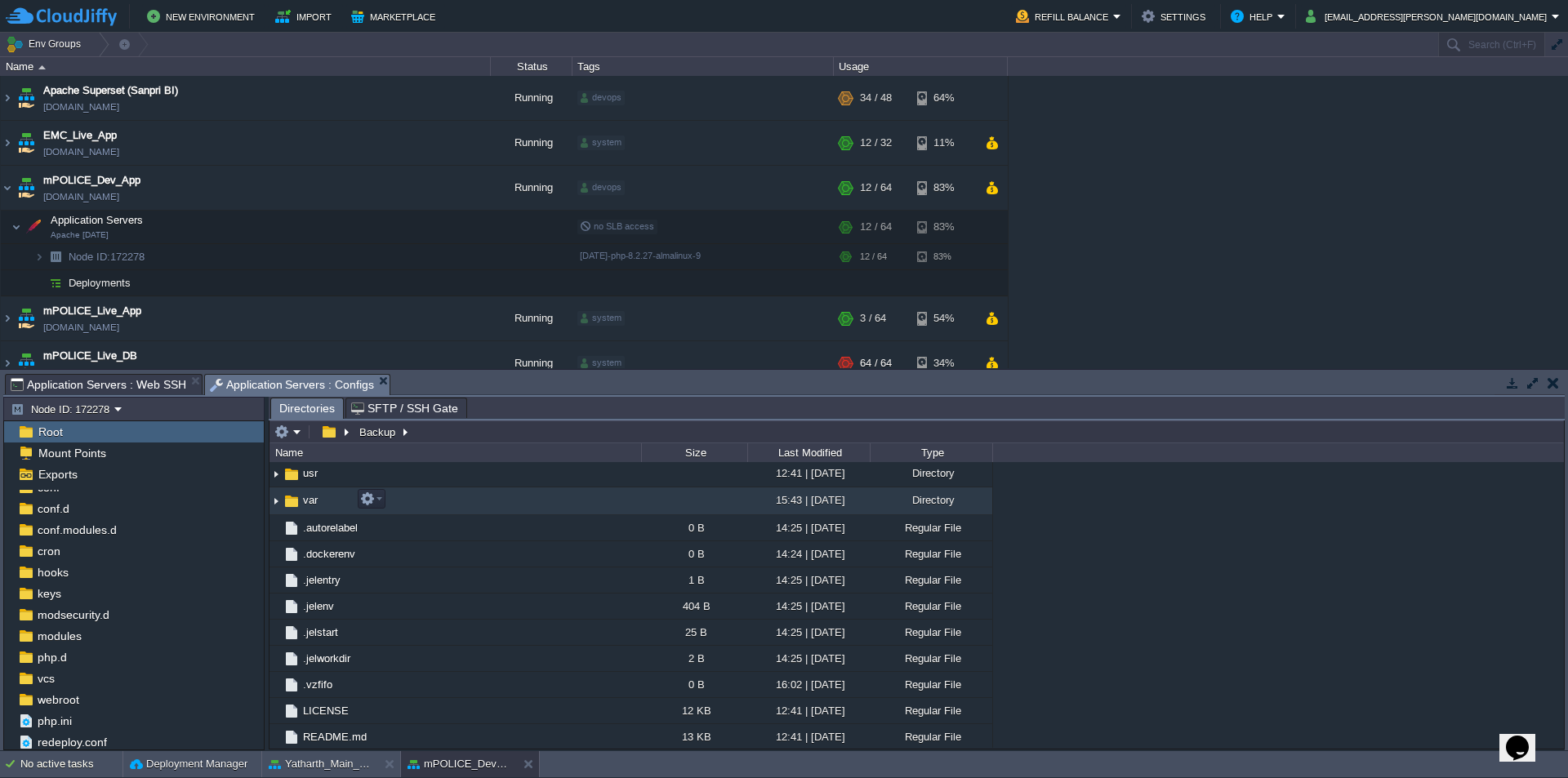
click at [319, 501] on span "var" at bounding box center [310, 501] width 20 height 14
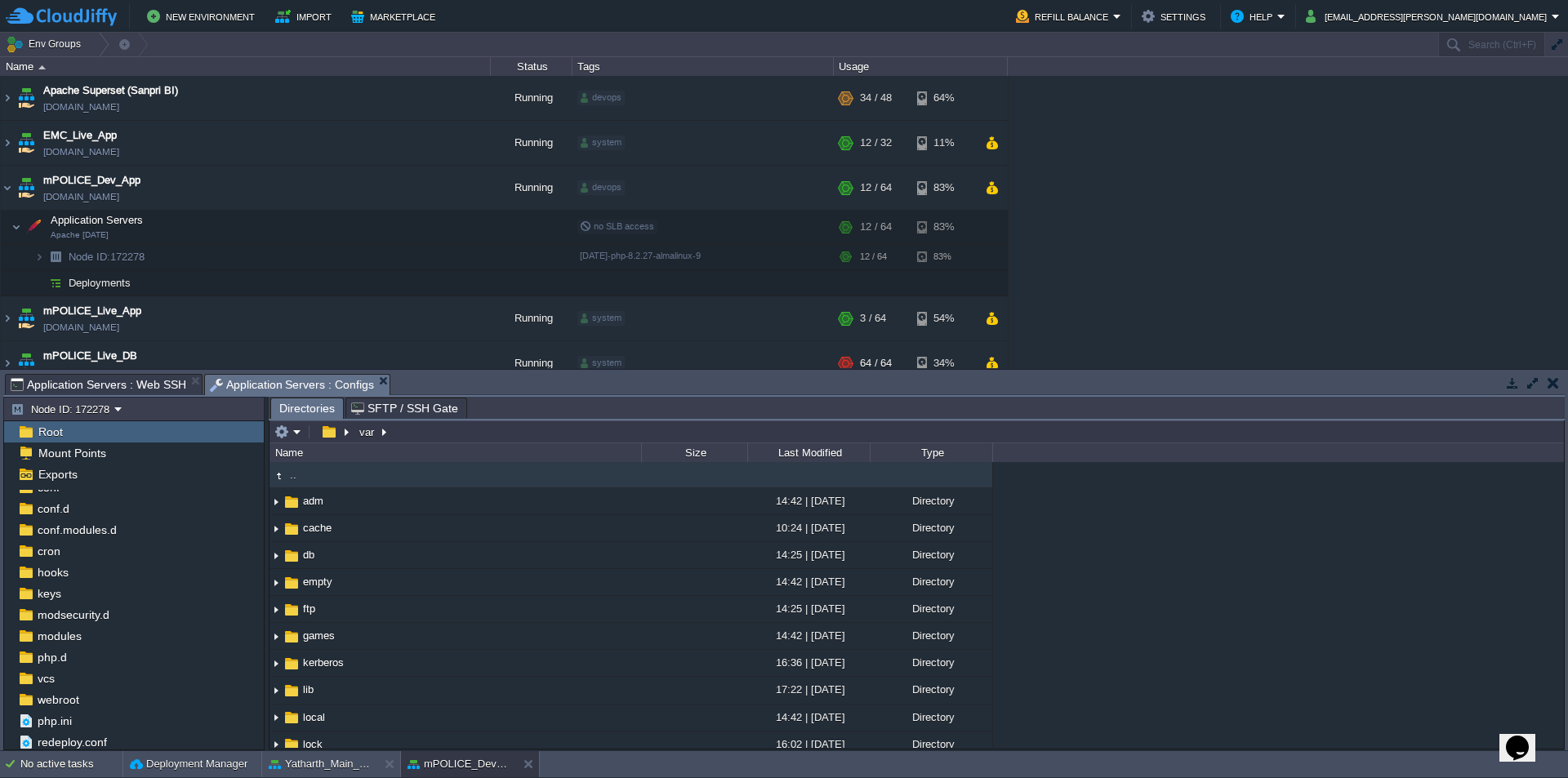
scroll to position [305, 0]
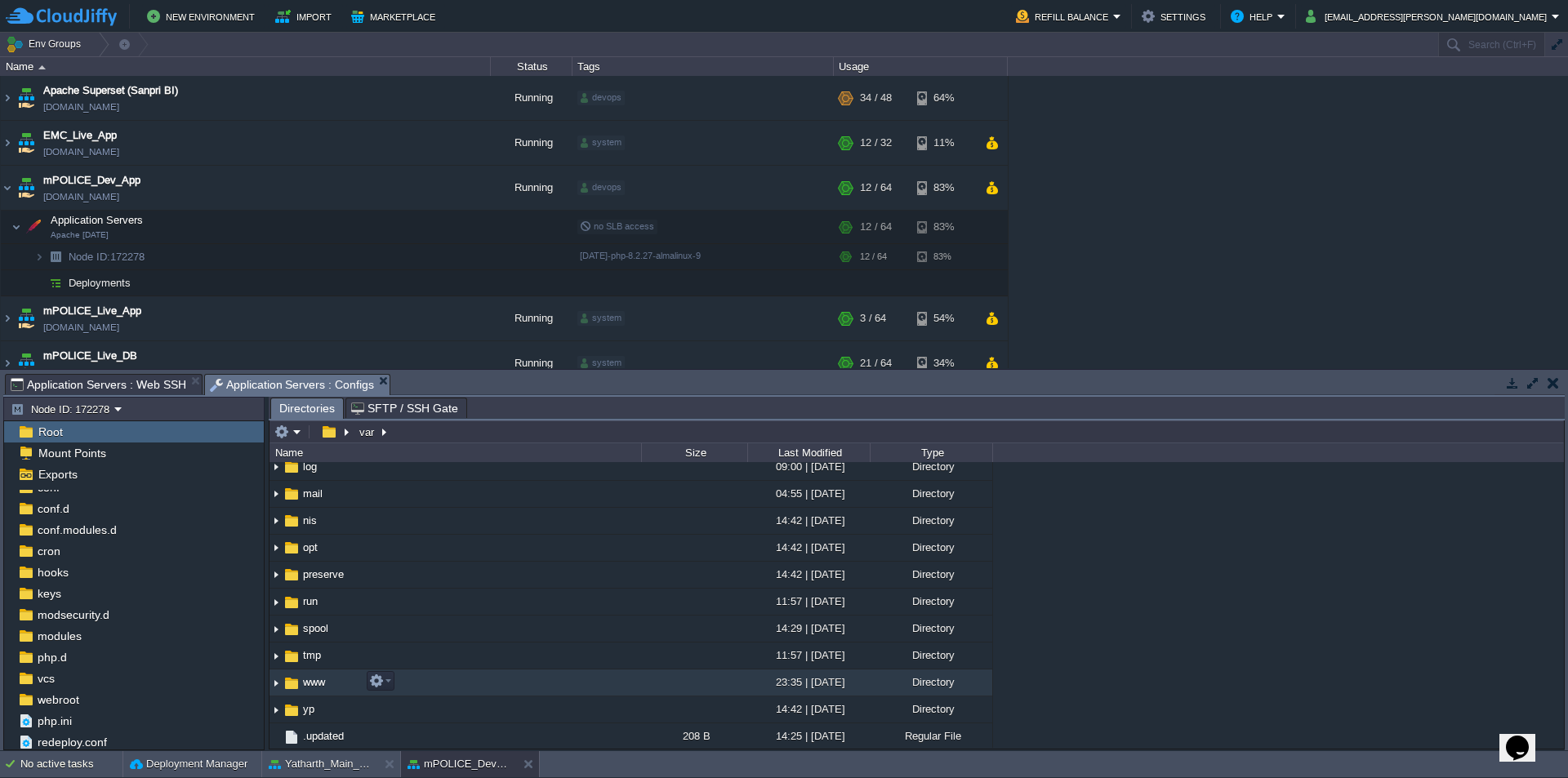
click at [309, 682] on span "www" at bounding box center [314, 682] width 27 height 14
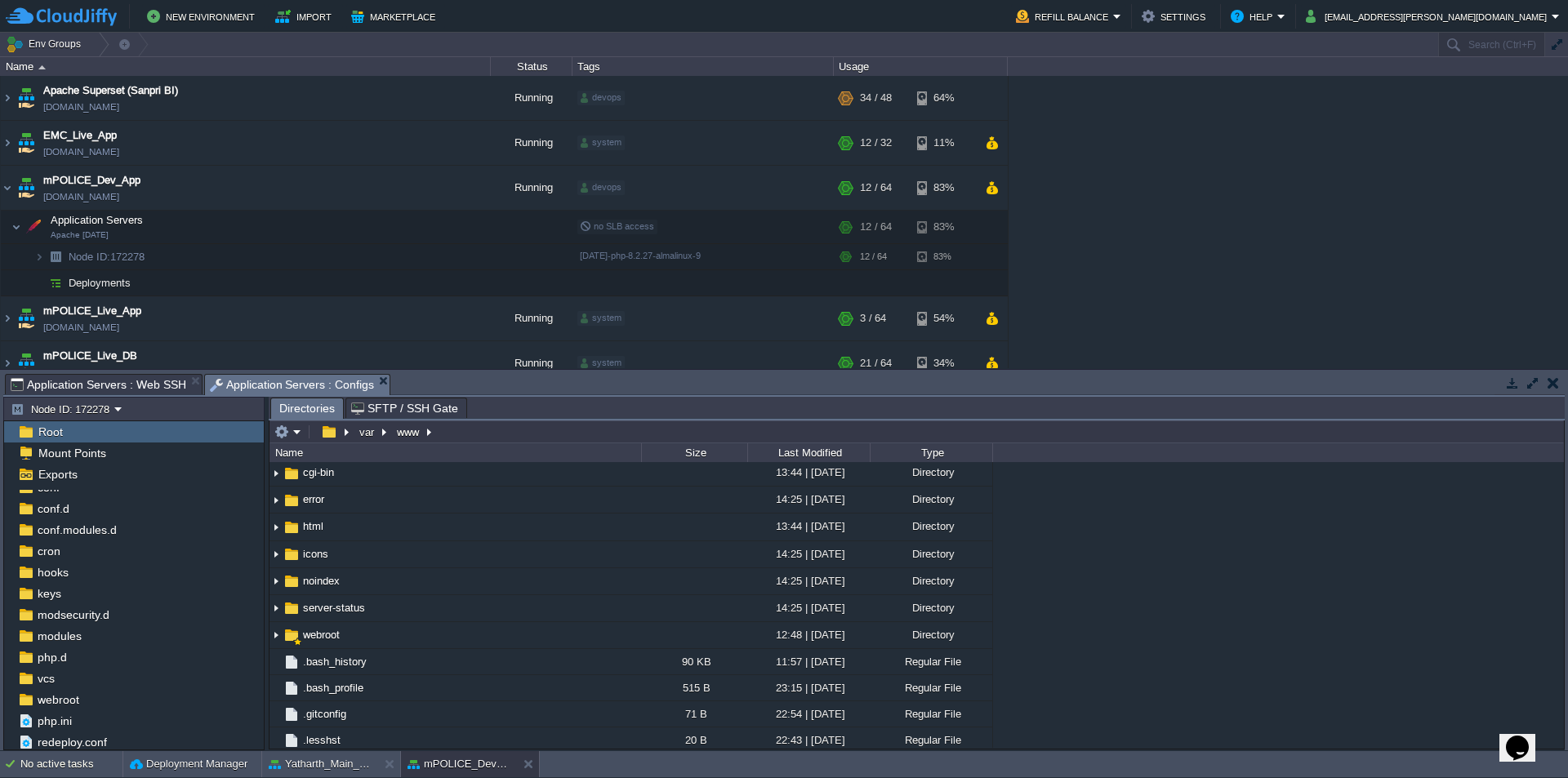
scroll to position [194, 0]
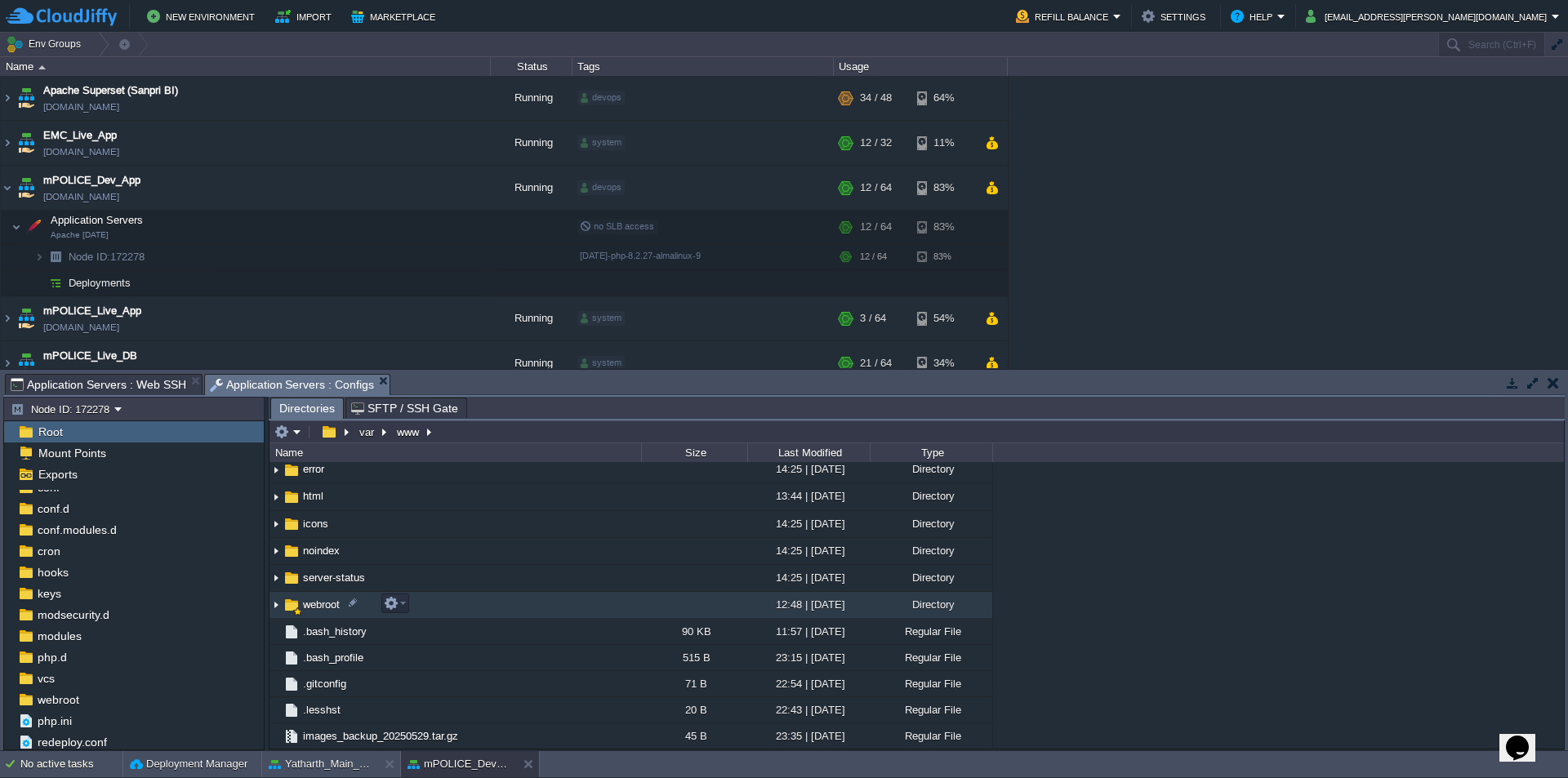
click at [325, 605] on span "webroot" at bounding box center [321, 605] width 41 height 14
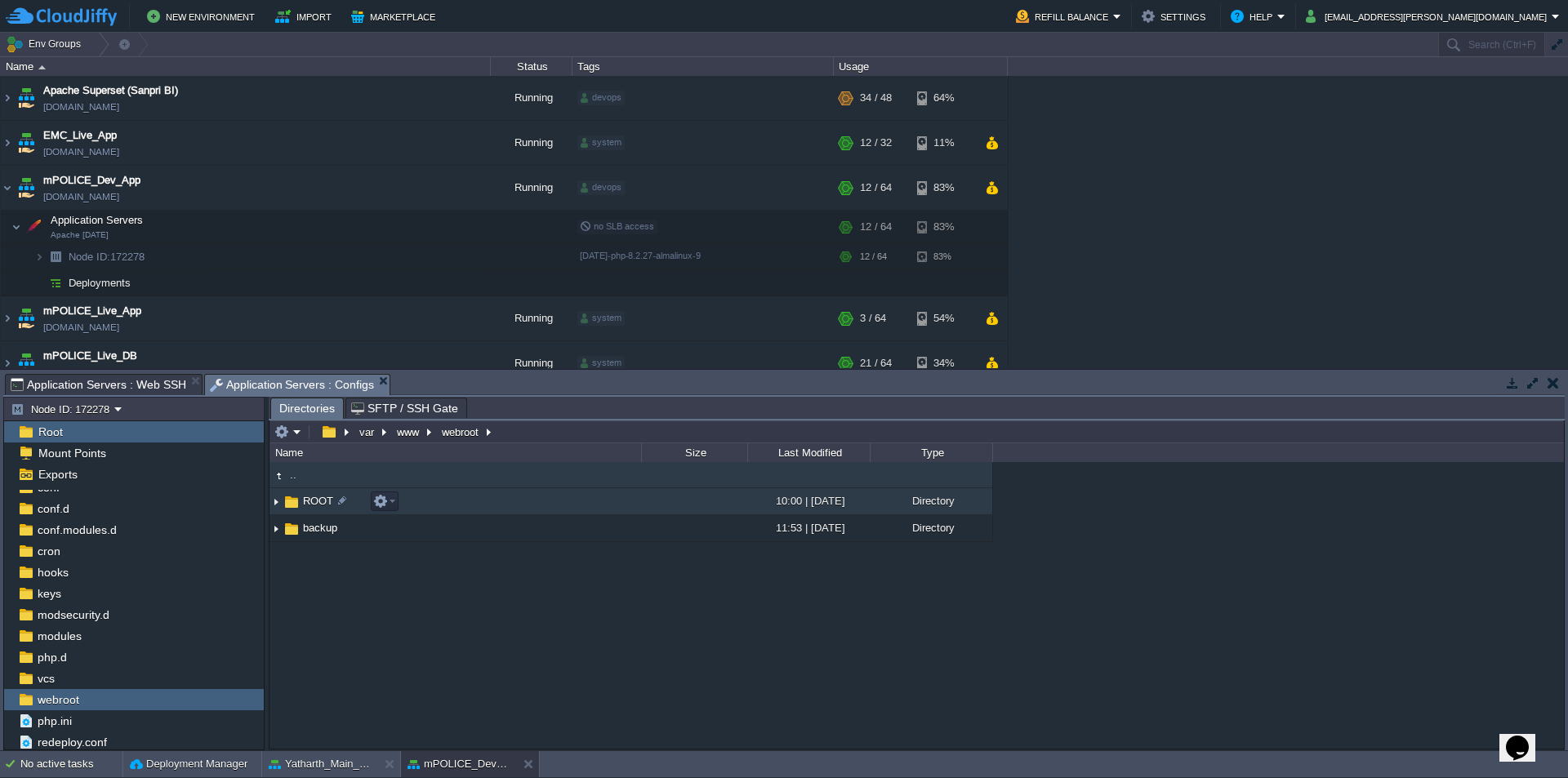
click at [314, 501] on span "ROOT" at bounding box center [318, 501] width 35 height 14
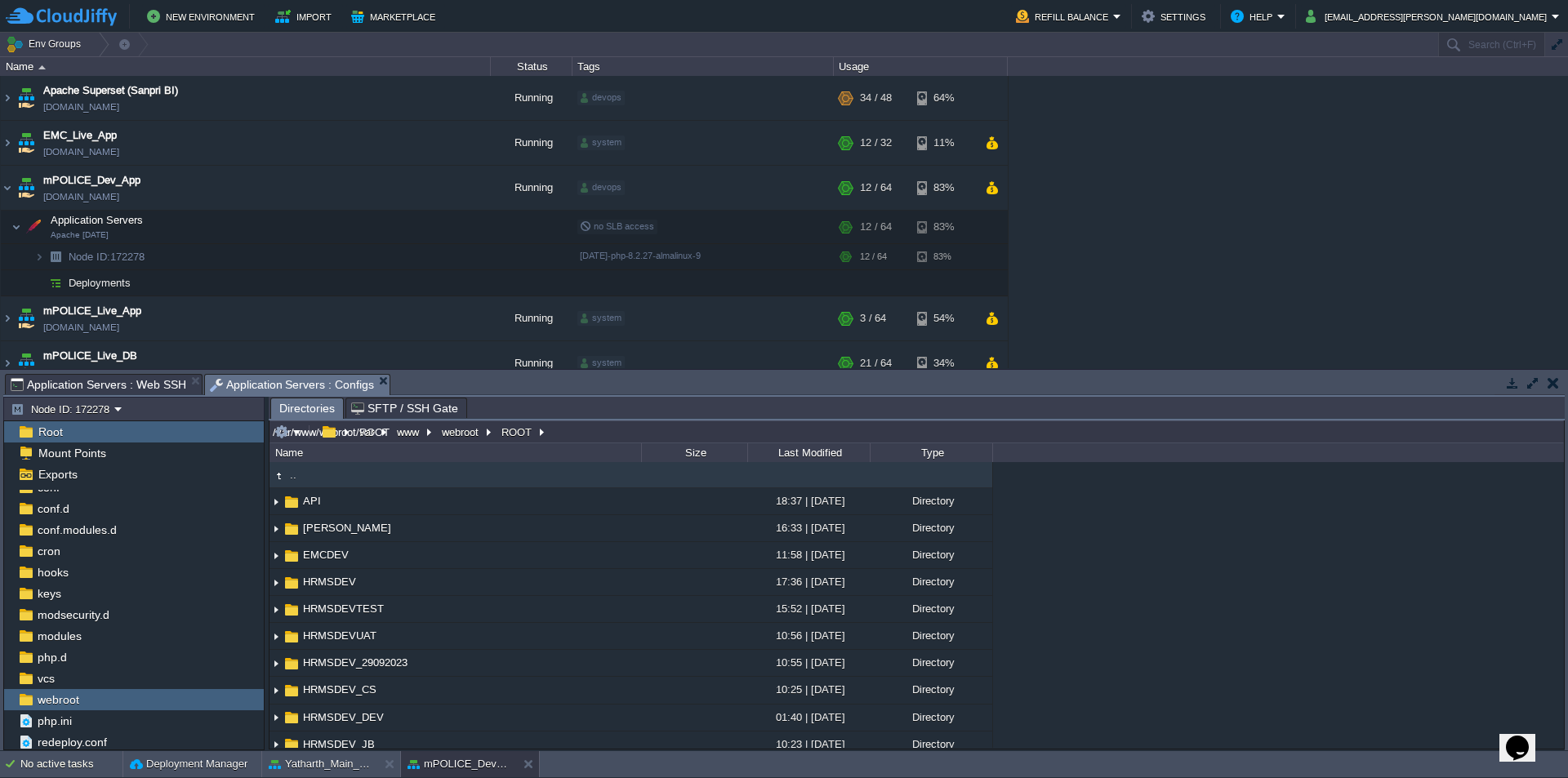
click at [570, 432] on input "/var/www/webroot/ROOT" at bounding box center [917, 432] width 1295 height 23
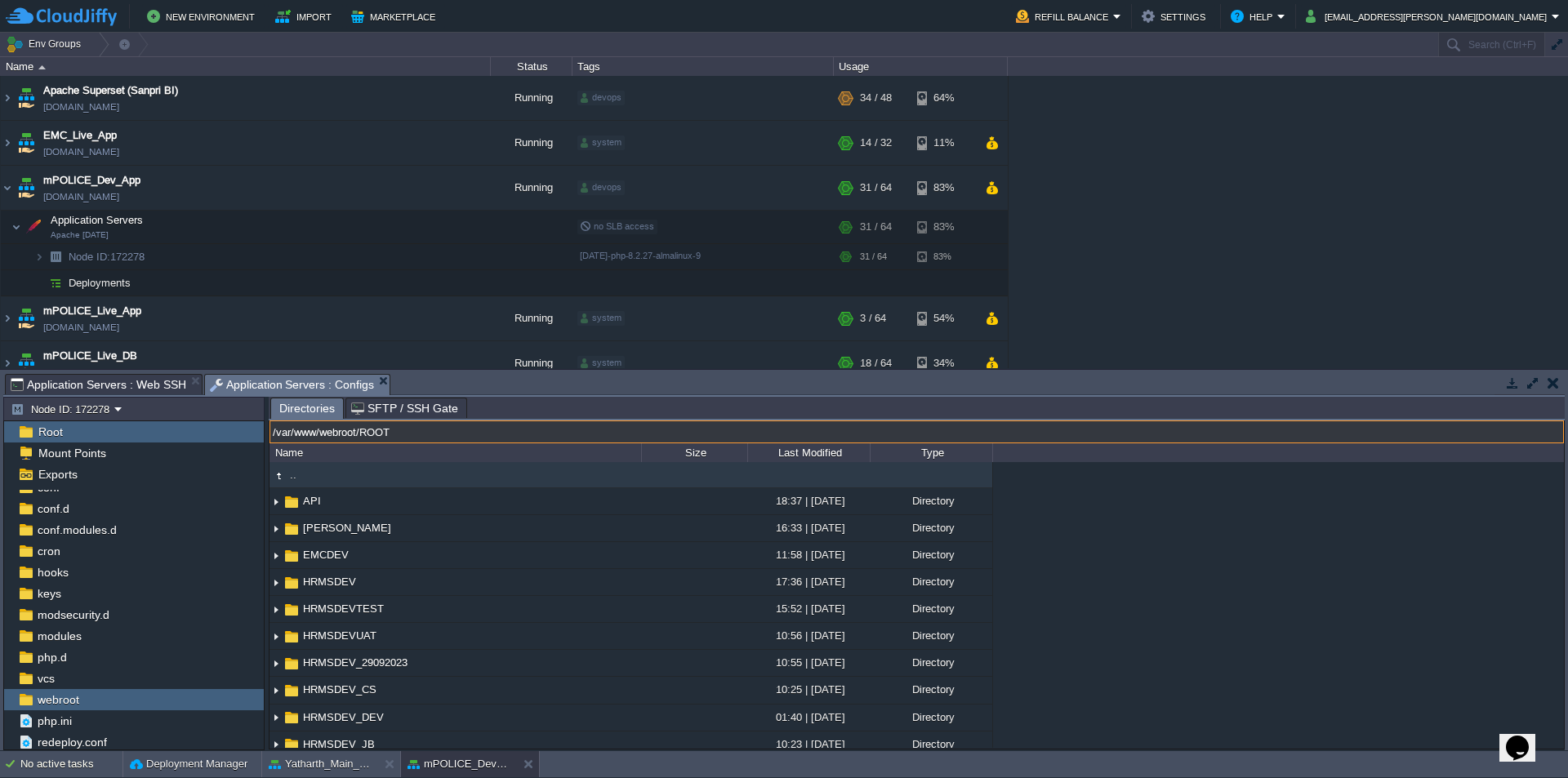
click at [128, 382] on span "Application Servers : Web SSH" at bounding box center [98, 384] width 176 height 20
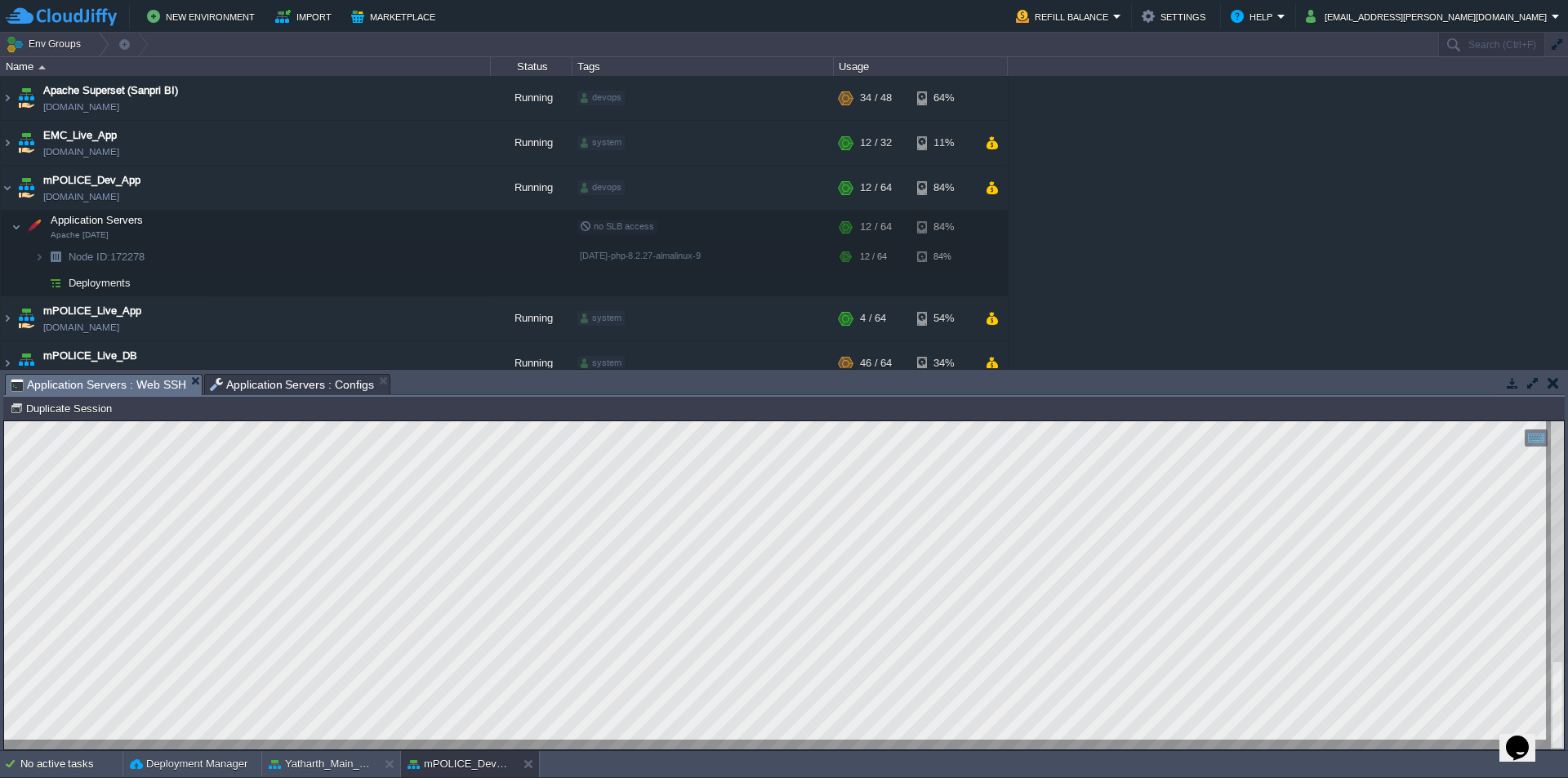
click at [304, 379] on span "Application Servers : Configs" at bounding box center [293, 384] width 165 height 20
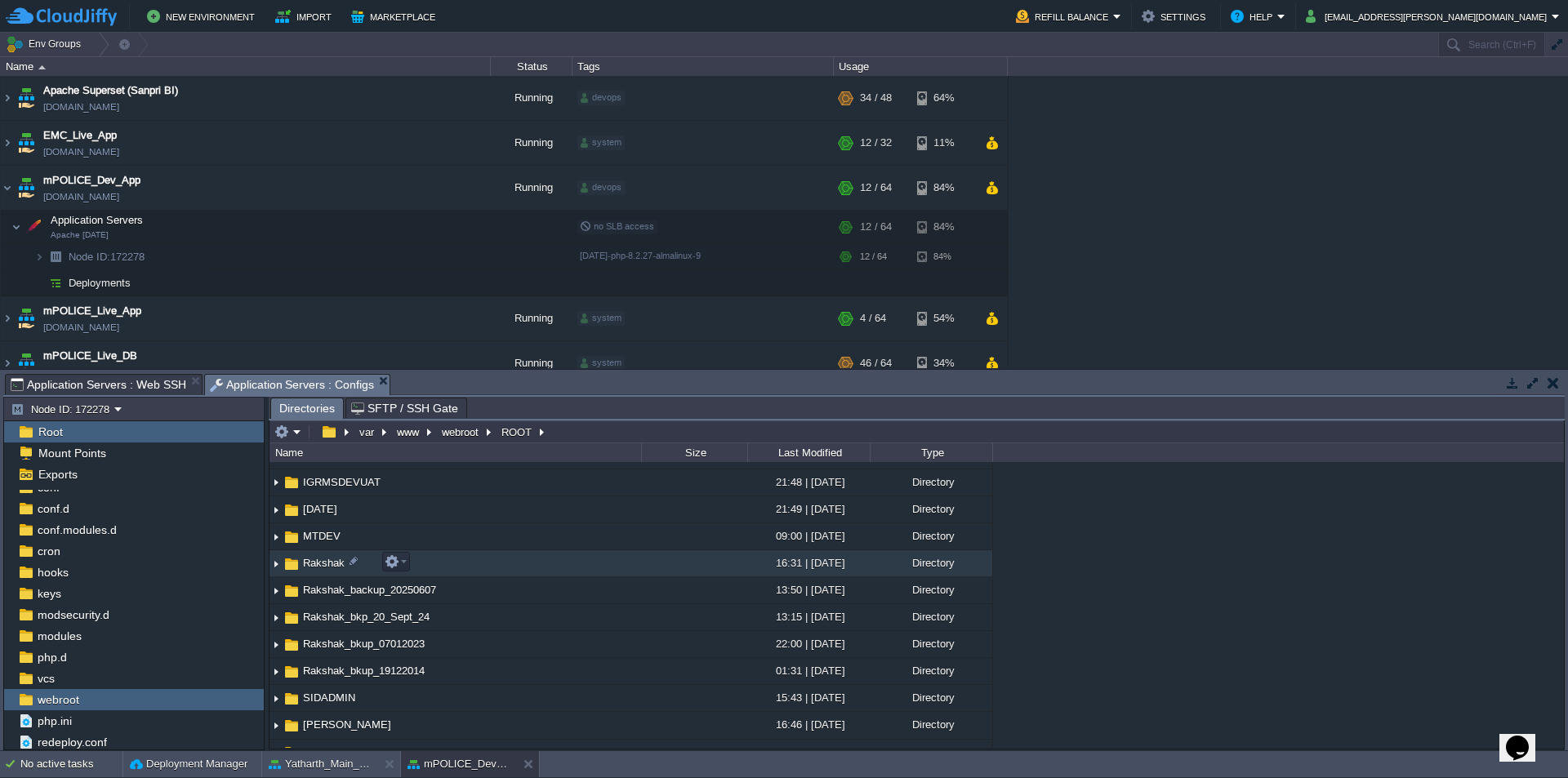
scroll to position [408, 0]
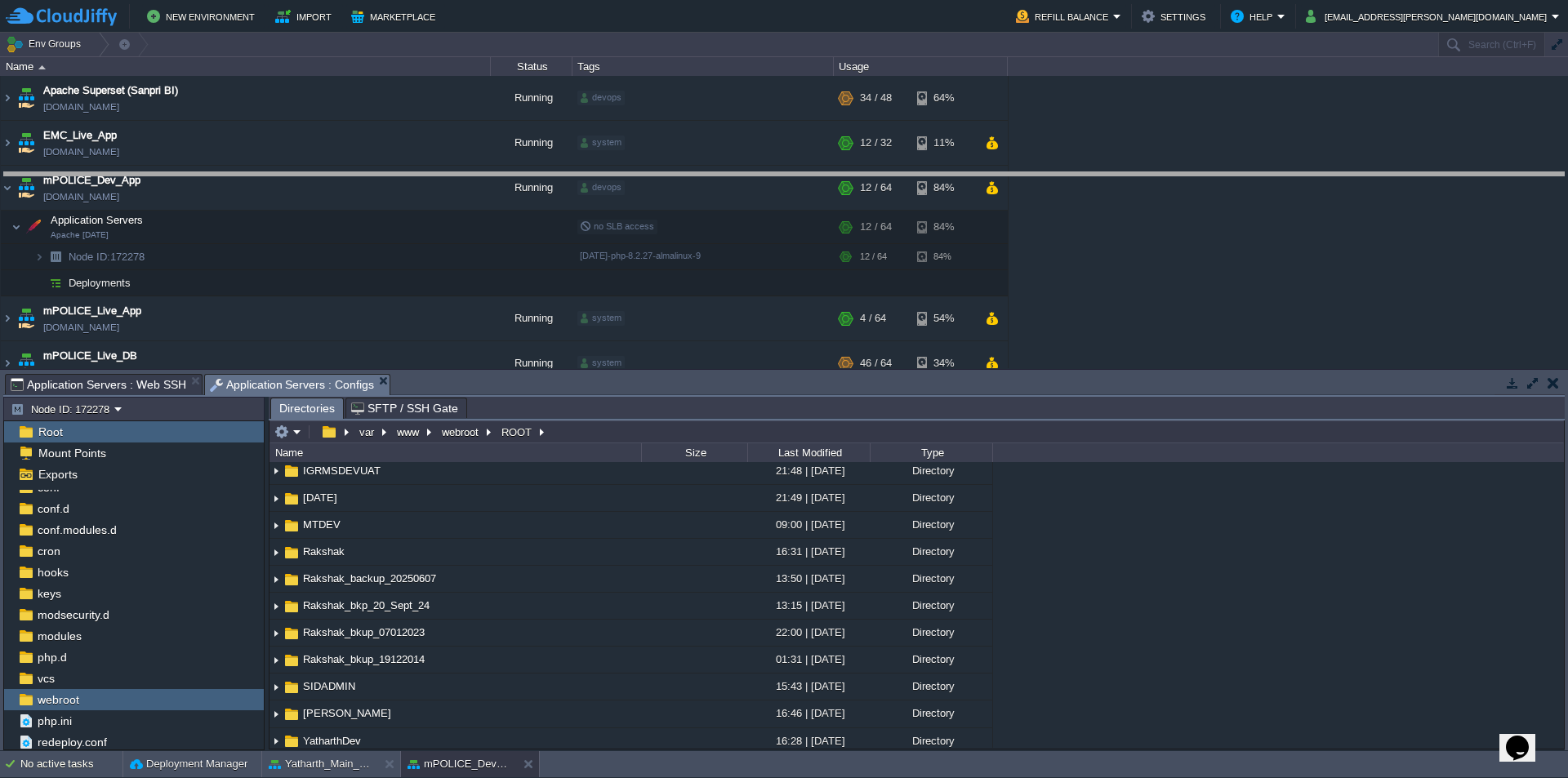
drag, startPoint x: 774, startPoint y: 394, endPoint x: 770, endPoint y: 79, distance: 315.0
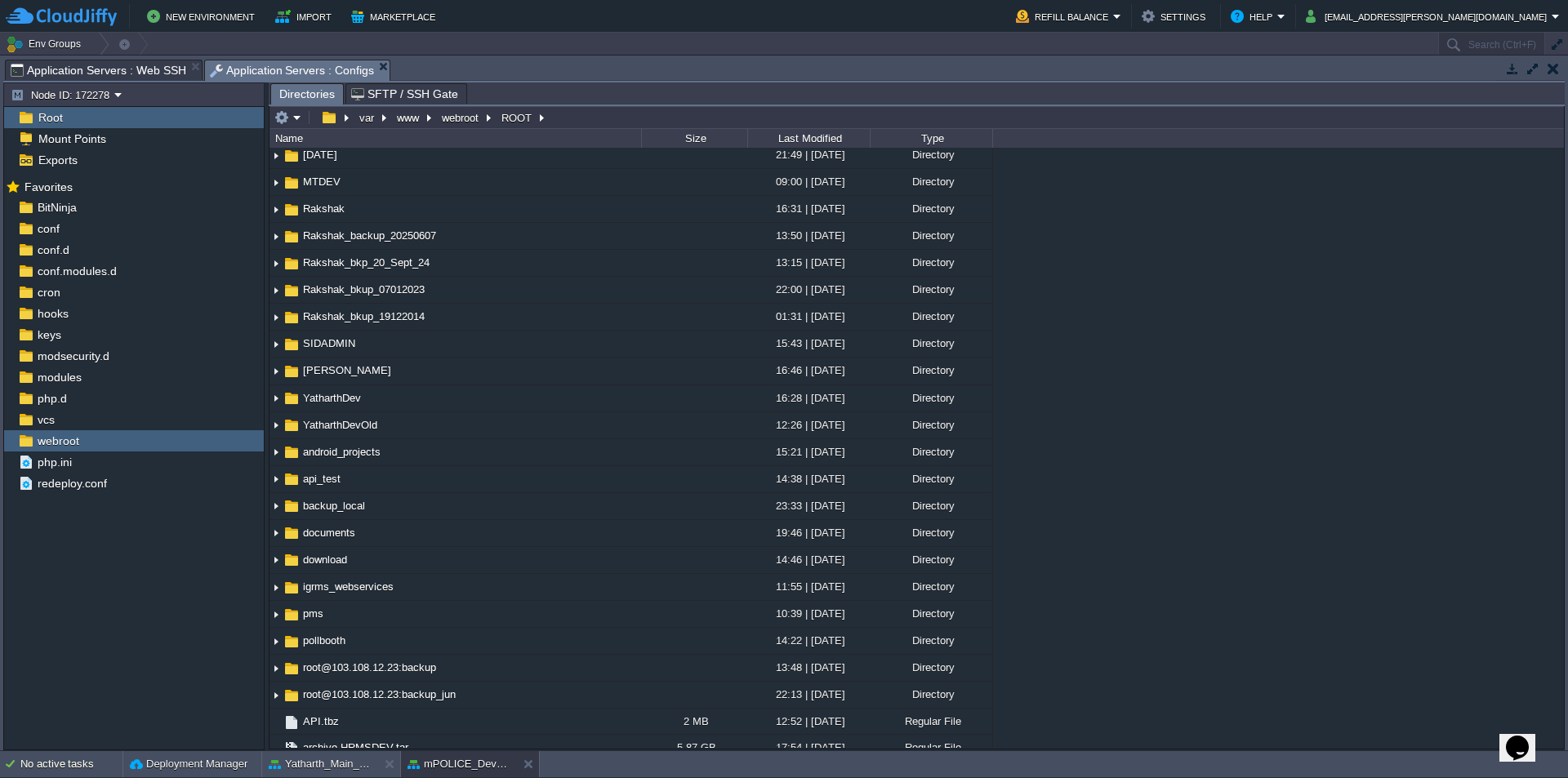
scroll to position [0, 0]
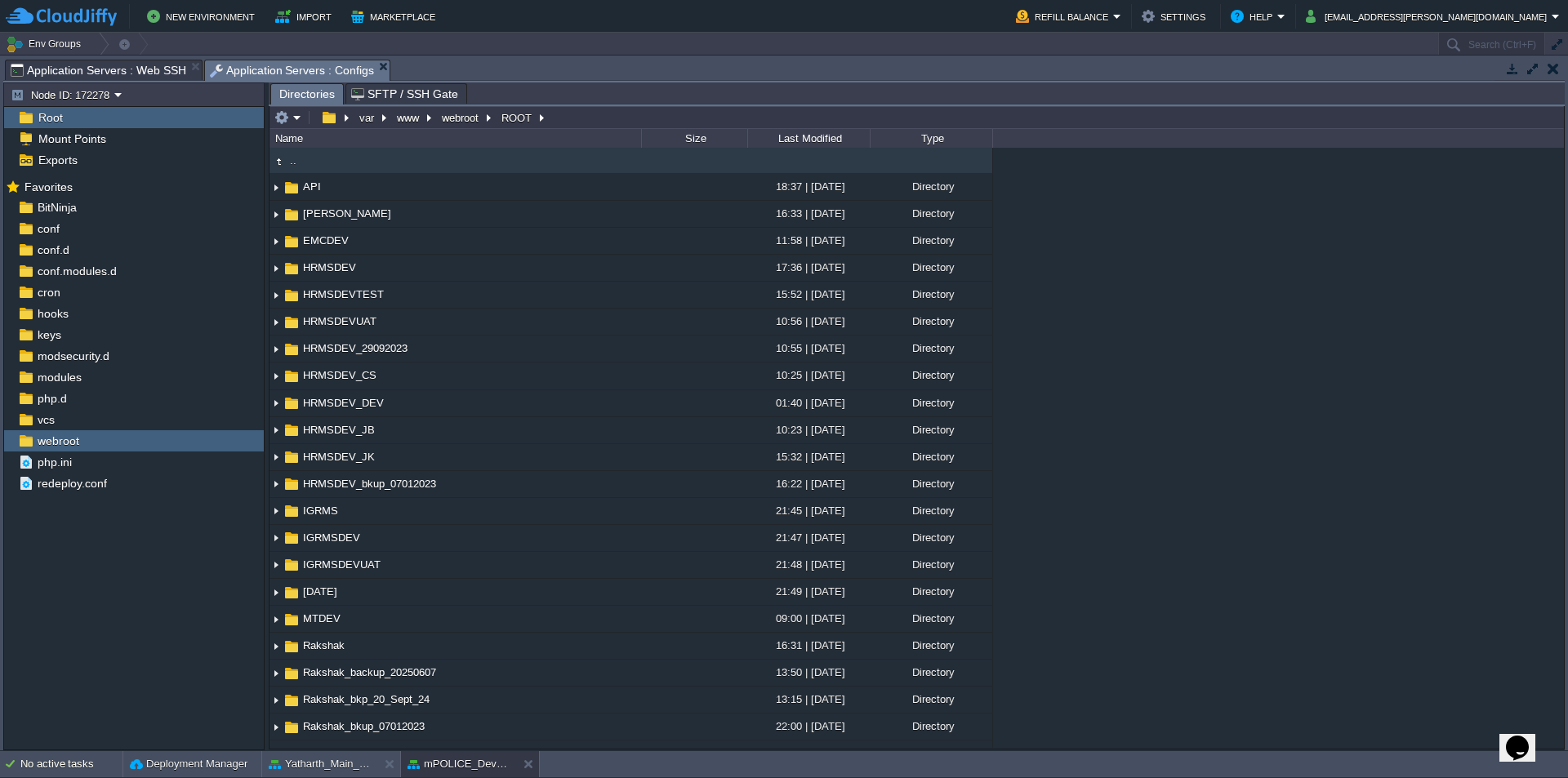
click at [127, 75] on span "Application Servers : Web SSH" at bounding box center [98, 70] width 176 height 20
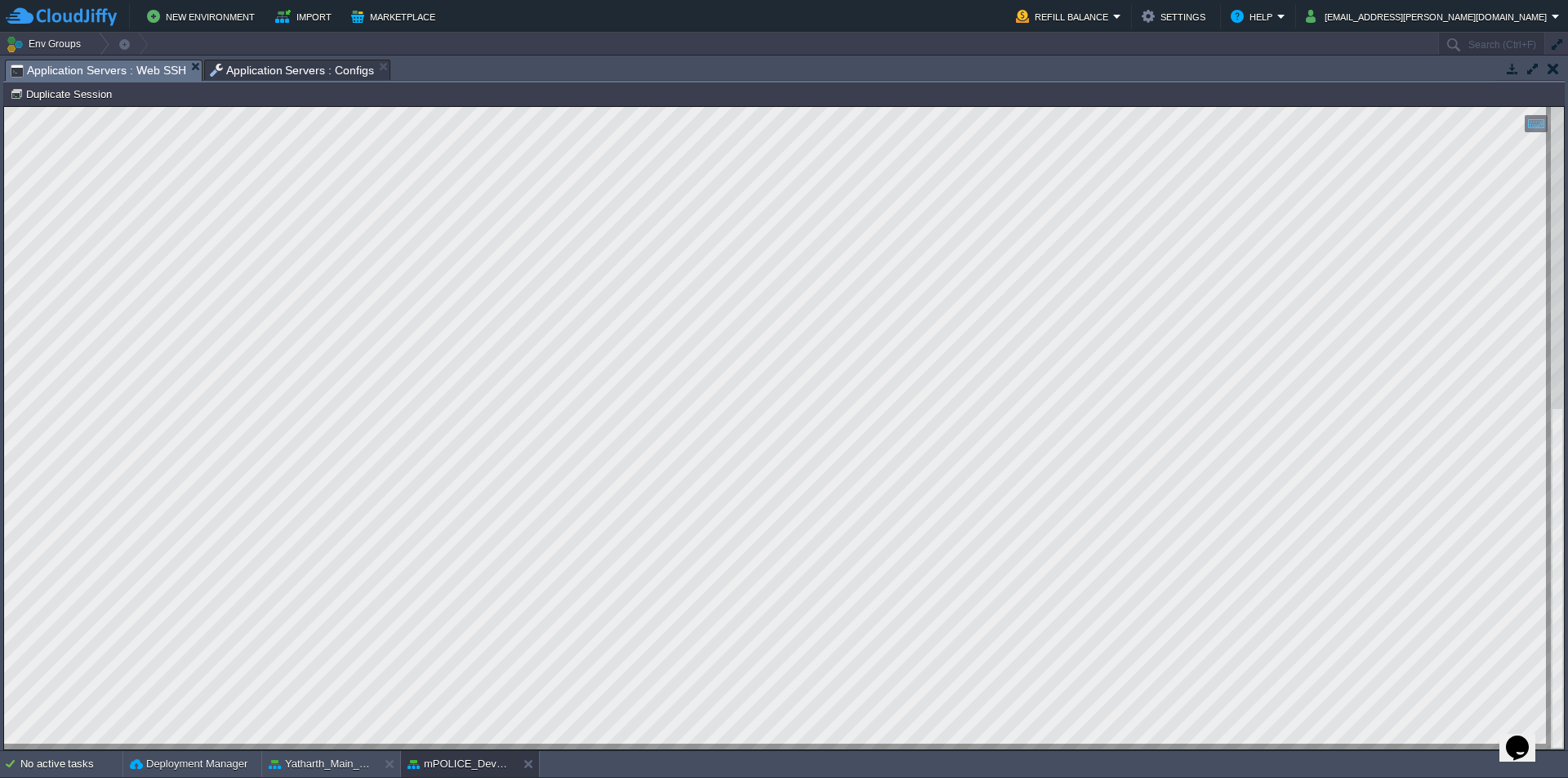
click at [301, 77] on span "Application Servers : Configs" at bounding box center [293, 70] width 165 height 20
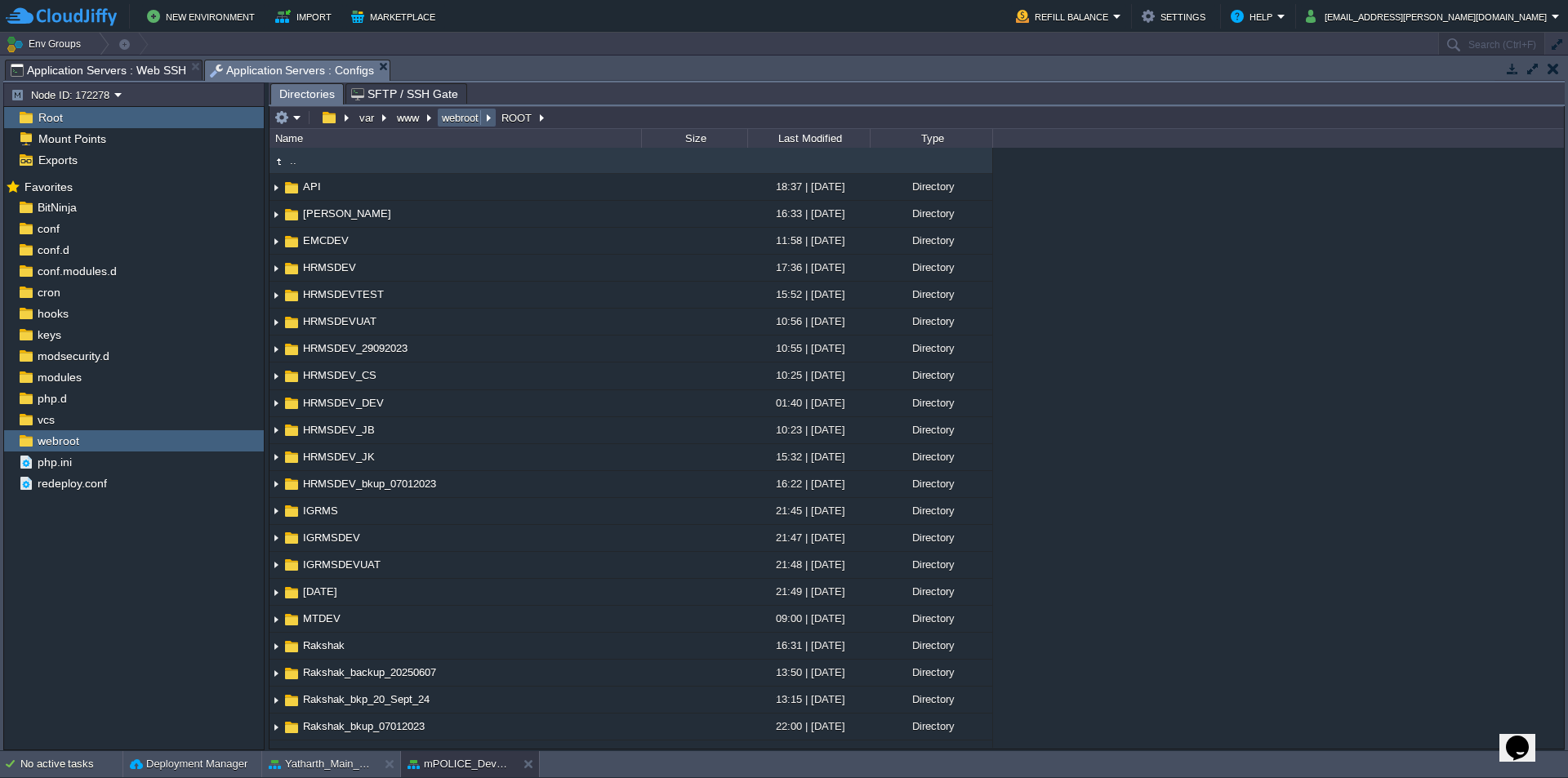
click at [460, 118] on button "webroot" at bounding box center [461, 117] width 43 height 15
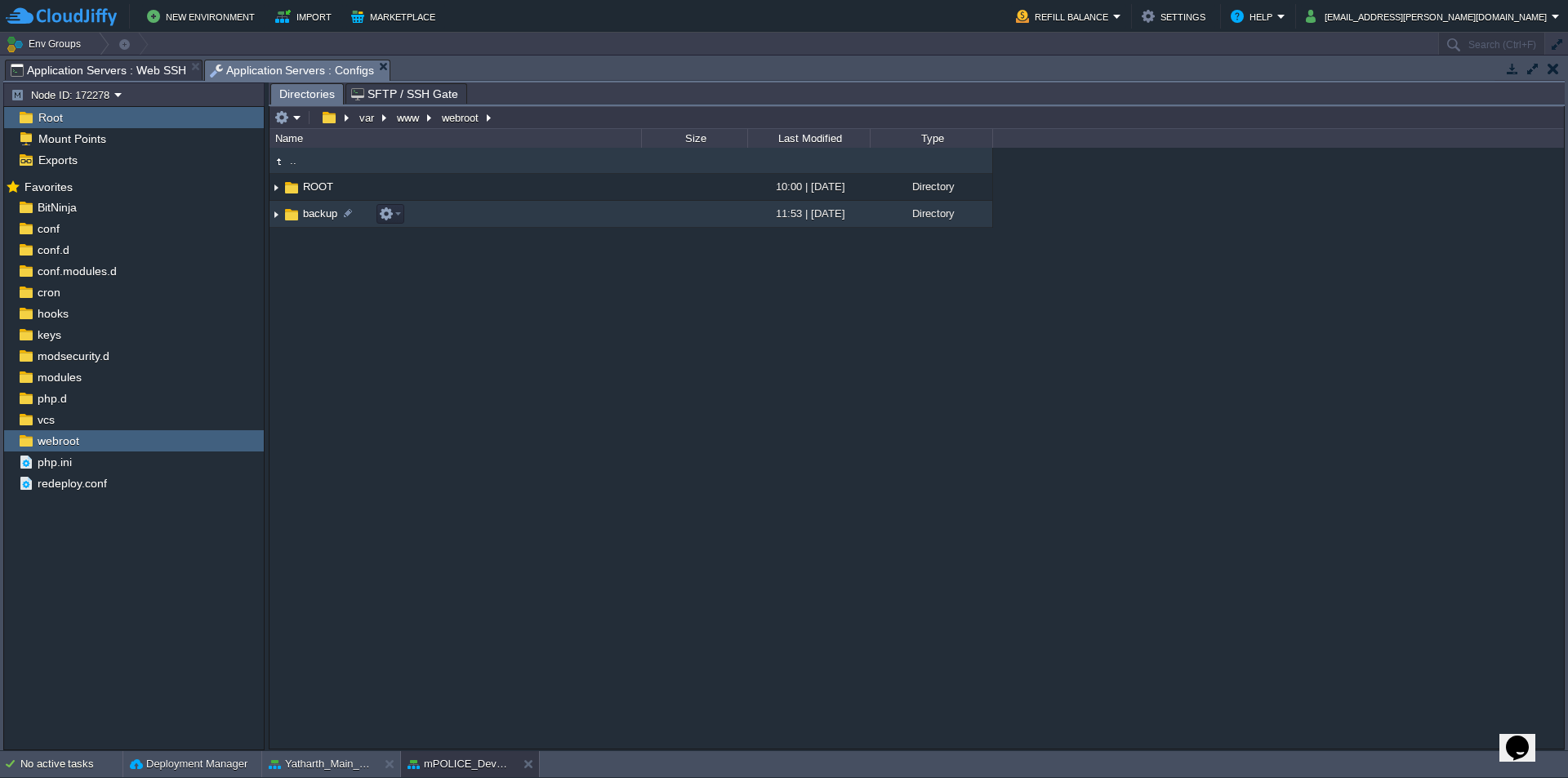
click at [315, 216] on span "backup" at bounding box center [320, 214] width 40 height 14
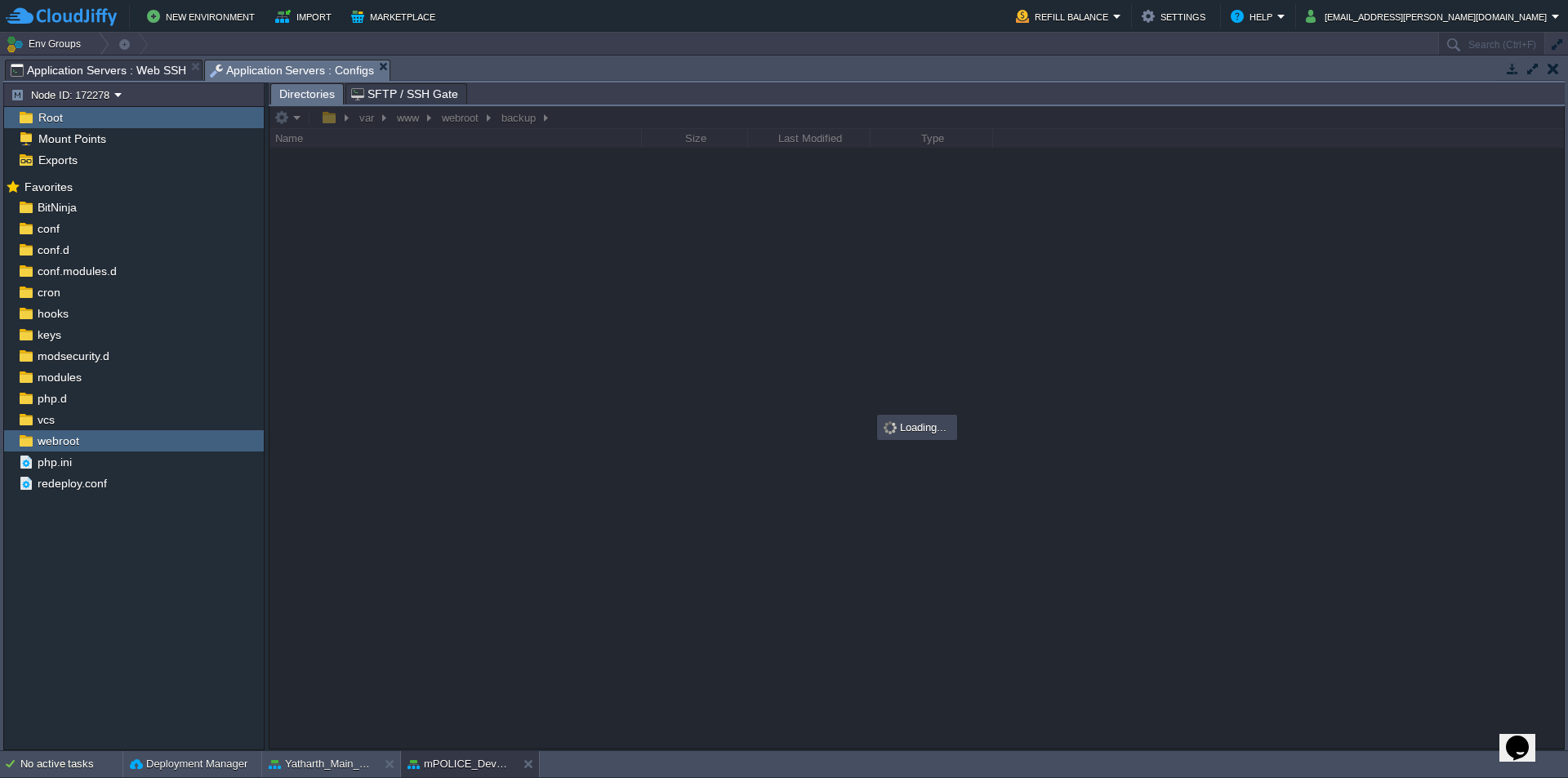
click at [149, 71] on span "Application Servers : Web SSH" at bounding box center [98, 70] width 176 height 20
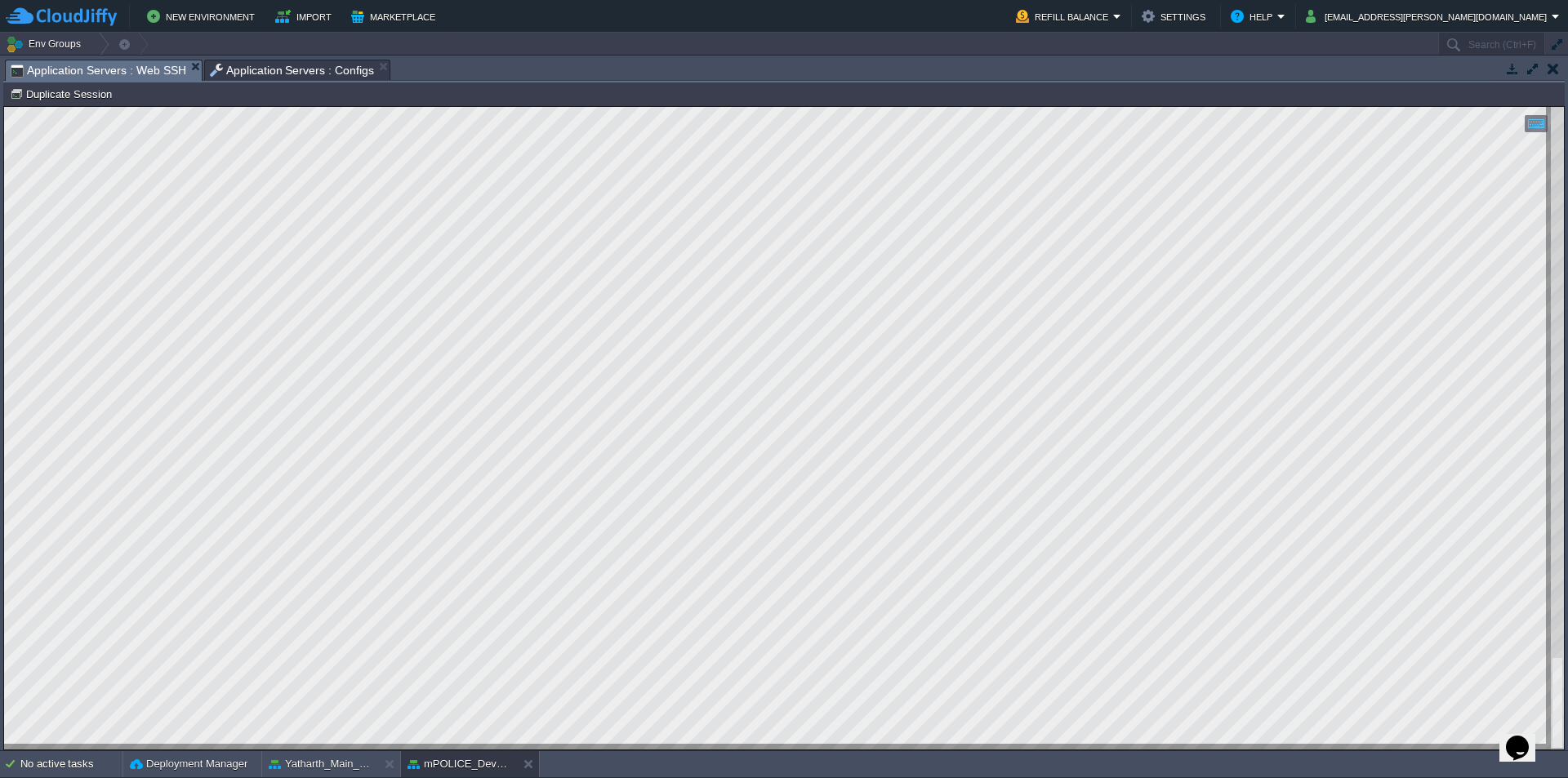
click at [258, 65] on span "Application Servers : Configs" at bounding box center [293, 70] width 165 height 20
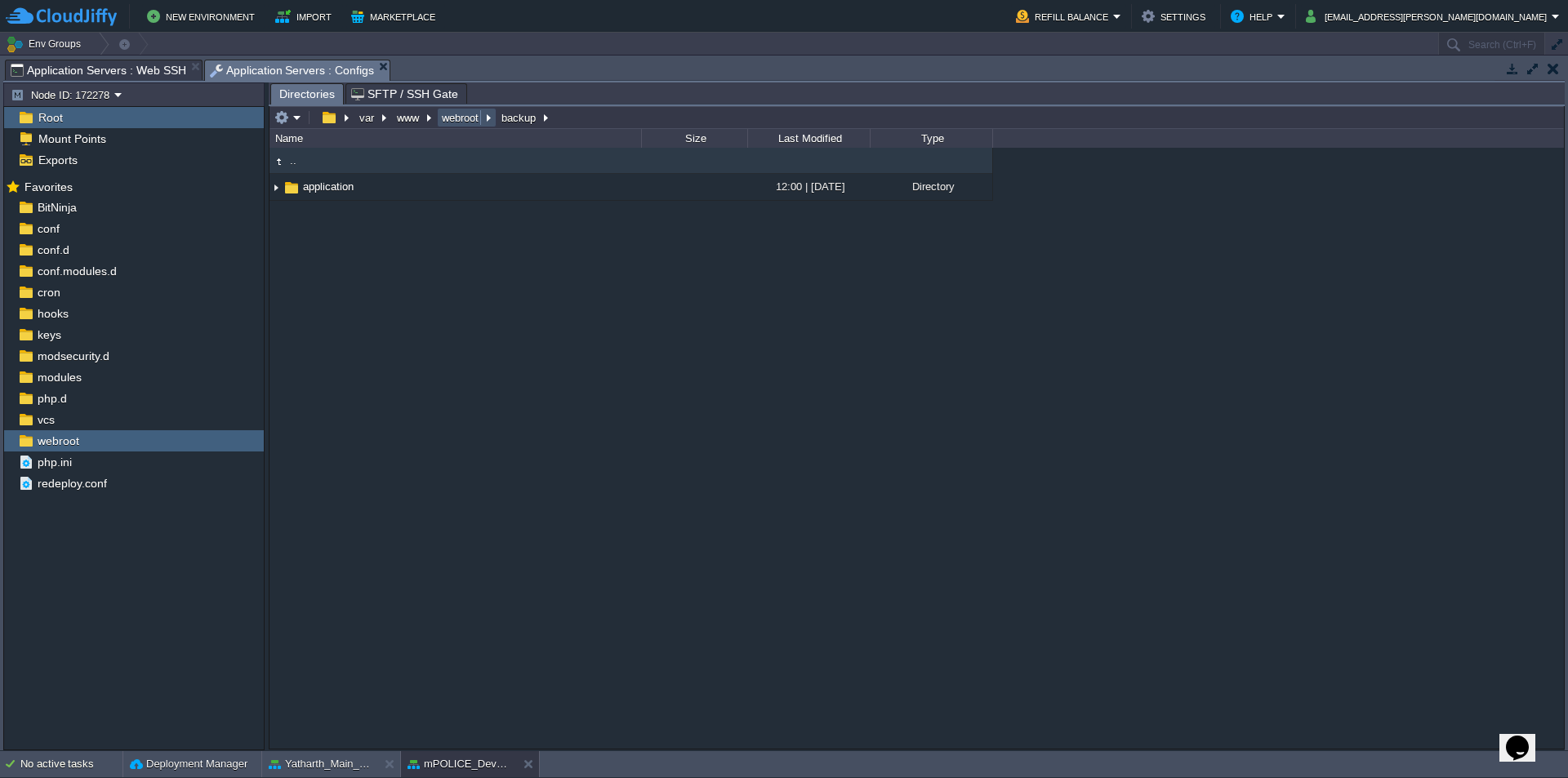
click at [453, 119] on button "webroot" at bounding box center [461, 117] width 43 height 15
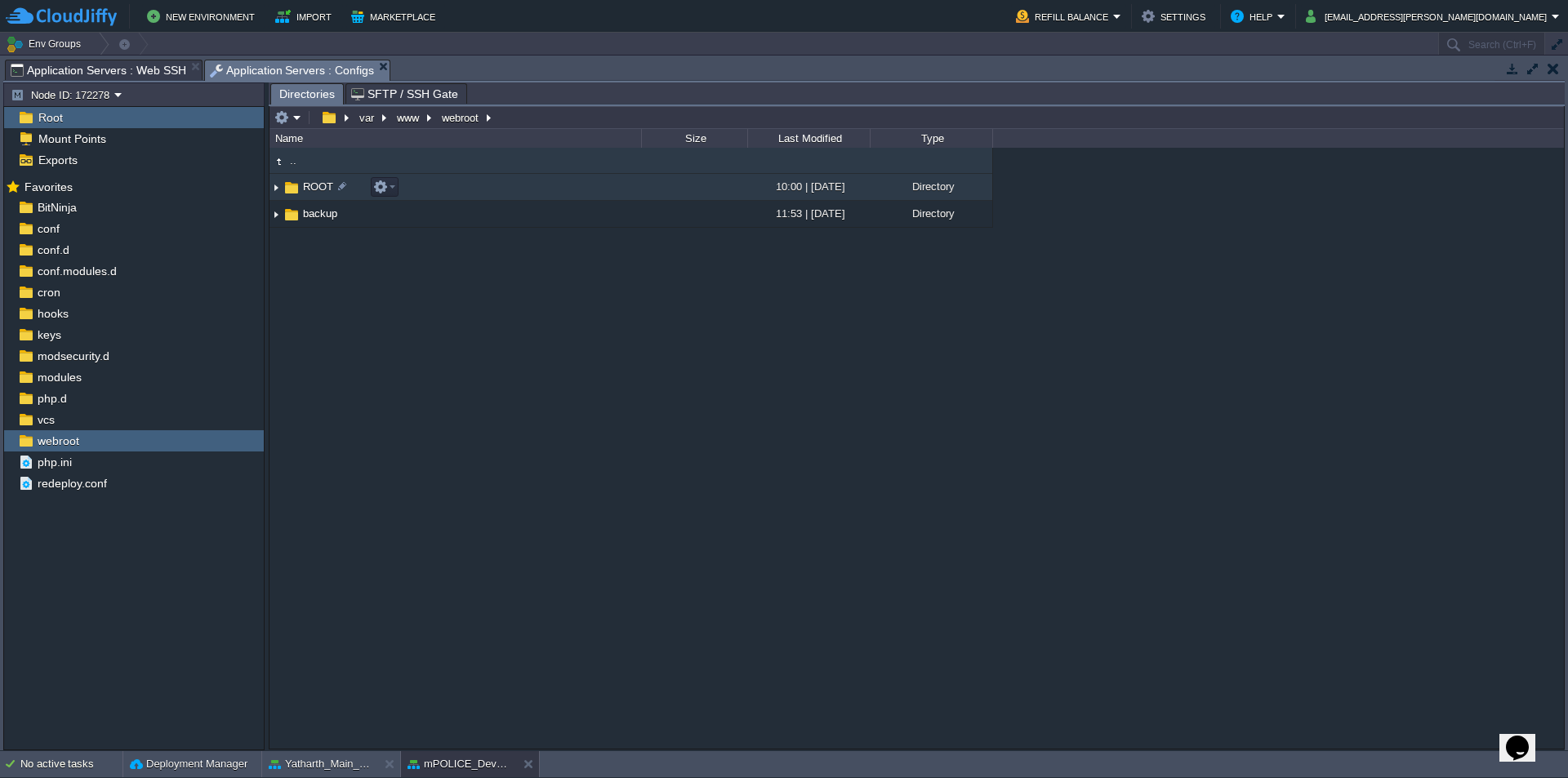
click at [311, 189] on span "ROOT" at bounding box center [318, 187] width 35 height 14
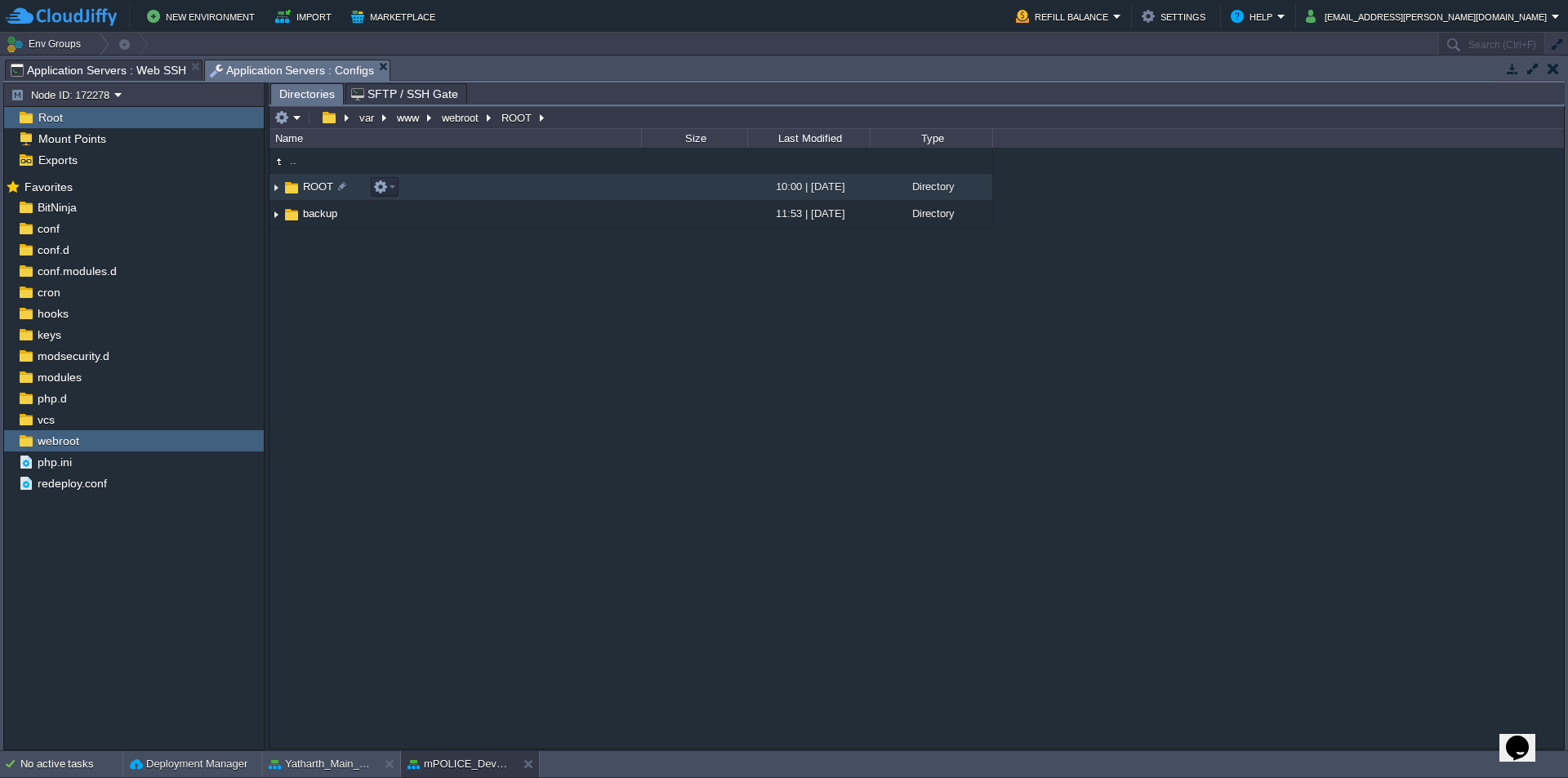
click at [311, 189] on span "ROOT" at bounding box center [318, 187] width 35 height 14
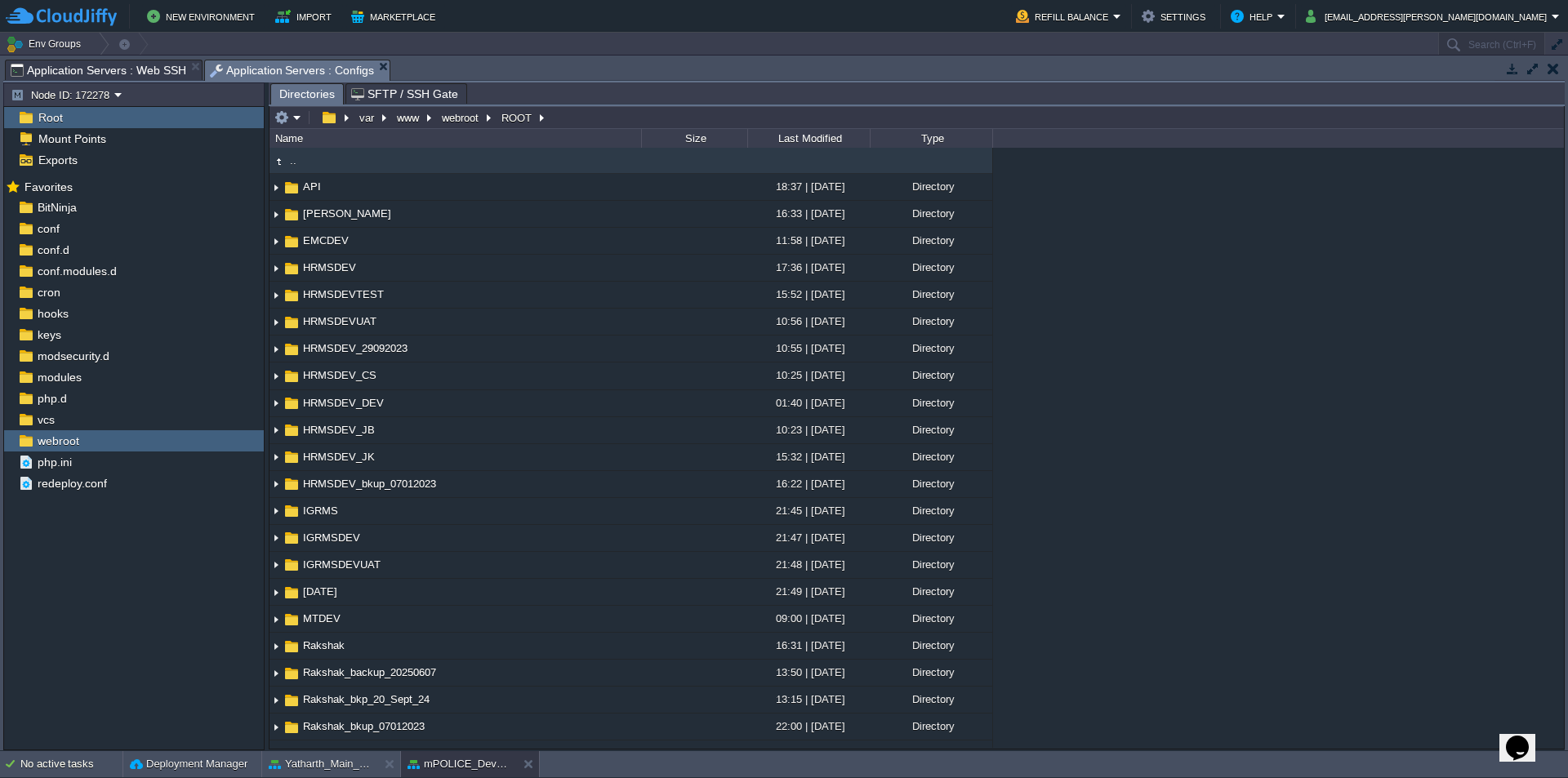
type input "/var/www/webroot/ROOT"
click at [585, 120] on input "/var/www/webroot/ROOT" at bounding box center [917, 117] width 1295 height 23
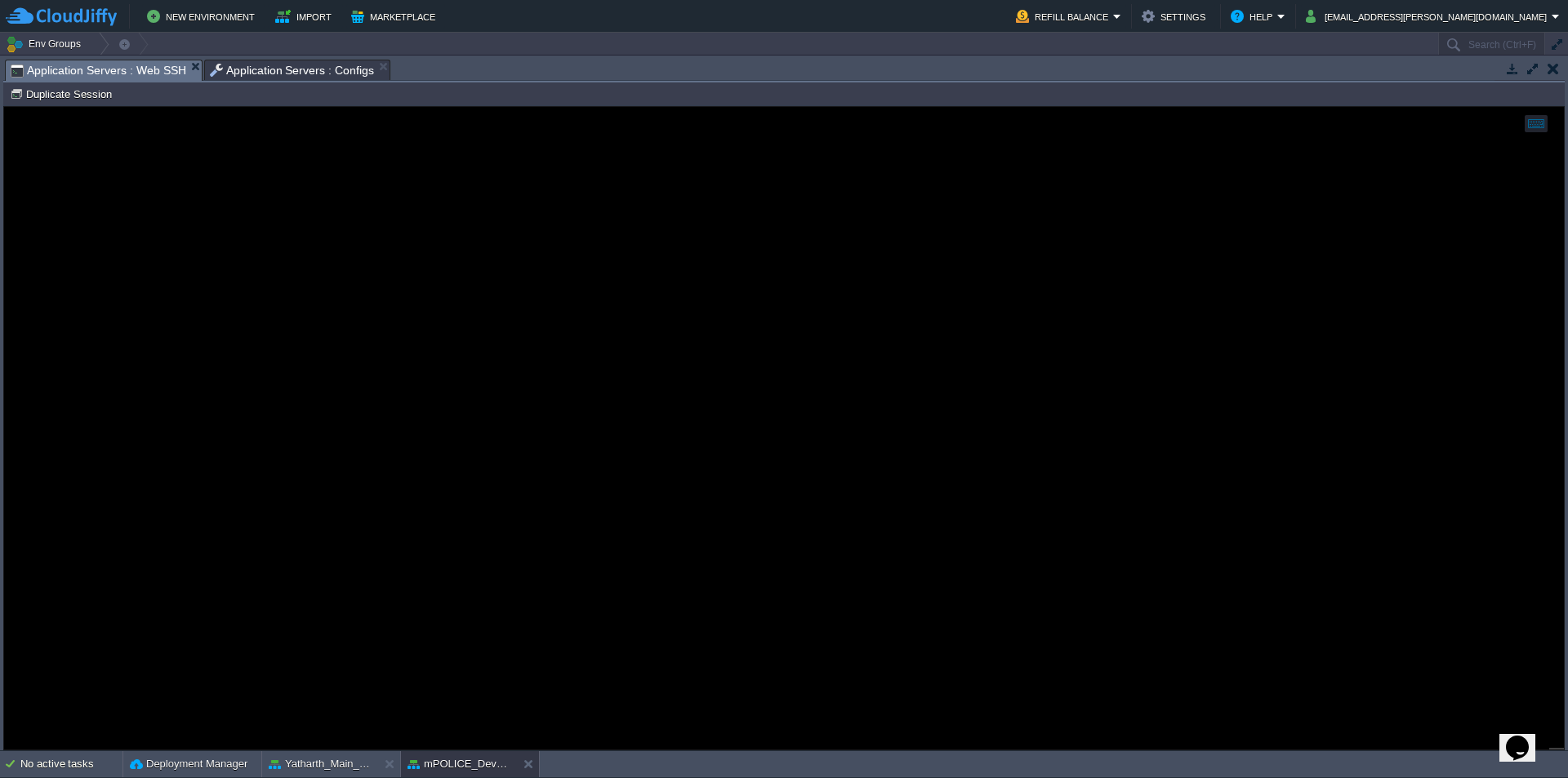
click at [119, 70] on span "Application Servers : Web SSH" at bounding box center [98, 71] width 176 height 21
